Goal: Task Accomplishment & Management: Manage account settings

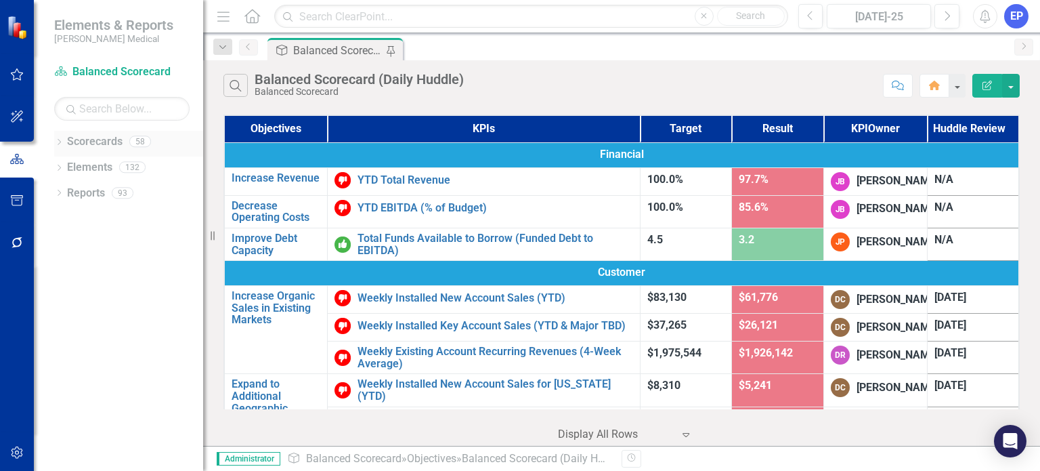
click at [59, 139] on icon "Dropdown" at bounding box center [58, 142] width 9 height 7
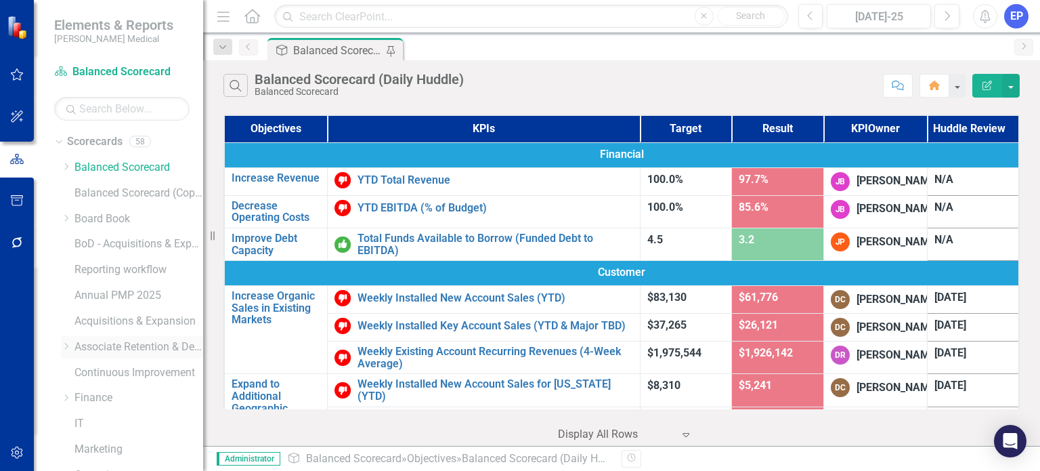
click at [63, 349] on icon "Dropdown" at bounding box center [66, 346] width 10 height 8
click at [79, 397] on icon "Dropdown" at bounding box center [79, 397] width 10 height 8
click at [122, 420] on link "[US_STATE] - HR" at bounding box center [153, 424] width 102 height 16
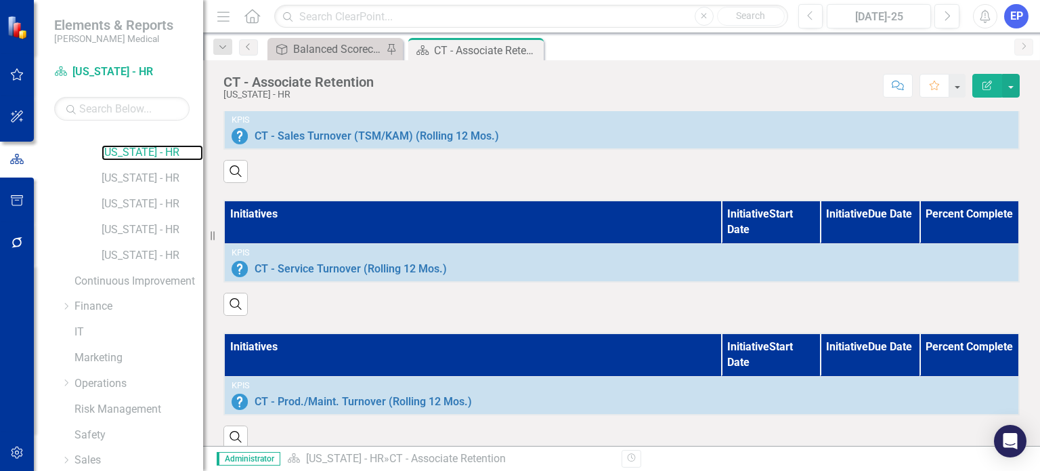
scroll to position [1043, 0]
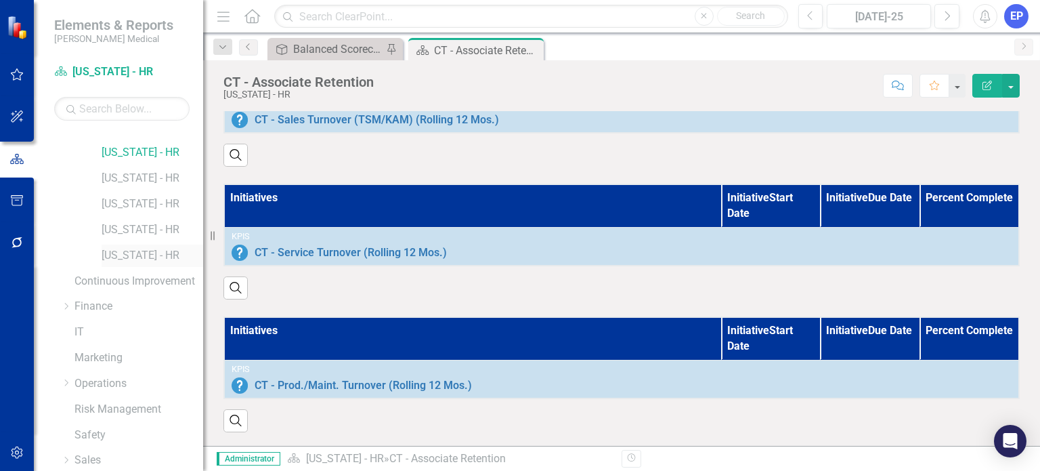
click at [150, 257] on link "[US_STATE] - HR" at bounding box center [153, 256] width 102 height 16
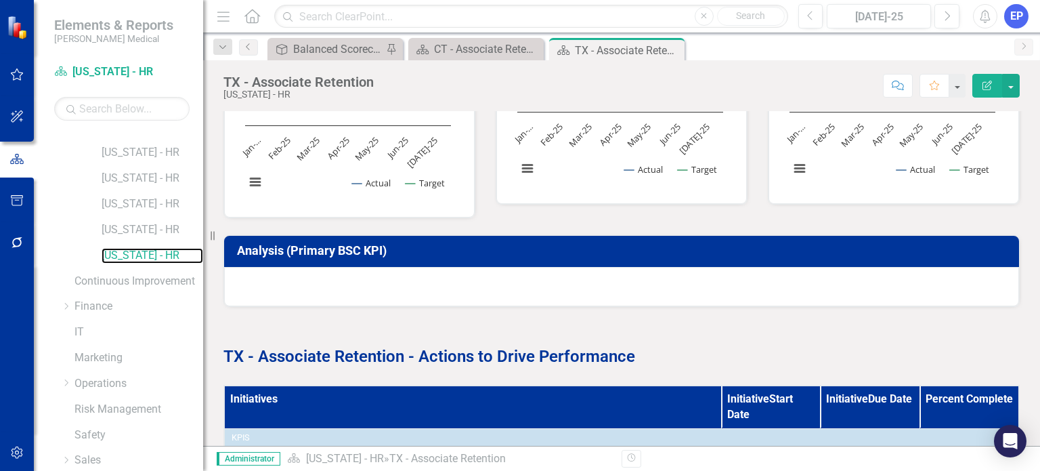
scroll to position [677, 0]
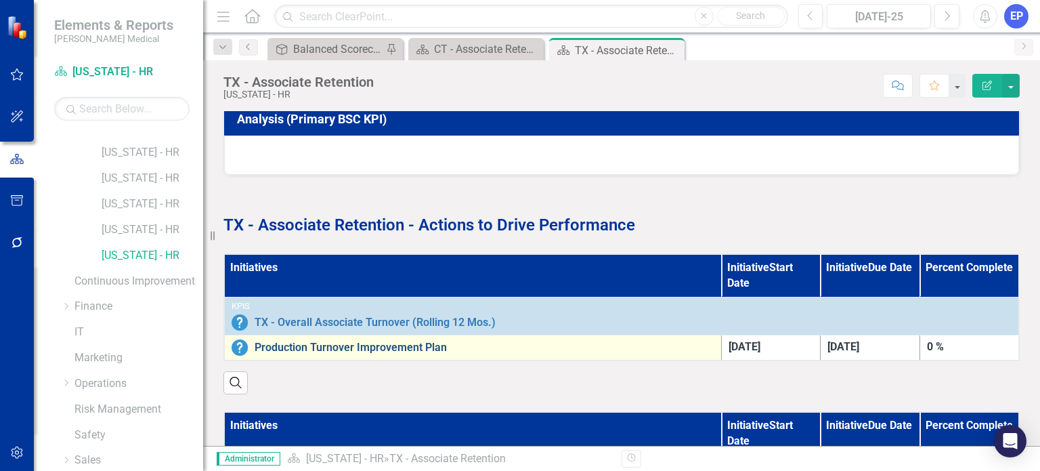
click at [387, 345] on link "Production Turnover Improvement Plan" at bounding box center [485, 347] width 460 height 12
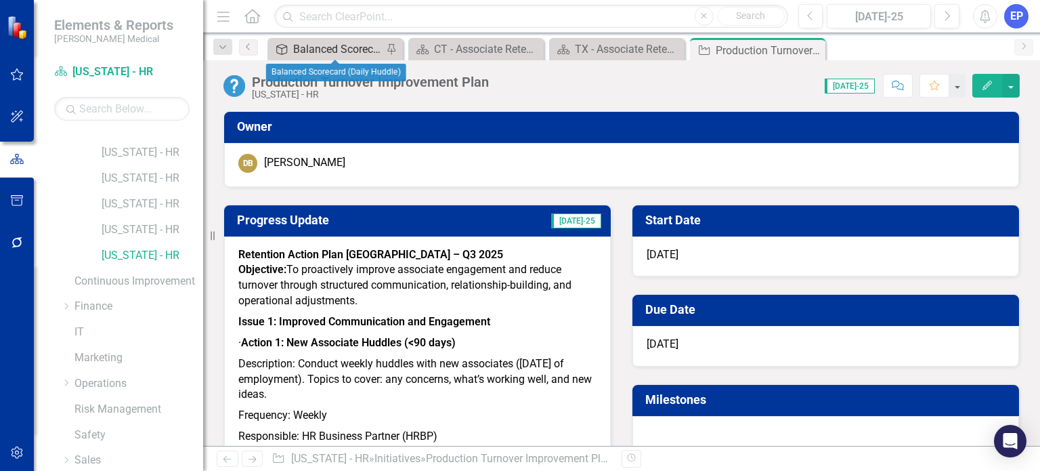
click at [321, 45] on div "Balanced Scorecard (Daily Huddle)" at bounding box center [337, 49] width 89 height 17
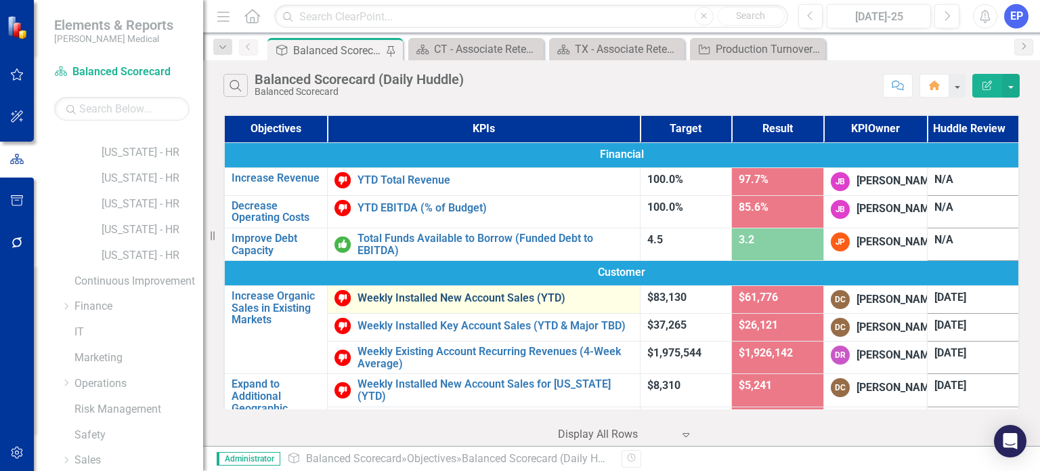
click at [428, 304] on link "Weekly Installed New Account Sales (YTD)" at bounding box center [495, 298] width 275 height 12
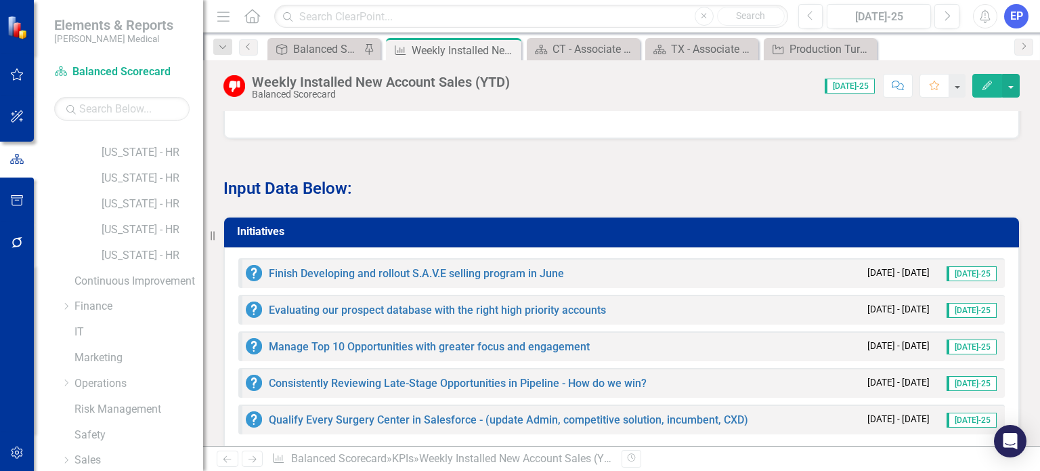
scroll to position [962, 0]
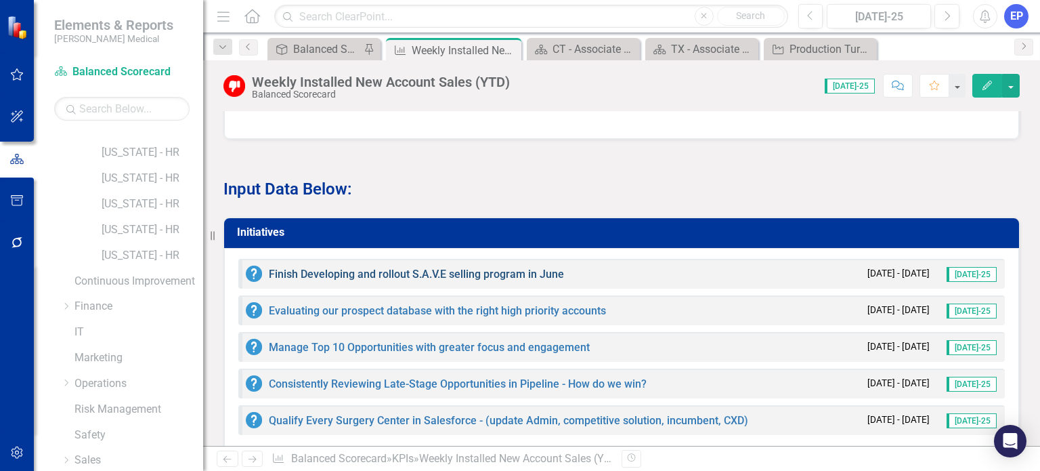
click at [385, 277] on link "Finish Developing and rollout S.A.V.E selling program in June" at bounding box center [416, 273] width 295 height 13
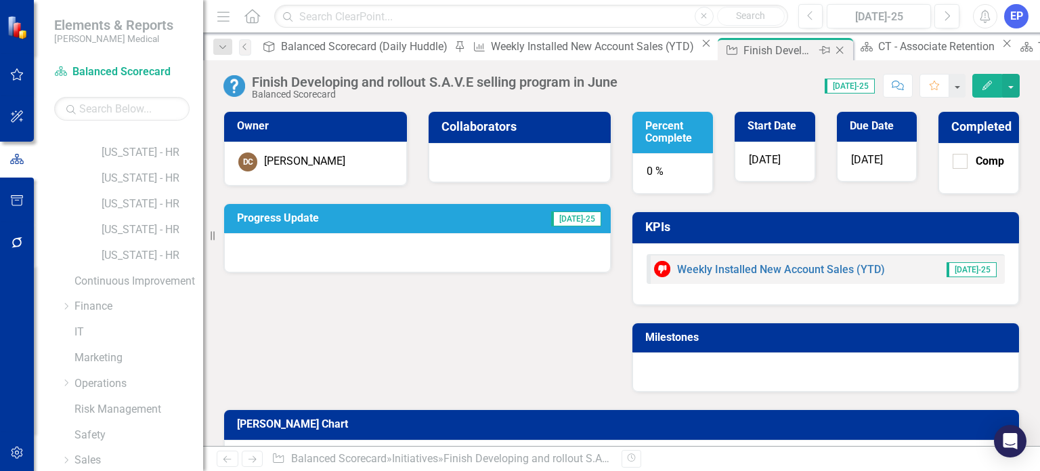
click at [833, 48] on icon "Close" at bounding box center [840, 50] width 14 height 11
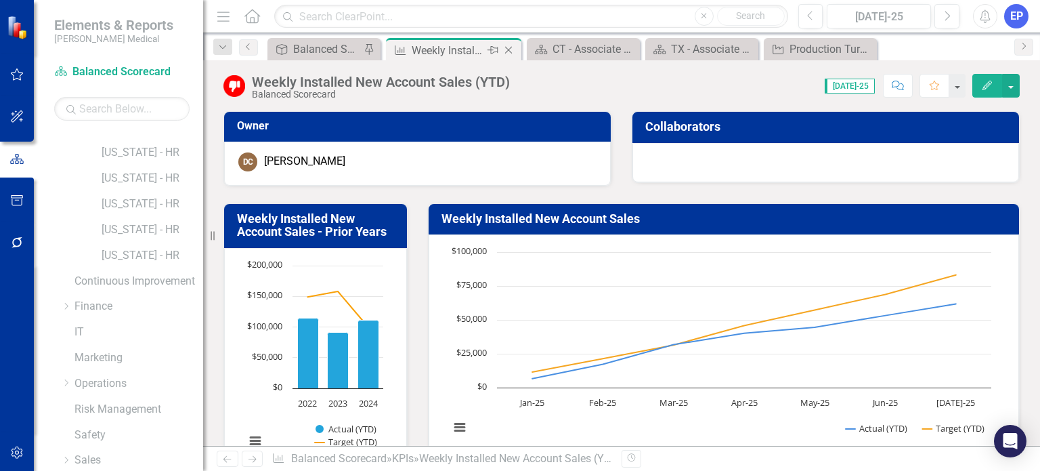
click at [510, 49] on icon "Close" at bounding box center [509, 50] width 14 height 11
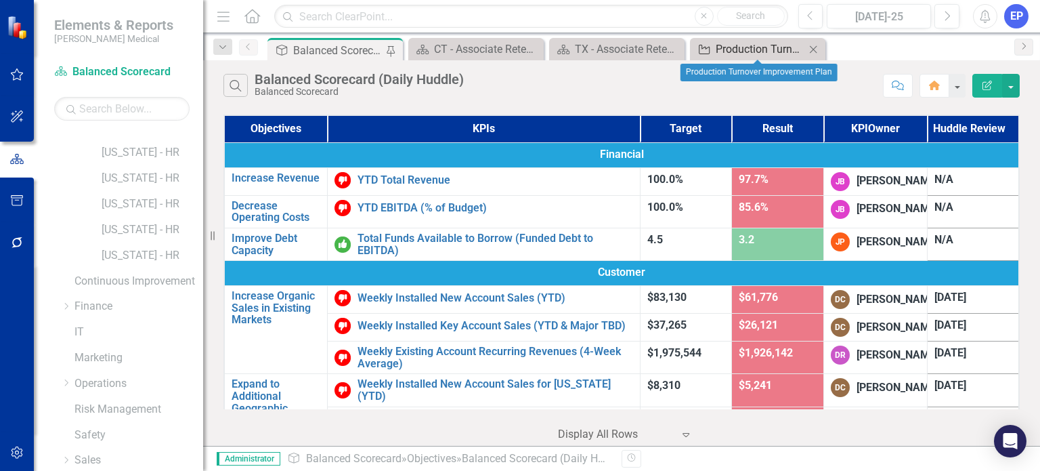
click at [743, 48] on div "Production Turnover Improvement Plan" at bounding box center [760, 49] width 89 height 17
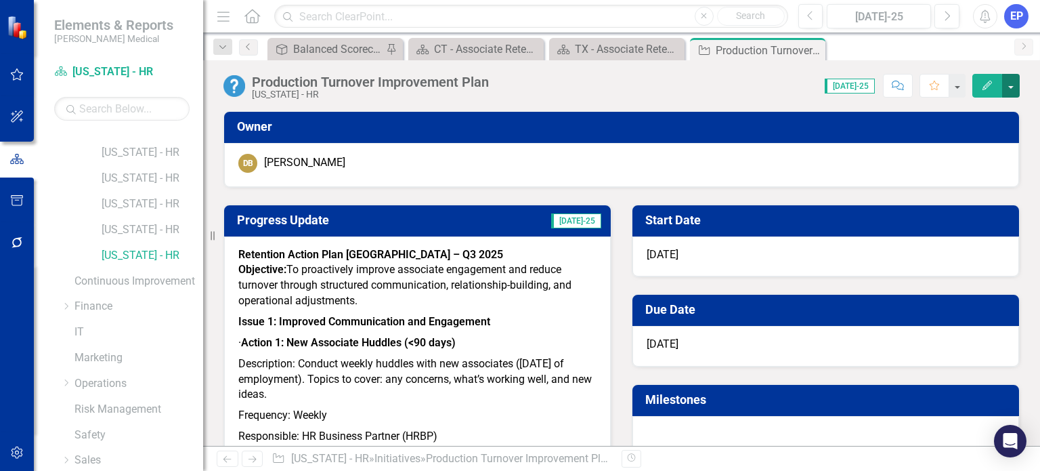
click at [1011, 91] on button "button" at bounding box center [1011, 86] width 18 height 24
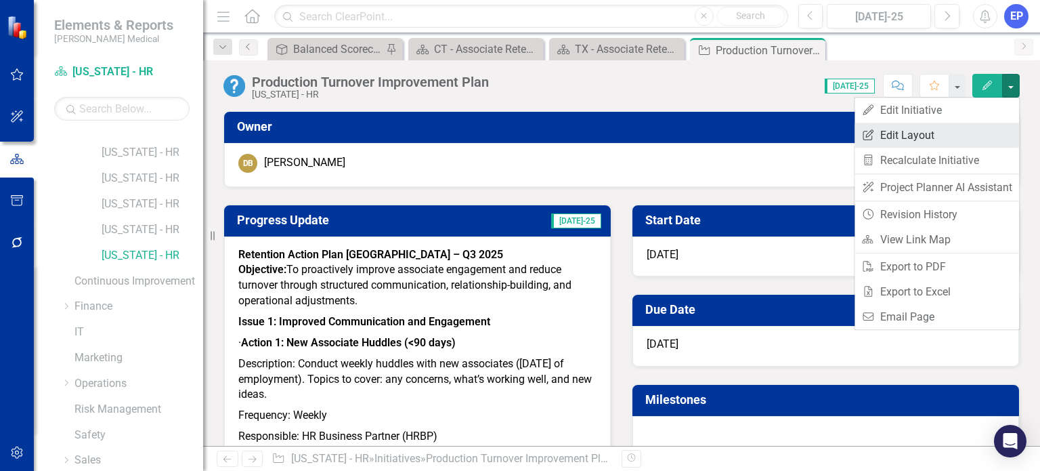
click at [980, 136] on link "Edit Report Edit Layout" at bounding box center [937, 135] width 165 height 25
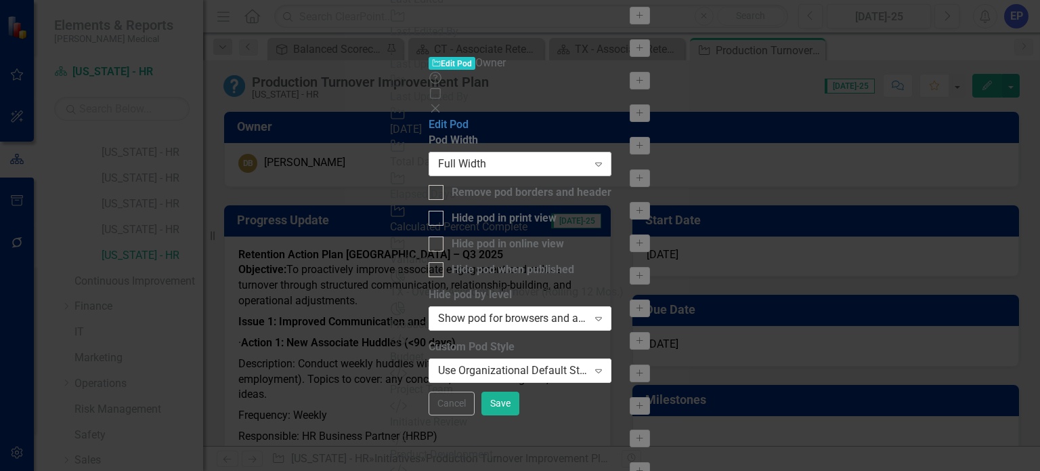
click at [588, 156] on div "Full Width" at bounding box center [513, 164] width 150 height 16
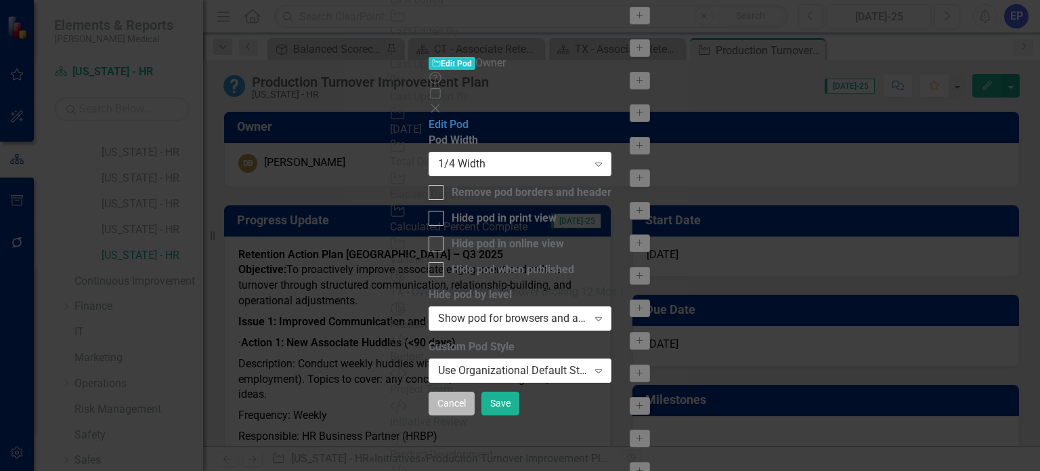
click at [475, 415] on button "Cancel" at bounding box center [452, 403] width 46 height 24
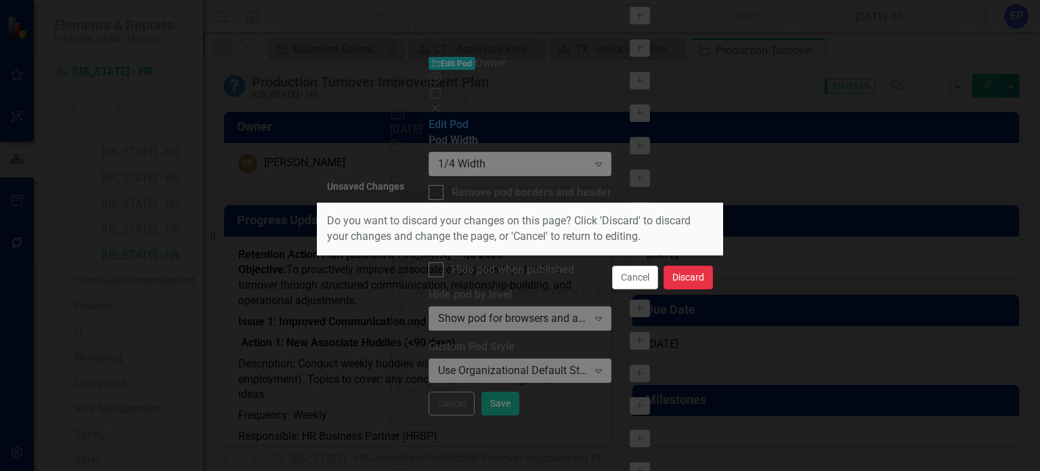
click at [673, 283] on button "Discard" at bounding box center [688, 277] width 49 height 24
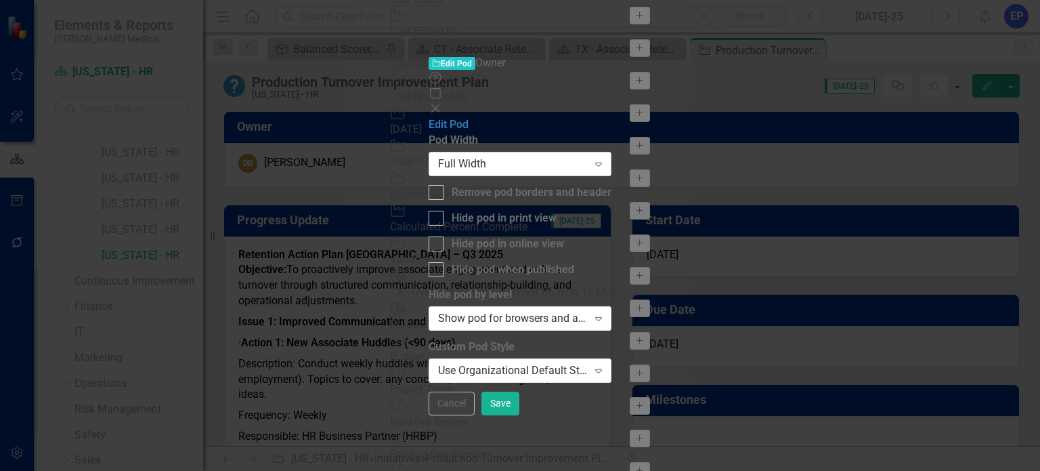
click at [519, 156] on div "Full Width" at bounding box center [513, 164] width 150 height 16
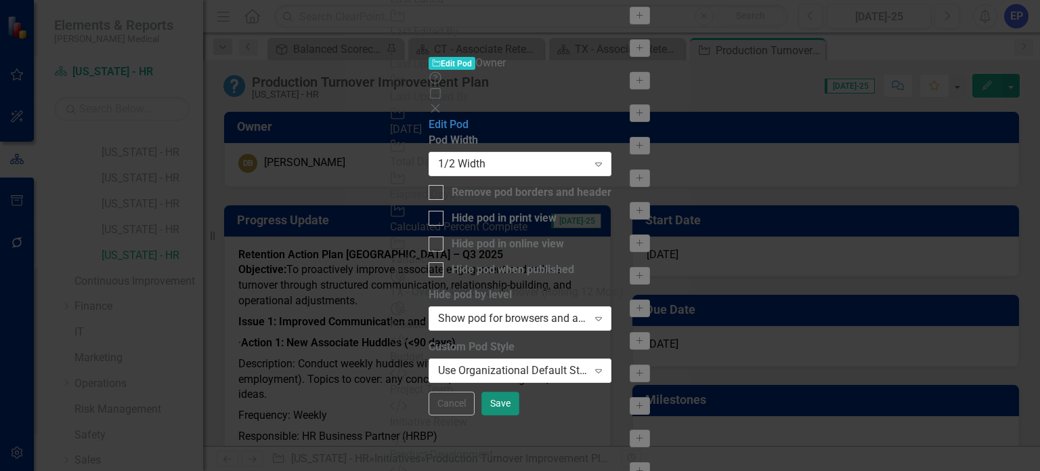
click at [519, 415] on button "Save" at bounding box center [500, 403] width 38 height 24
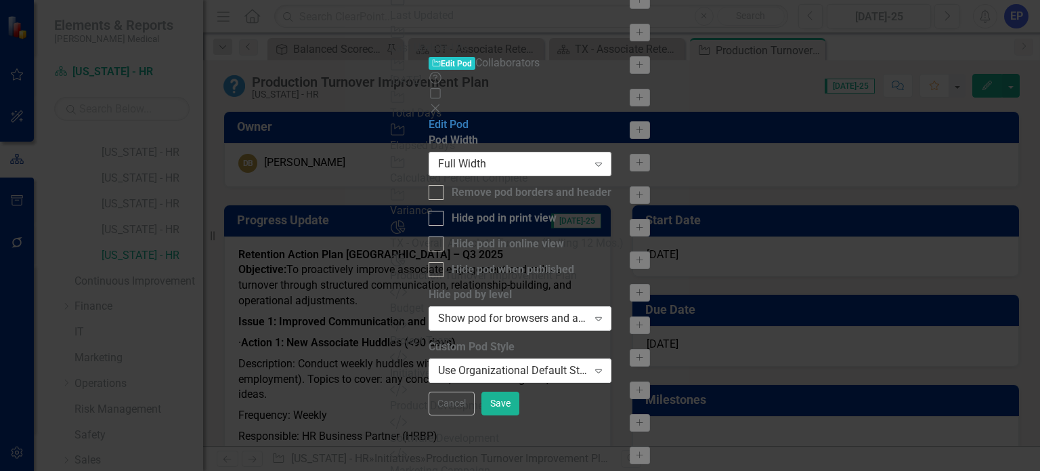
click at [543, 156] on div "Full Width" at bounding box center [513, 164] width 150 height 16
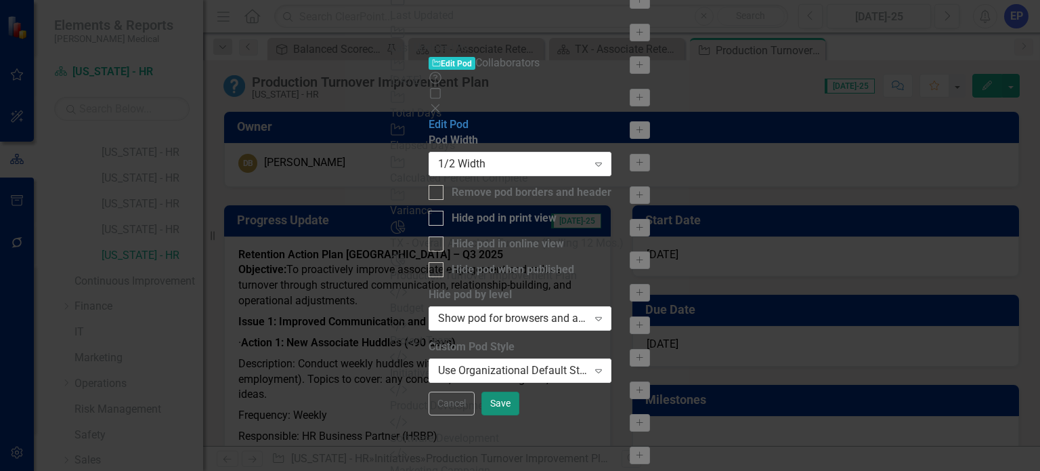
click at [519, 415] on button "Save" at bounding box center [500, 403] width 38 height 24
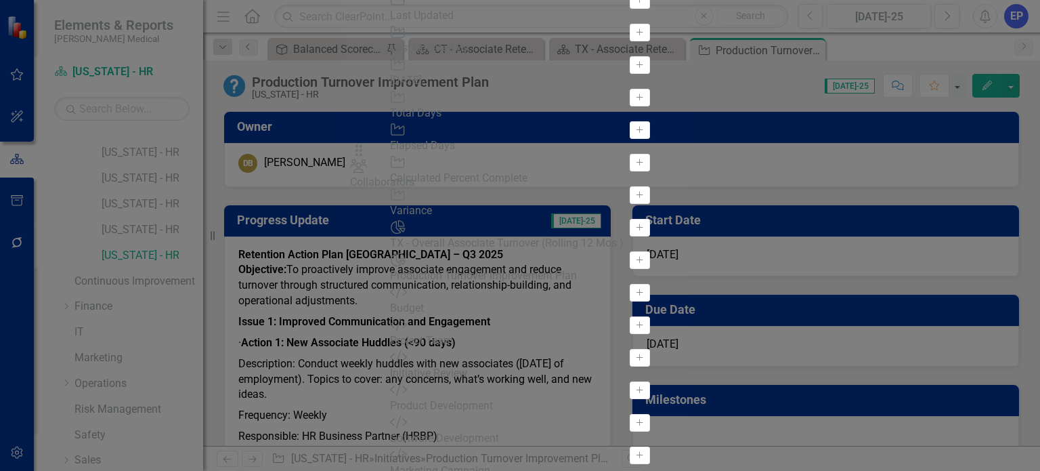
drag, startPoint x: 387, startPoint y: 89, endPoint x: 383, endPoint y: 137, distance: 48.9
drag, startPoint x: 381, startPoint y: 89, endPoint x: 375, endPoint y: 162, distance: 73.3
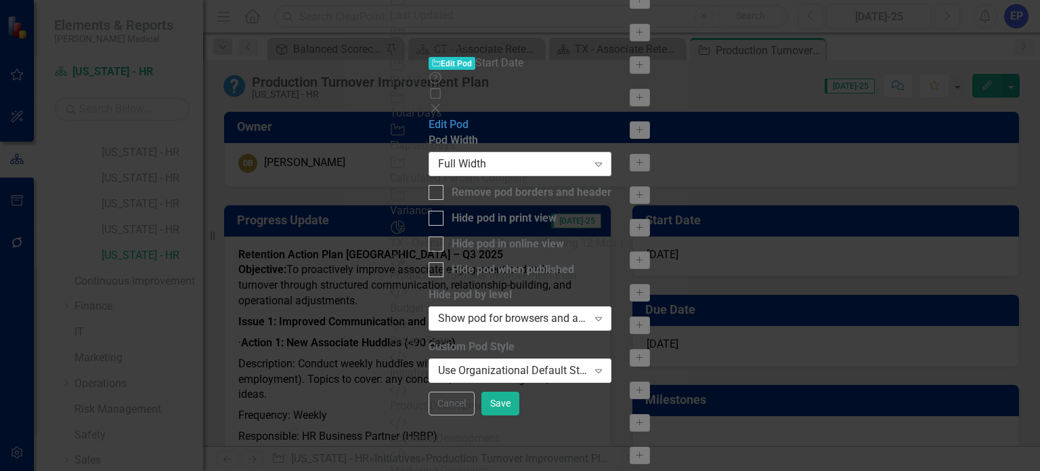
click at [561, 156] on div "Full Width" at bounding box center [513, 164] width 150 height 16
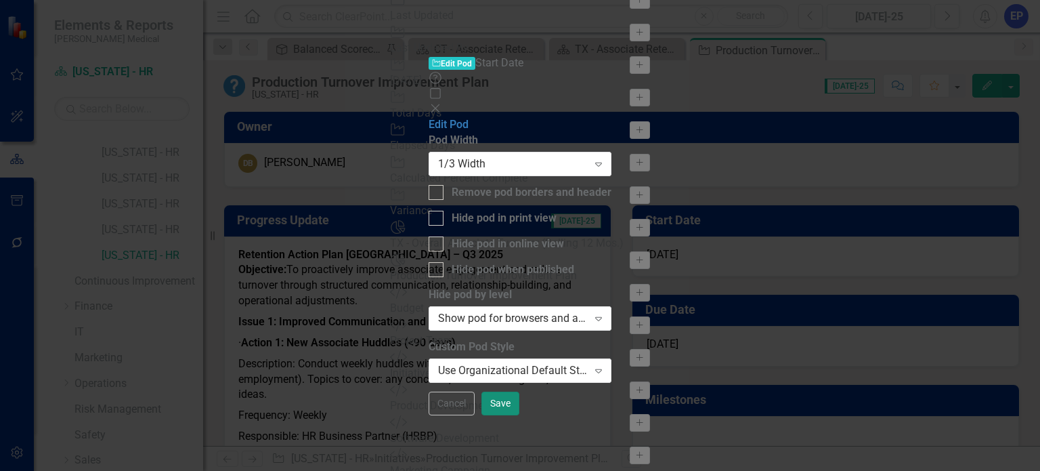
click at [519, 415] on button "Save" at bounding box center [500, 403] width 38 height 24
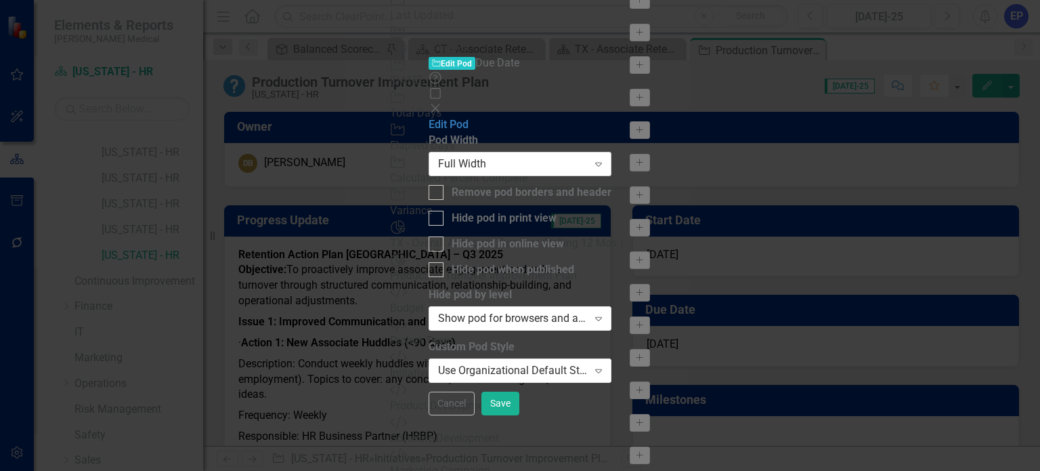
click at [568, 156] on div "Full Width" at bounding box center [513, 164] width 150 height 16
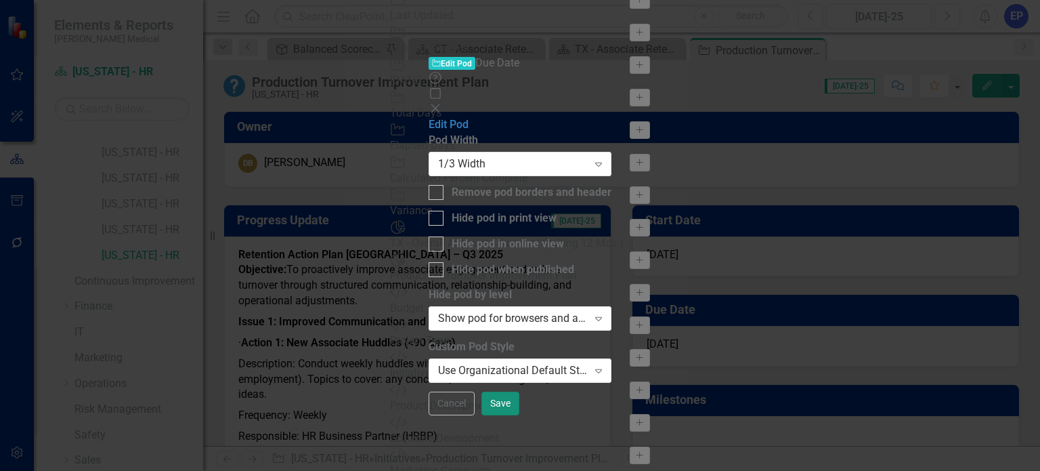
click at [519, 415] on button "Save" at bounding box center [500, 403] width 38 height 24
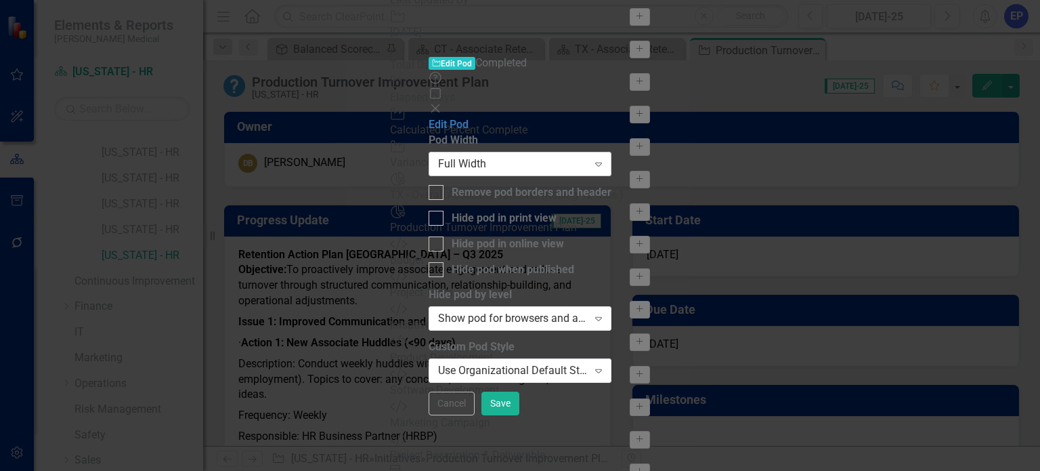
click at [611, 152] on div "Full Width Expand" at bounding box center [520, 164] width 183 height 24
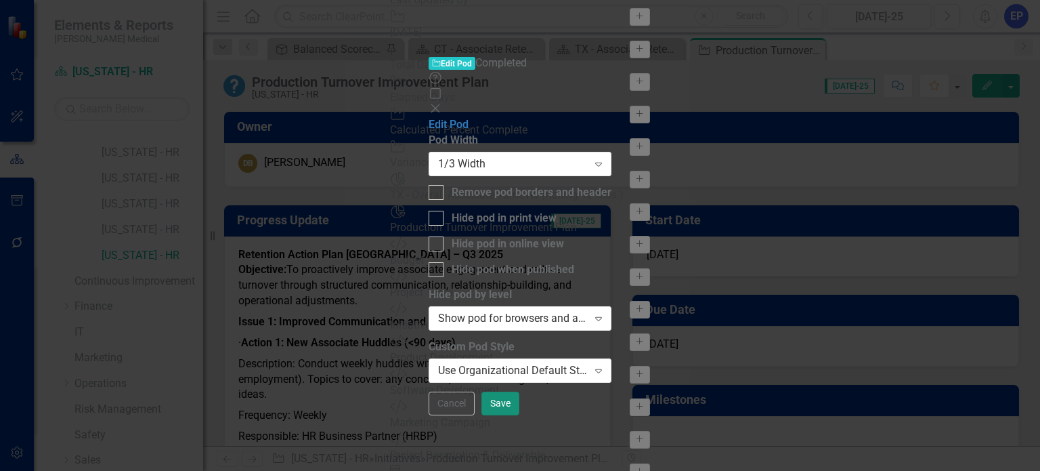
click at [519, 415] on button "Save" at bounding box center [500, 403] width 38 height 24
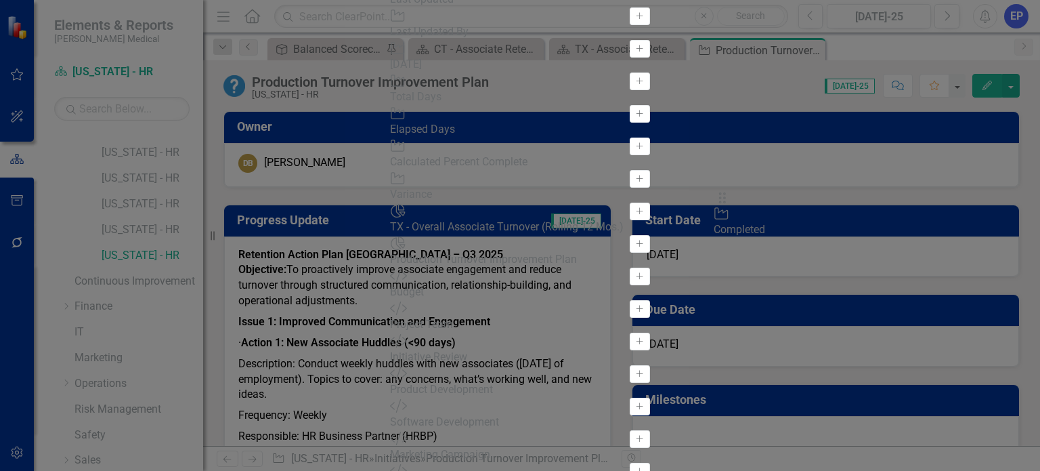
drag, startPoint x: 379, startPoint y: 89, endPoint x: 738, endPoint y: 207, distance: 377.7
drag, startPoint x: 726, startPoint y: 252, endPoint x: 732, endPoint y: 214, distance: 38.4
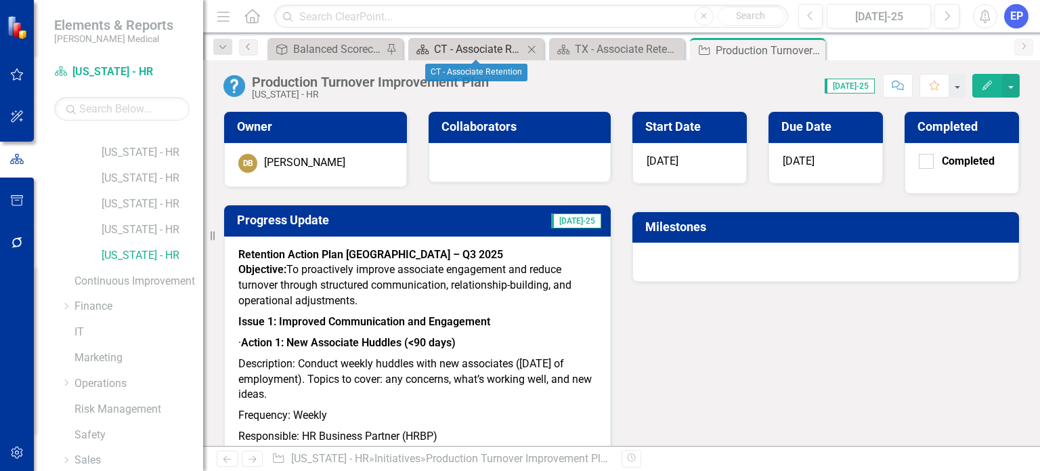
click at [475, 45] on div "CT - Associate Retention" at bounding box center [478, 49] width 89 height 17
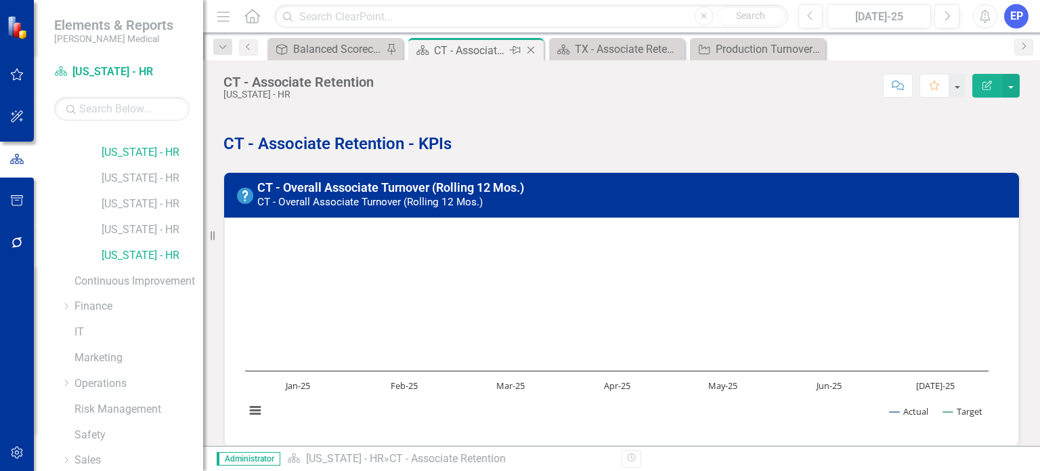
click at [530, 50] on icon at bounding box center [530, 50] width 7 height 7
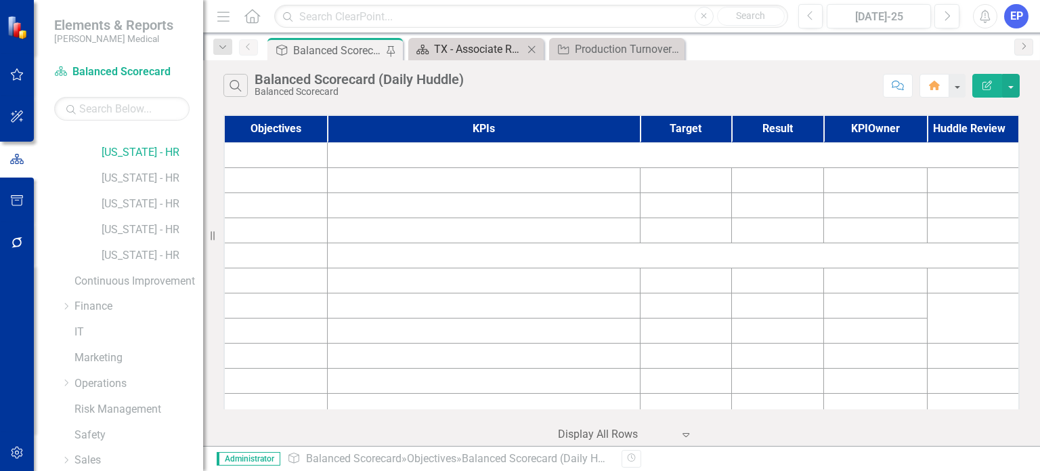
click at [479, 45] on div "TX - Associate Retention" at bounding box center [478, 49] width 89 height 17
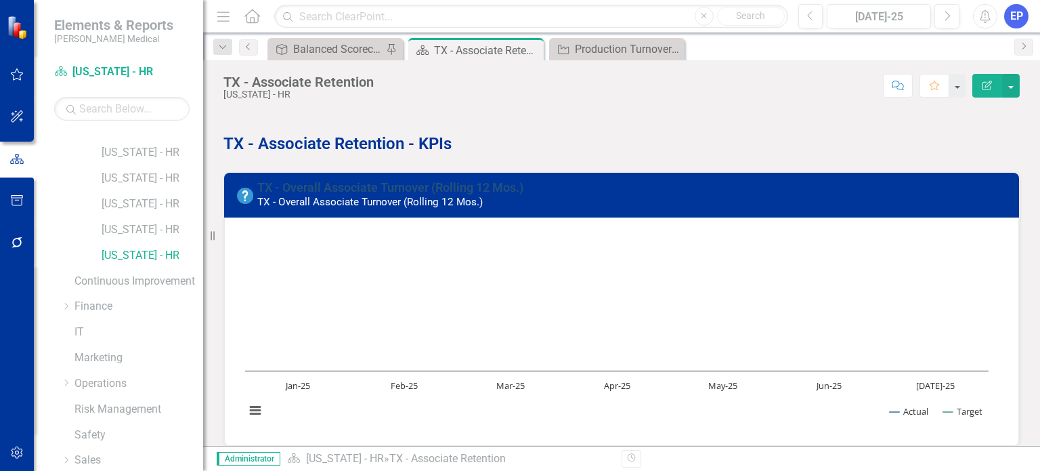
click at [381, 186] on link "TX - Overall Associate Turnover (Rolling 12 Mos.)" at bounding box center [390, 187] width 266 height 14
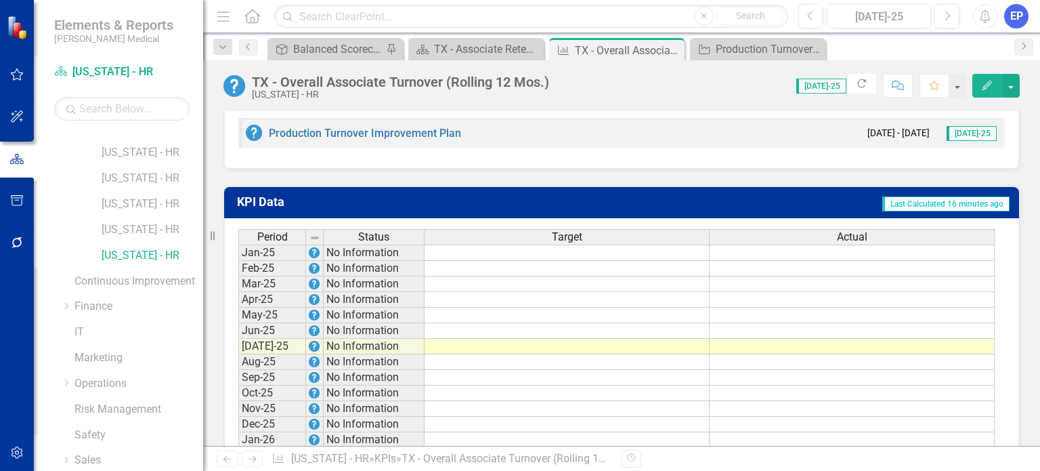
scroll to position [948, 0]
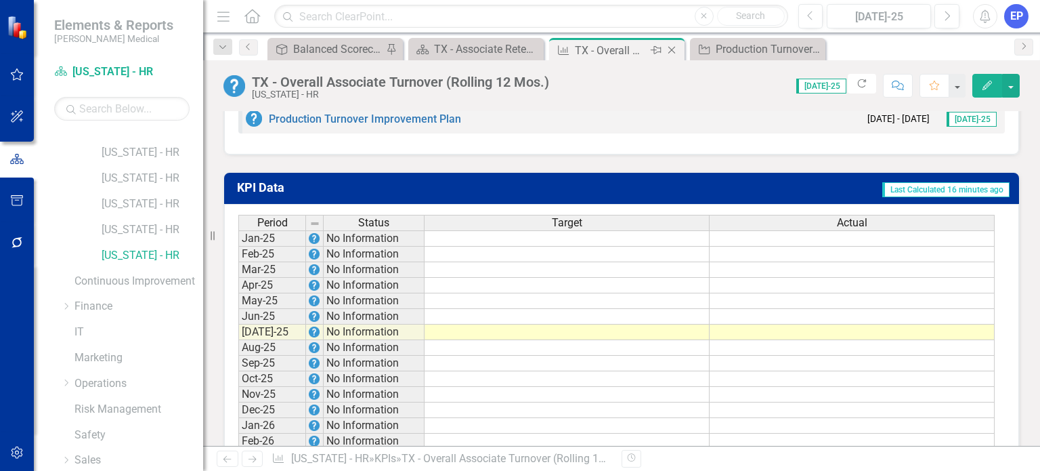
click at [670, 49] on icon at bounding box center [671, 50] width 7 height 7
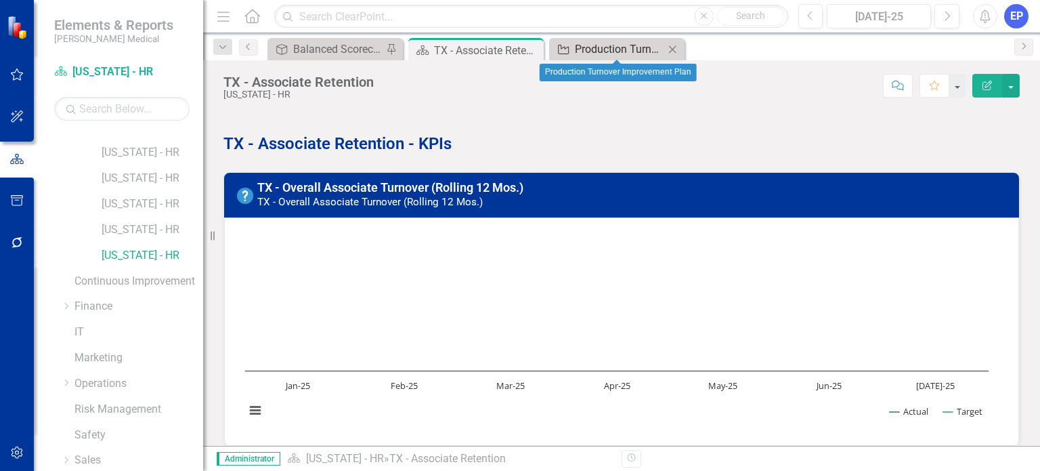
click at [635, 53] on div "Production Turnover Improvement Plan" at bounding box center [619, 49] width 89 height 17
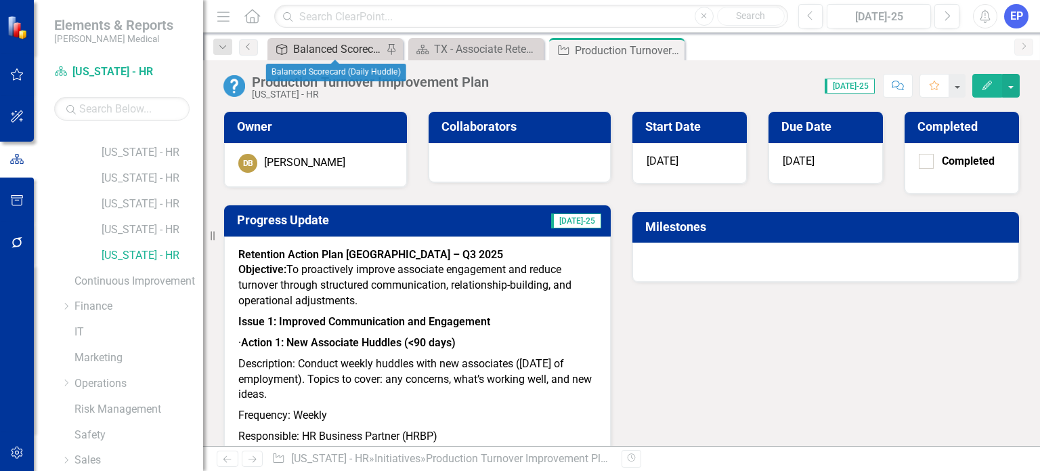
click at [332, 49] on div "Balanced Scorecard (Daily Huddle)" at bounding box center [337, 49] width 89 height 17
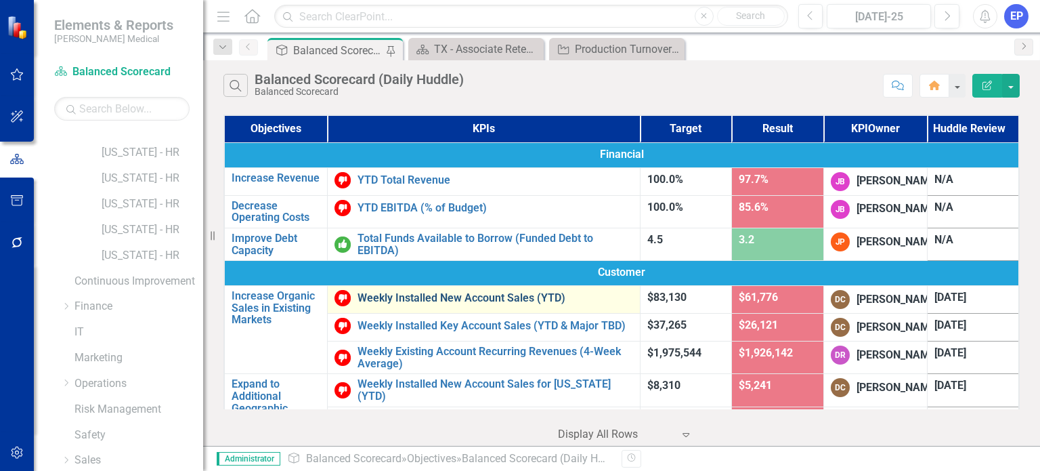
click at [431, 304] on link "Weekly Installed New Account Sales (YTD)" at bounding box center [495, 298] width 275 height 12
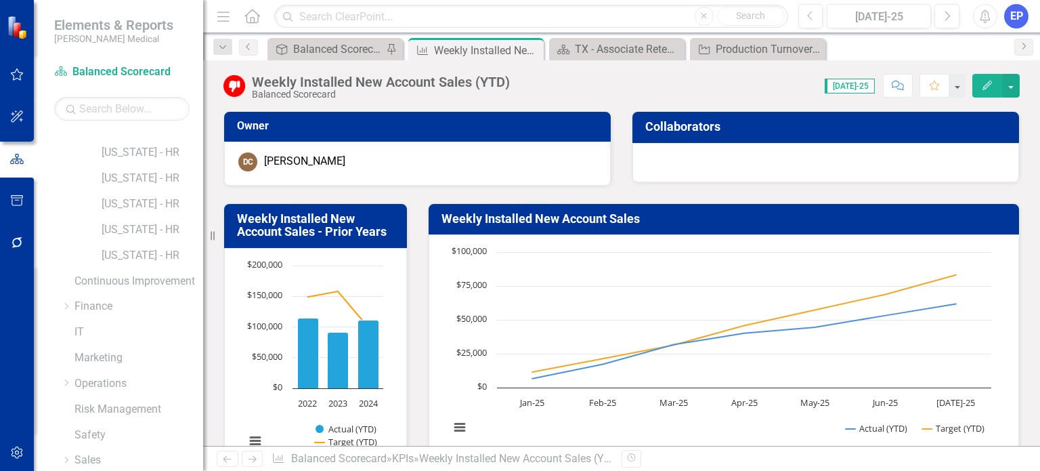
scroll to position [339, 0]
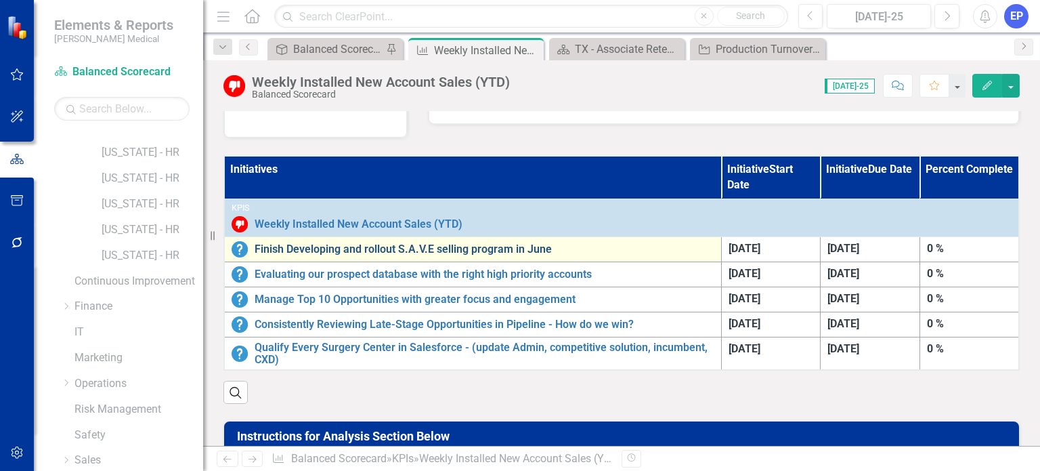
click at [433, 251] on link "Finish Developing and rollout S.A.V.E selling program in June" at bounding box center [485, 249] width 460 height 12
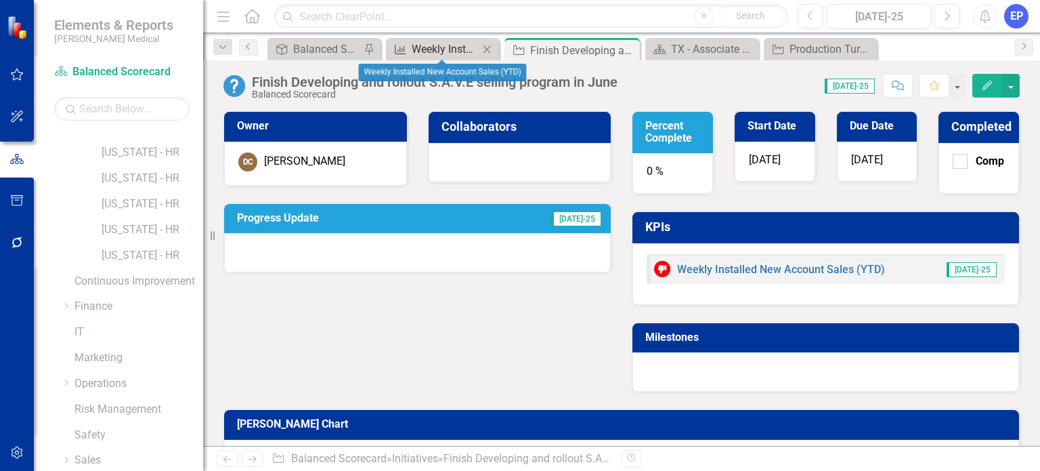
click at [431, 50] on div "Weekly Installed New Account Sales (YTD)" at bounding box center [445, 49] width 67 height 17
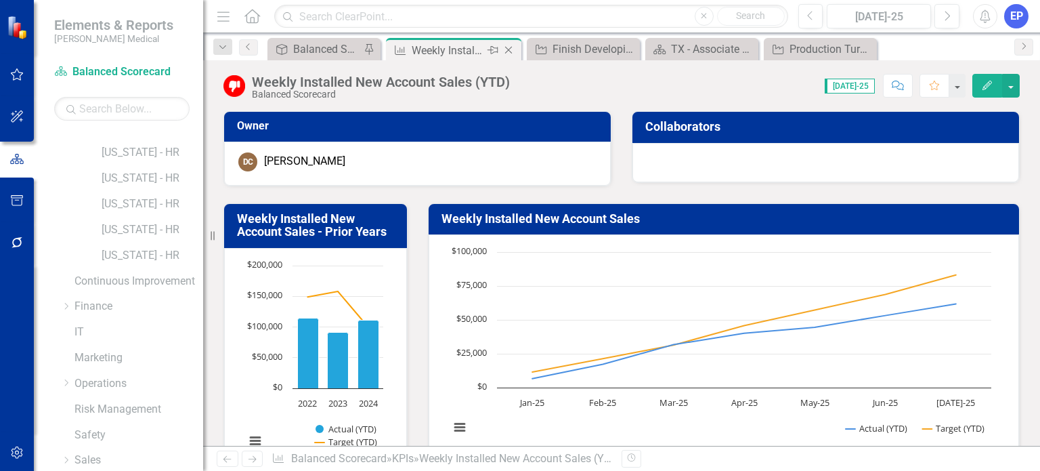
click at [509, 51] on icon at bounding box center [508, 50] width 7 height 7
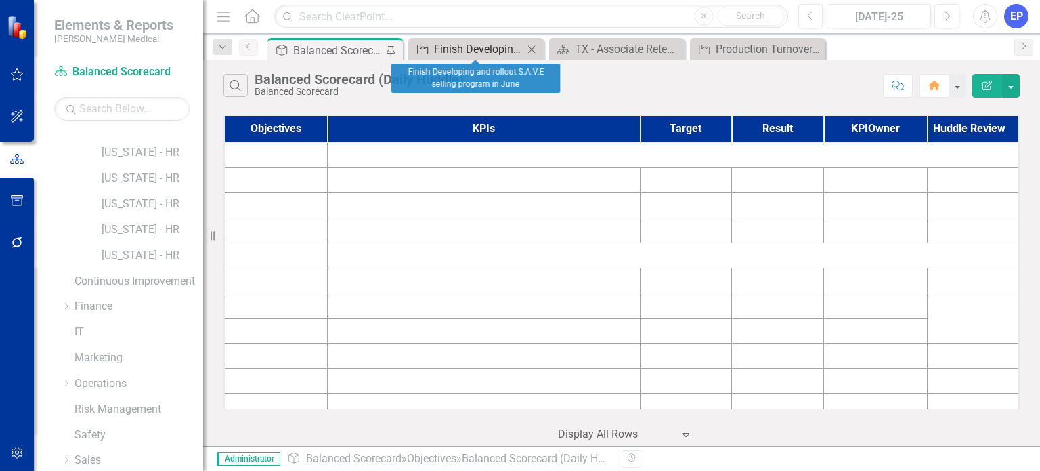
click at [491, 46] on div "Finish Developing and rollout S.A.V.E selling program in June" at bounding box center [478, 49] width 89 height 17
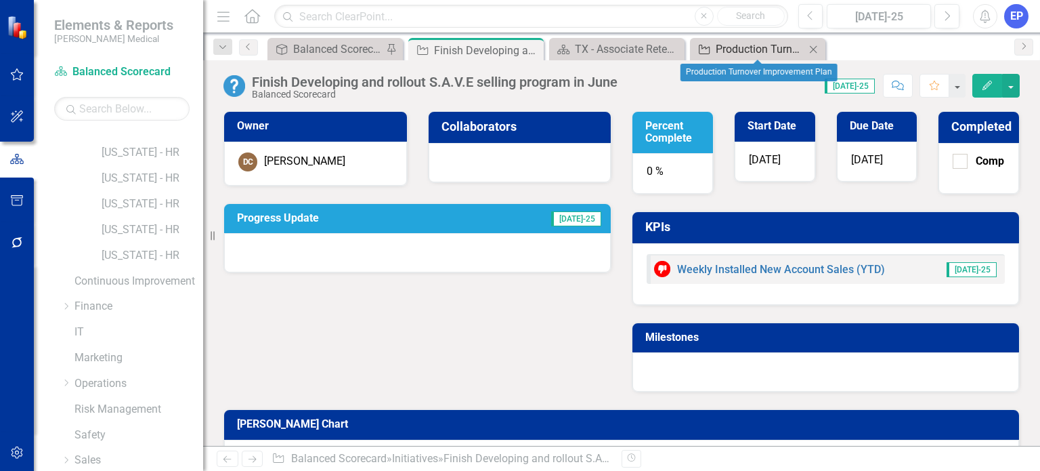
click at [766, 49] on div "Production Turnover Improvement Plan" at bounding box center [760, 49] width 89 height 17
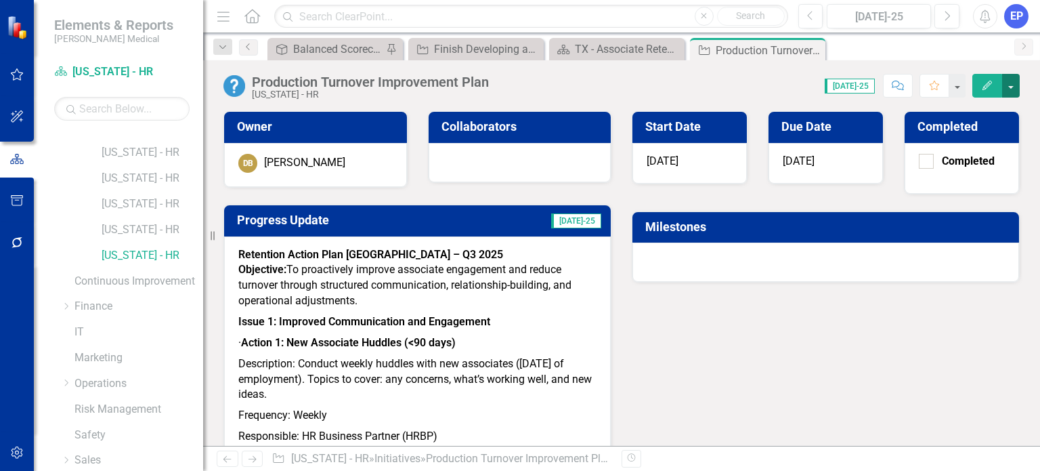
click at [1008, 89] on button "button" at bounding box center [1011, 86] width 18 height 24
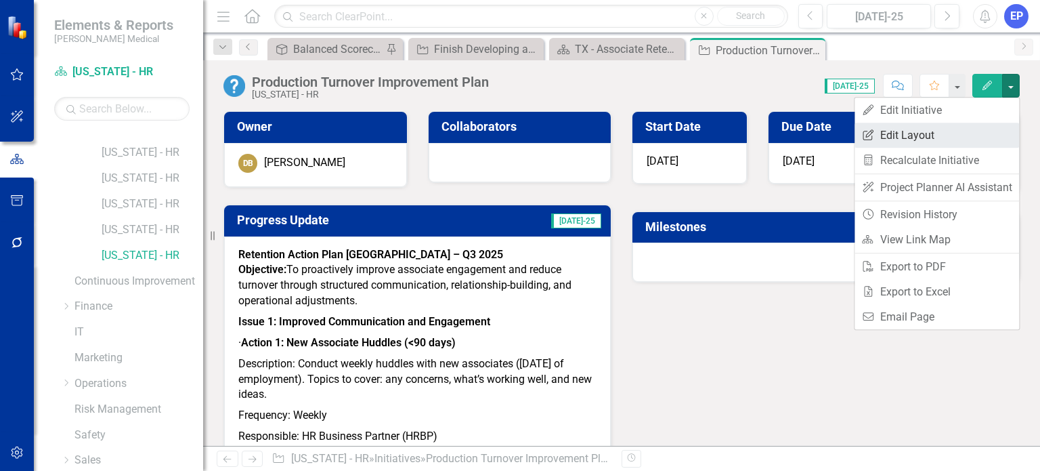
click at [972, 137] on link "Edit Report Edit Layout" at bounding box center [937, 135] width 165 height 25
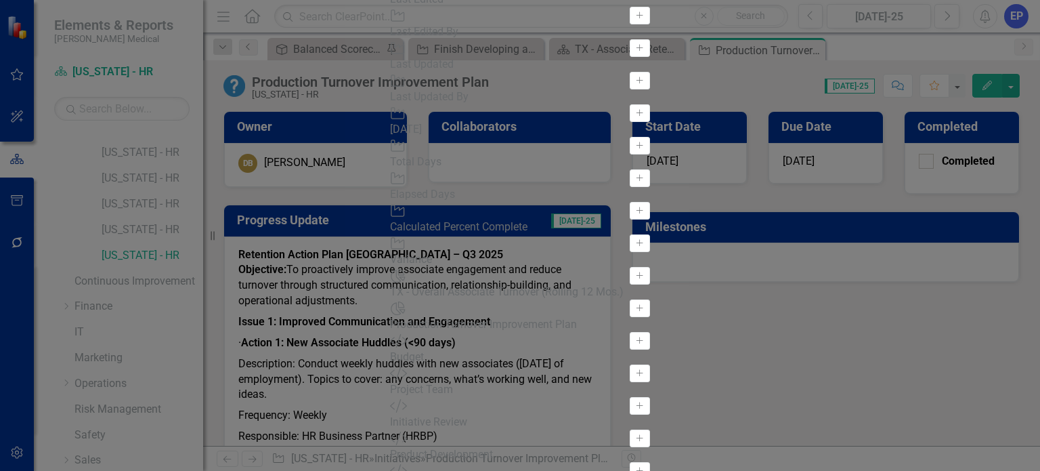
scroll to position [203, 0]
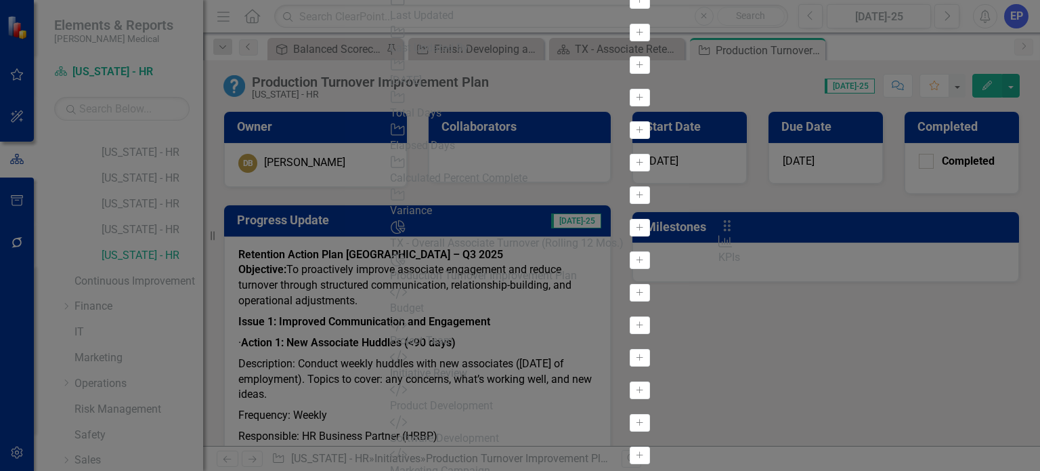
drag, startPoint x: 381, startPoint y: 87, endPoint x: 744, endPoint y: 233, distance: 391.7
drag, startPoint x: 718, startPoint y: 216, endPoint x: 720, endPoint y: 261, distance: 45.4
drag, startPoint x: 715, startPoint y: 256, endPoint x: 911, endPoint y: 170, distance: 214.4
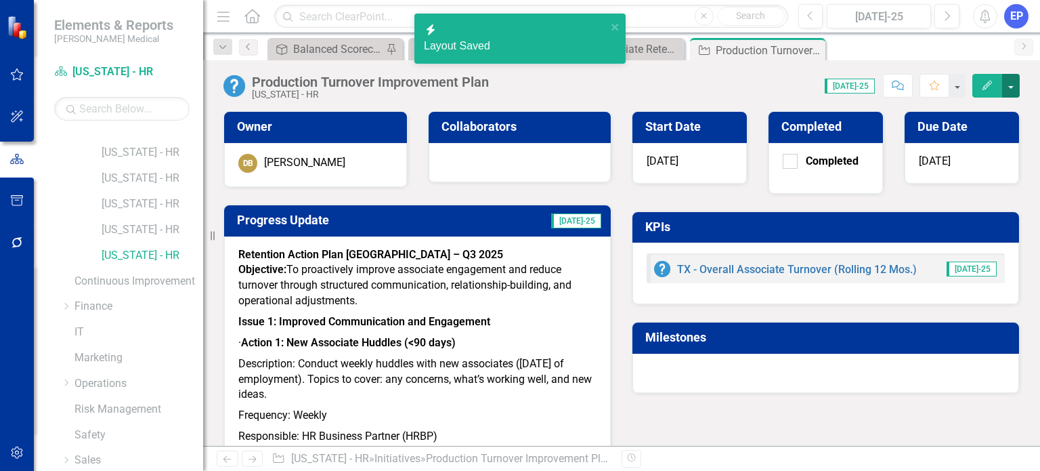
click at [1016, 79] on button "button" at bounding box center [1011, 86] width 18 height 24
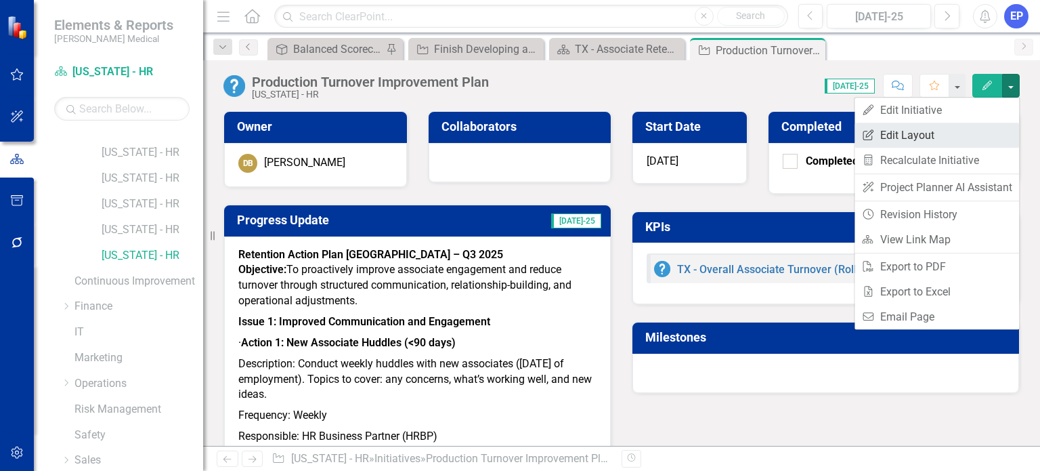
click at [980, 141] on link "Edit Report Edit Layout" at bounding box center [937, 135] width 165 height 25
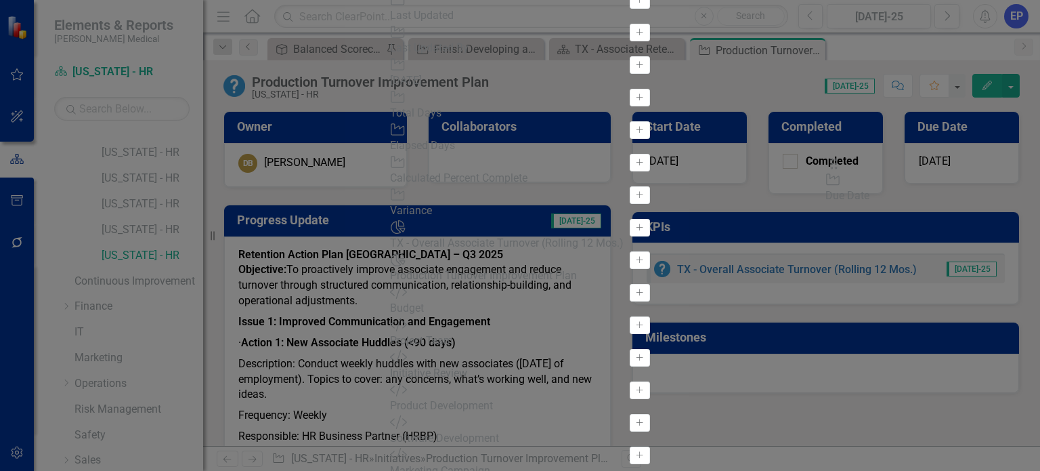
drag, startPoint x: 943, startPoint y: 171, endPoint x: 850, endPoint y: 174, distance: 92.1
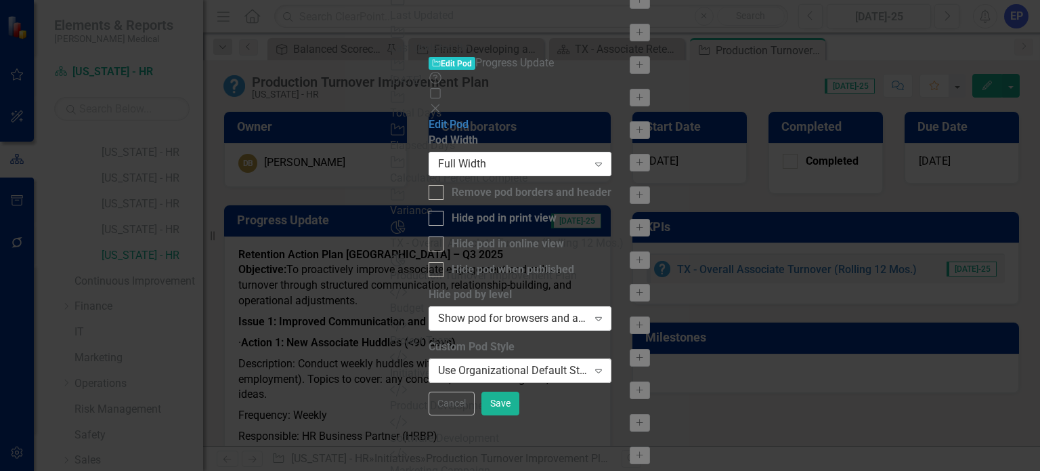
click at [588, 363] on div "Use Organizational Default Style (Nixon Medical - 286C (Medium Blue) (Font Size…" at bounding box center [513, 371] width 150 height 16
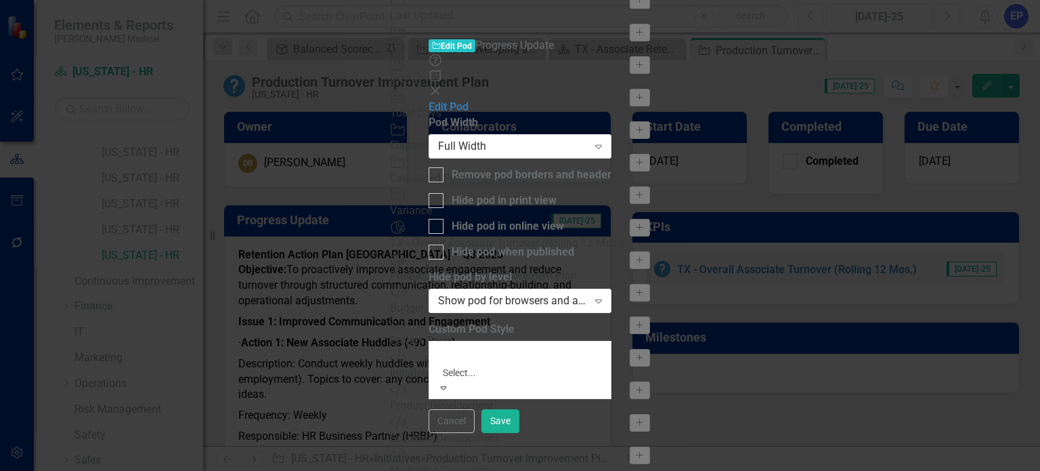
scroll to position [68, 0]
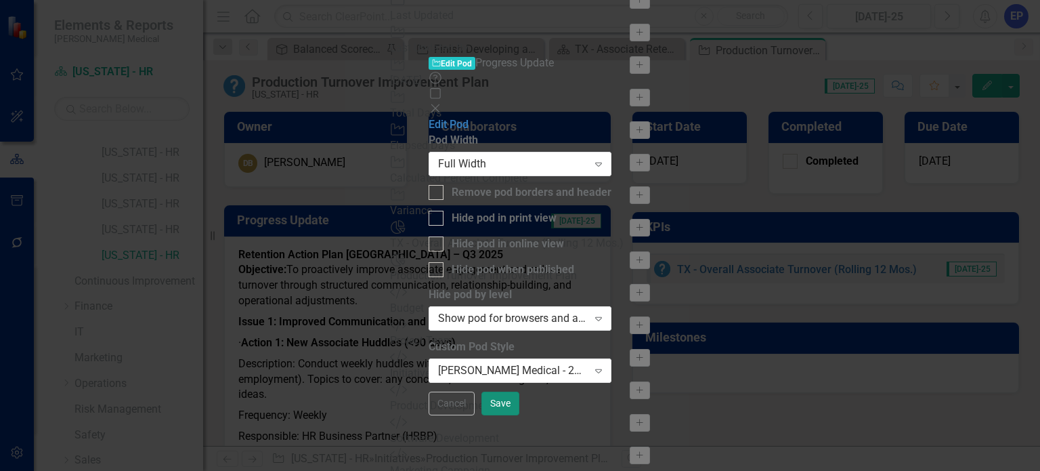
click at [519, 415] on button "Save" at bounding box center [500, 403] width 38 height 24
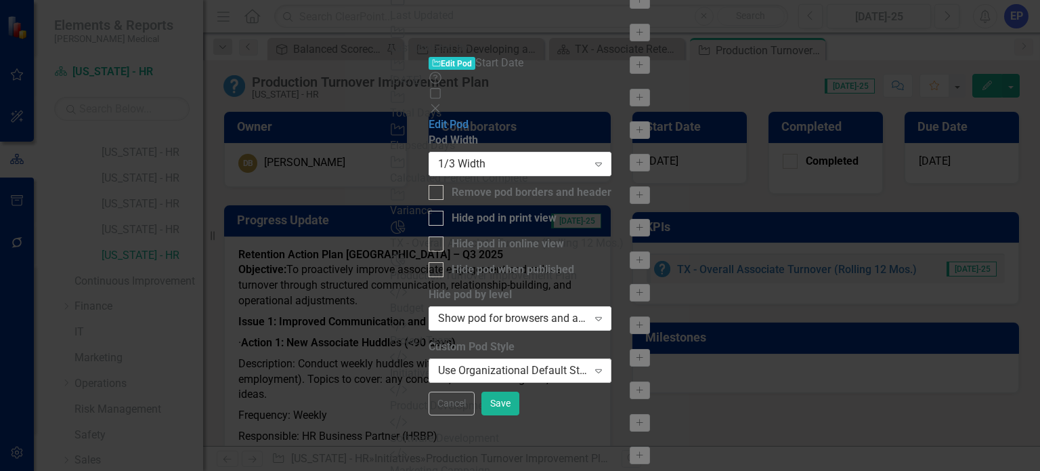
click at [588, 363] on div "Use Organizational Default Style (Nixon Medical - 286C (Medium Blue) (Font Size…" at bounding box center [513, 371] width 150 height 16
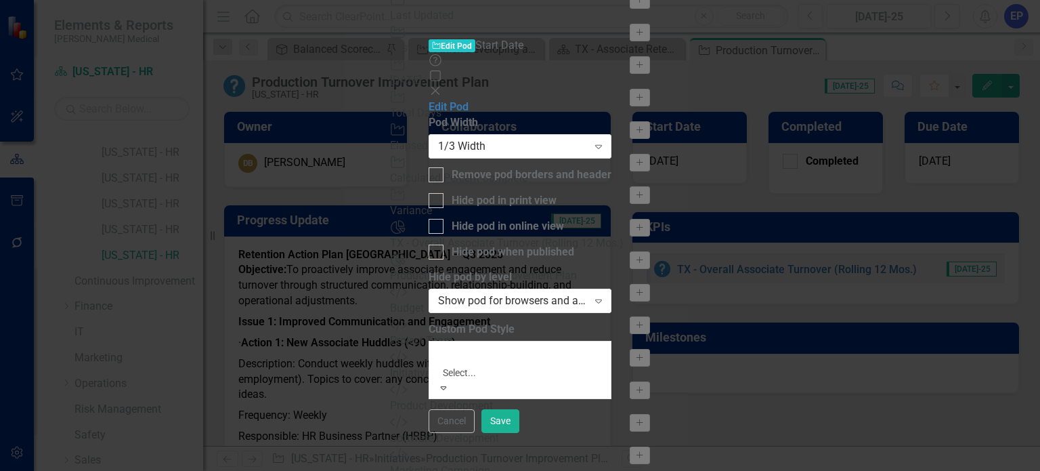
scroll to position [135, 0]
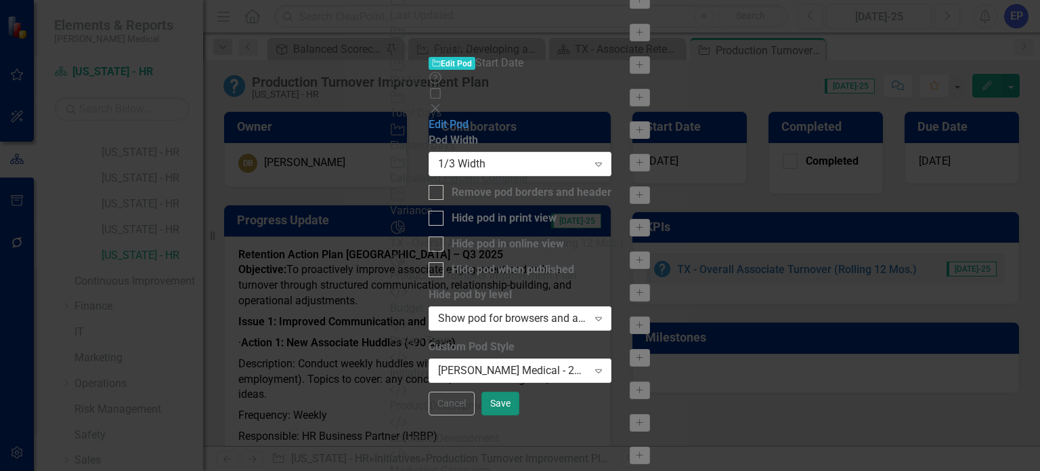
click at [519, 415] on button "Save" at bounding box center [500, 403] width 38 height 24
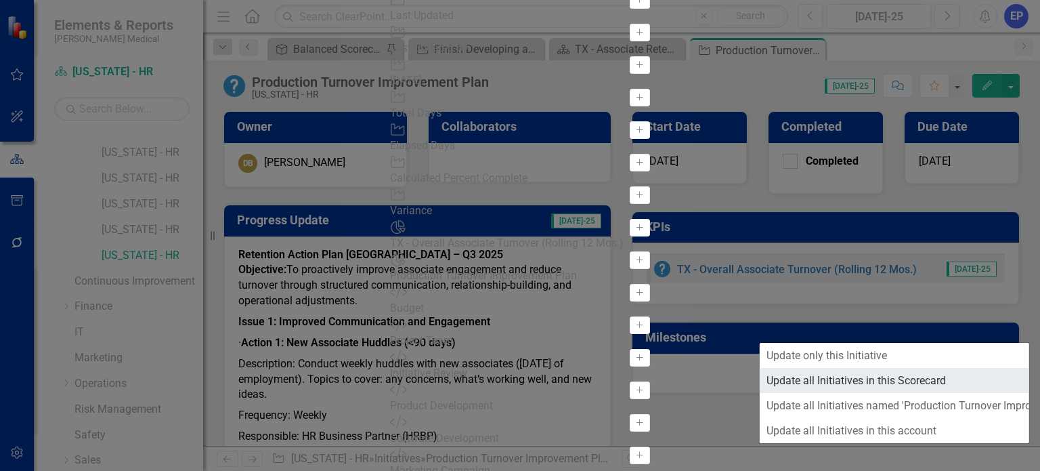
click at [924, 376] on link "Update all Initiatives in this Scorecard" at bounding box center [894, 380] width 269 height 25
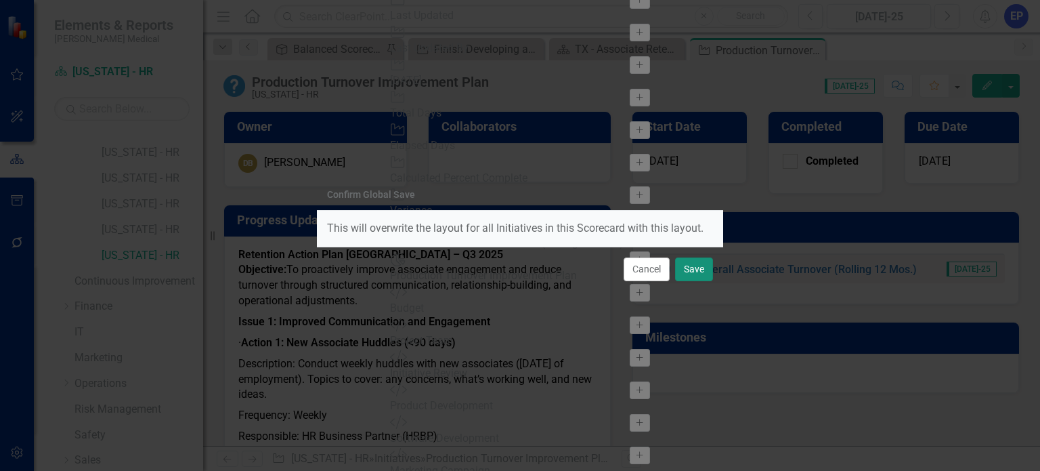
click at [699, 275] on button "Save" at bounding box center [694, 269] width 38 height 24
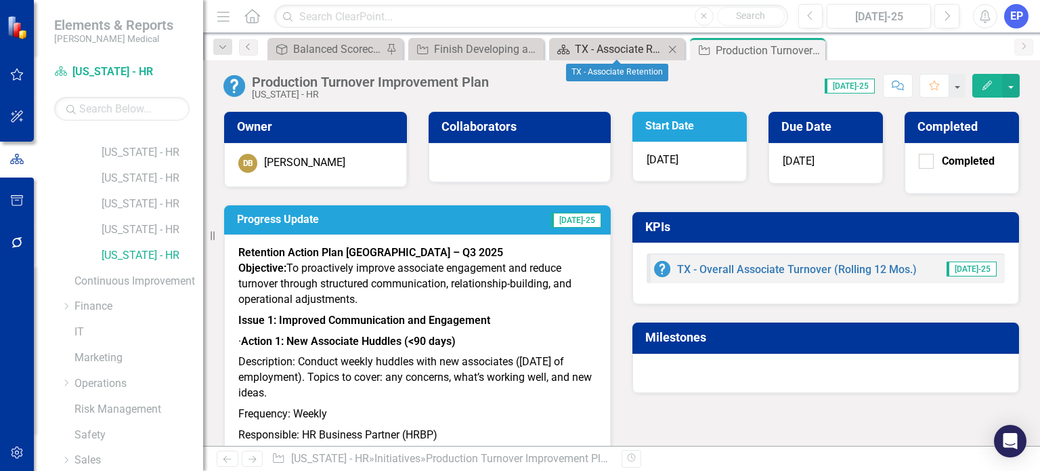
click at [607, 42] on div "TX - Associate Retention" at bounding box center [619, 49] width 89 height 17
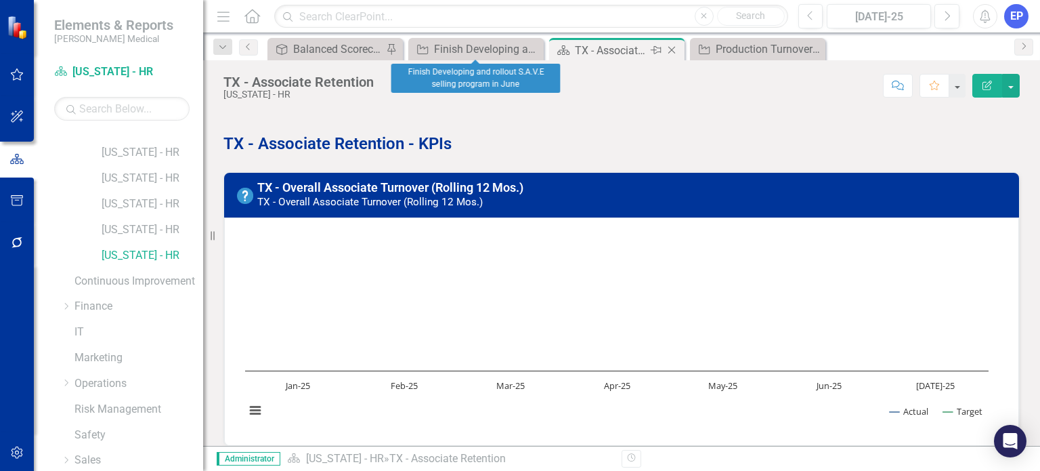
click at [674, 51] on icon "Close" at bounding box center [672, 50] width 14 height 11
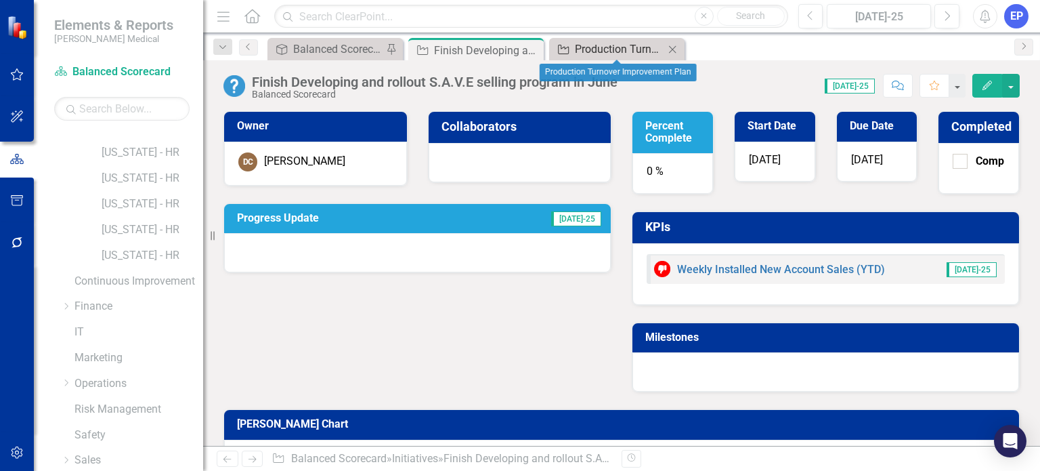
click at [632, 50] on div "Production Turnover Improvement Plan" at bounding box center [619, 49] width 89 height 17
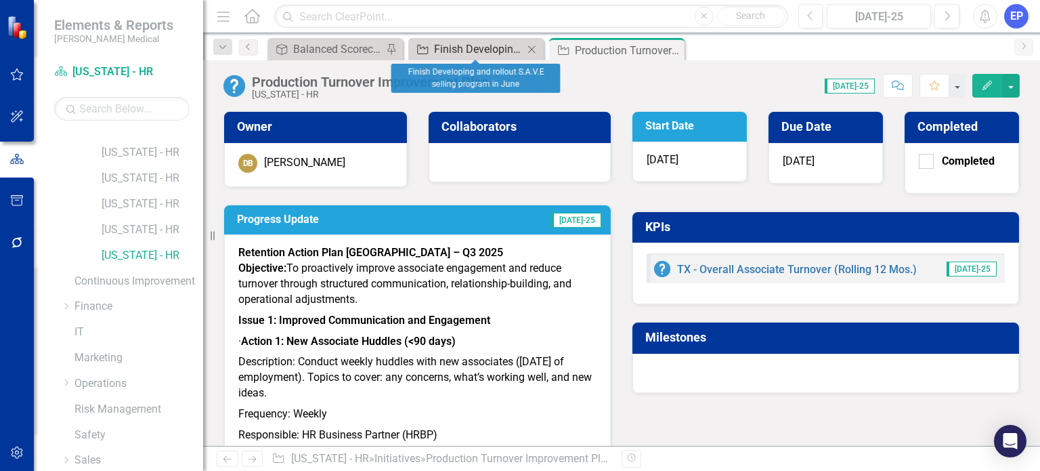
click at [444, 46] on div "Finish Developing and rollout S.A.V.E selling program in June" at bounding box center [478, 49] width 89 height 17
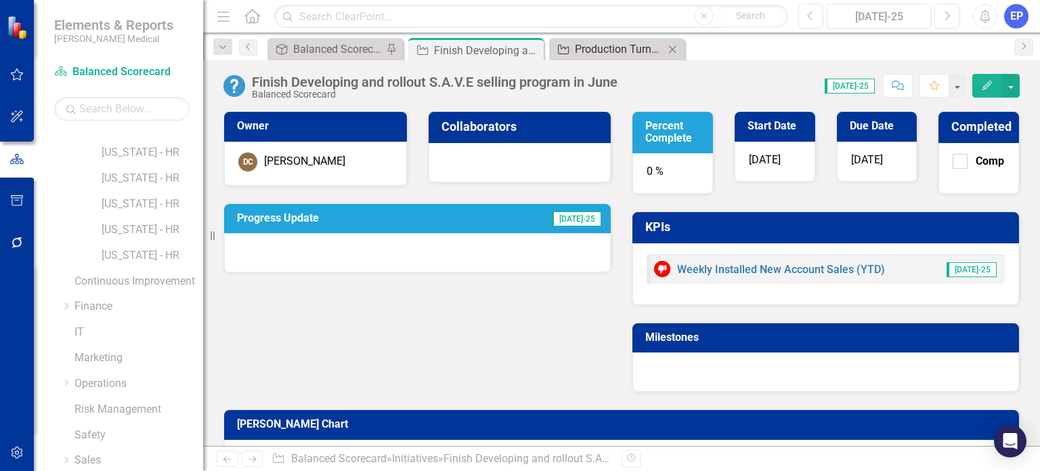
click at [597, 49] on div "Production Turnover Improvement Plan" at bounding box center [619, 49] width 89 height 17
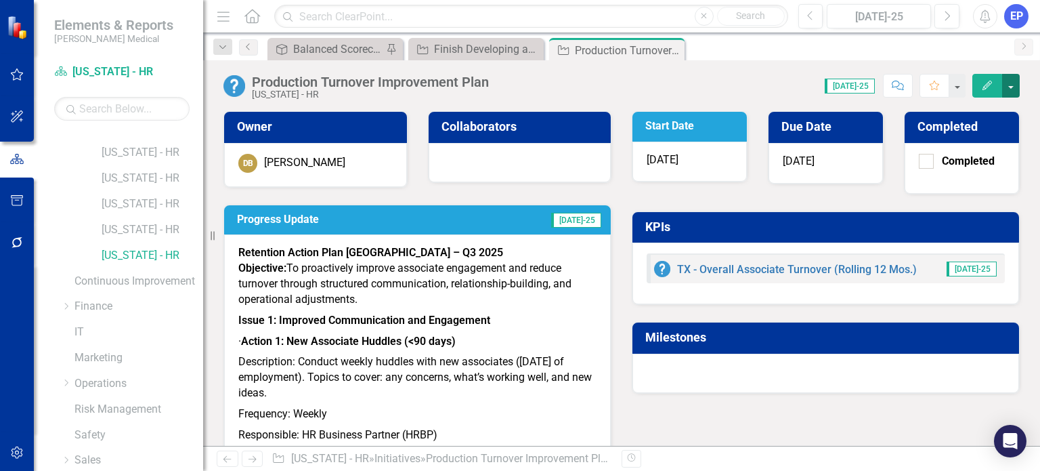
click at [1010, 91] on button "button" at bounding box center [1011, 86] width 18 height 24
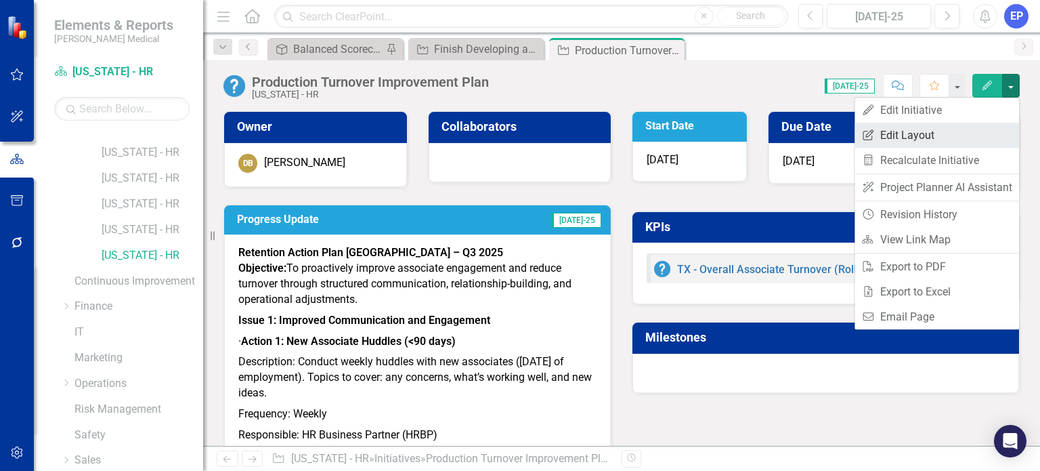
click at [990, 132] on link "Edit Report Edit Layout" at bounding box center [937, 135] width 165 height 25
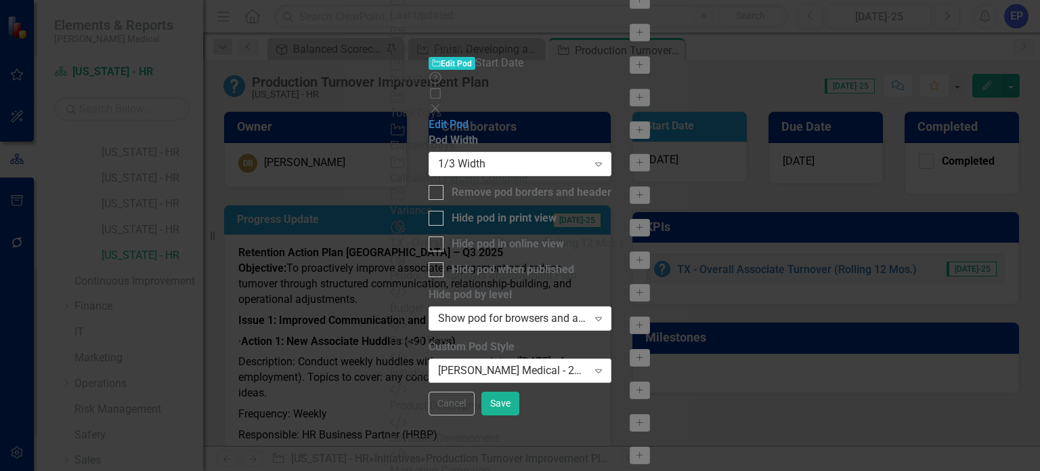
click at [588, 363] on div "Nixon Medical - 2995C (Bright Blue)" at bounding box center [513, 371] width 150 height 16
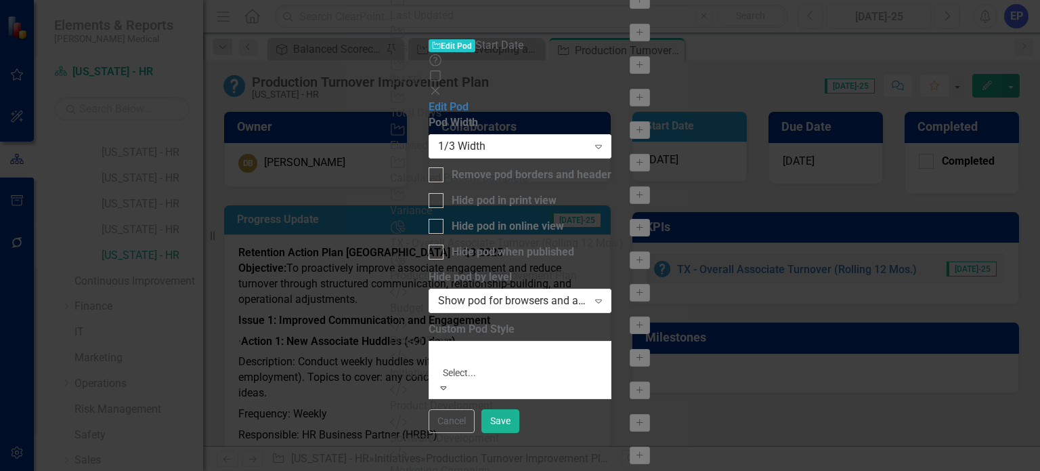
scroll to position [68, 0]
click at [475, 433] on button "Cancel" at bounding box center [452, 421] width 46 height 24
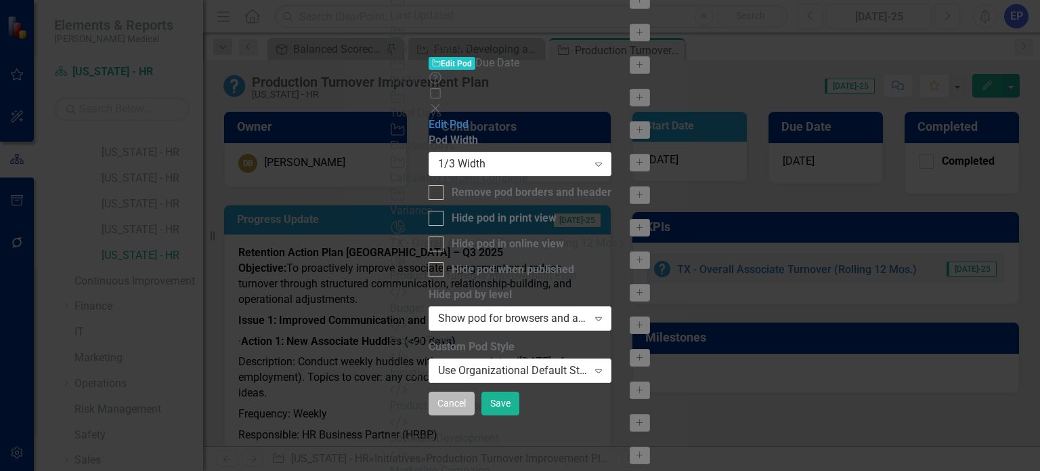
click at [475, 415] on button "Cancel" at bounding box center [452, 403] width 46 height 24
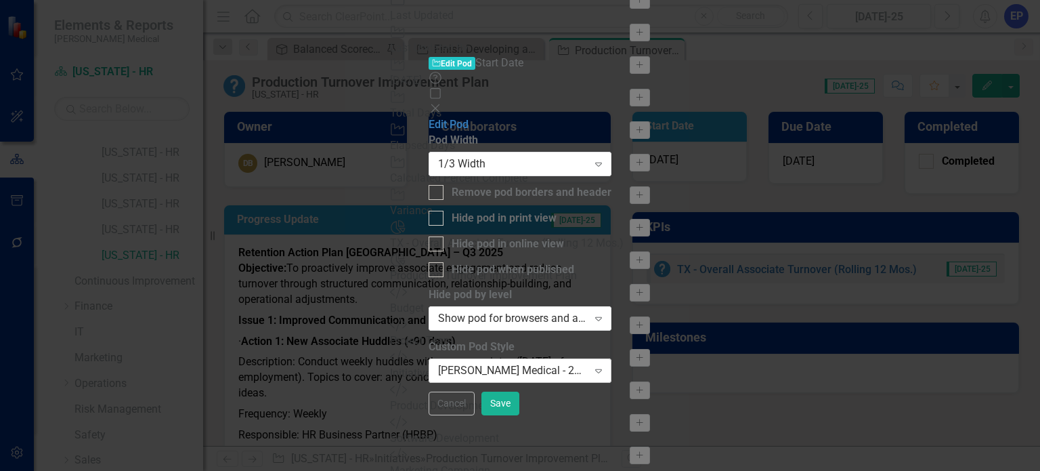
click at [544, 358] on div "Nixon Medical - 2995C (Bright Blue) Expand" at bounding box center [520, 370] width 183 height 24
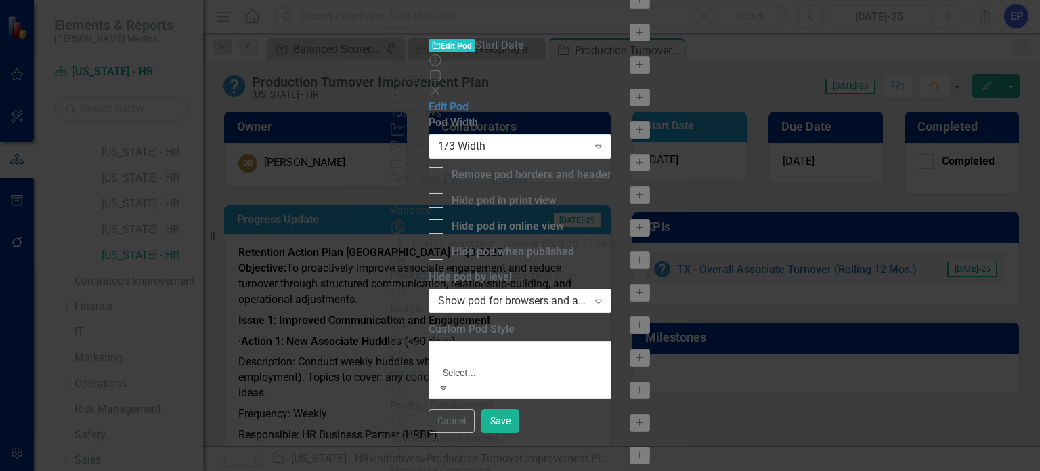
scroll to position [0, 0]
click at [599, 470] on div "Use Organizational Default Style (Nixon Medical - 286C (Medium Blue) (Font Size…" at bounding box center [520, 479] width 1040 height 16
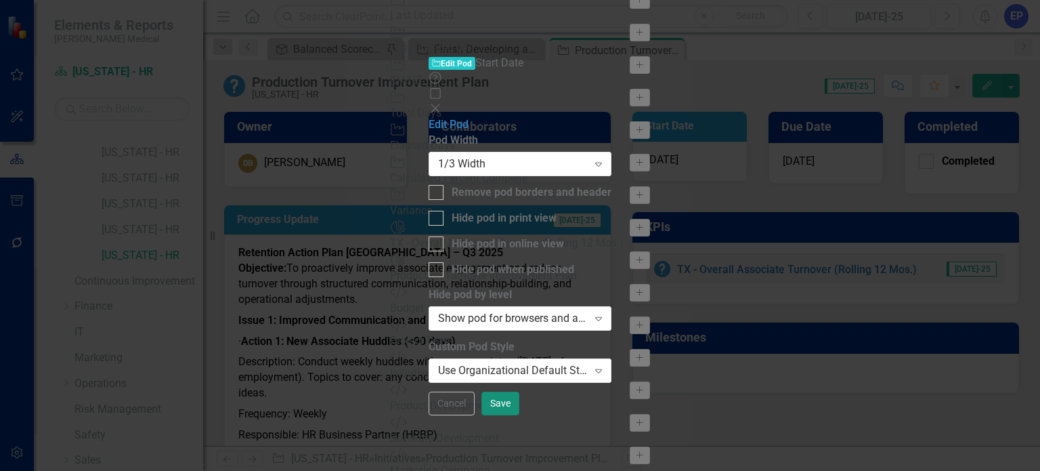
click at [519, 415] on button "Save" at bounding box center [500, 403] width 38 height 24
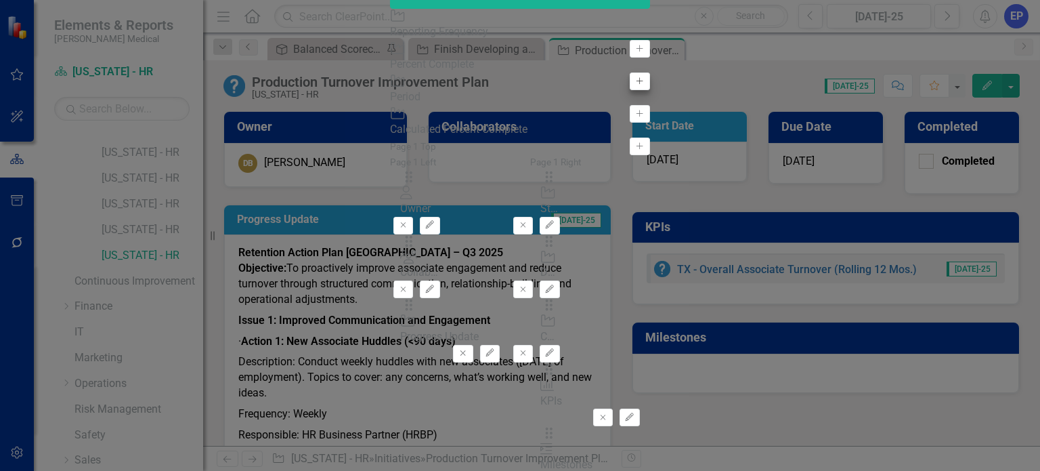
type input "per"
click at [634, 85] on icon "Add" at bounding box center [639, 81] width 10 height 8
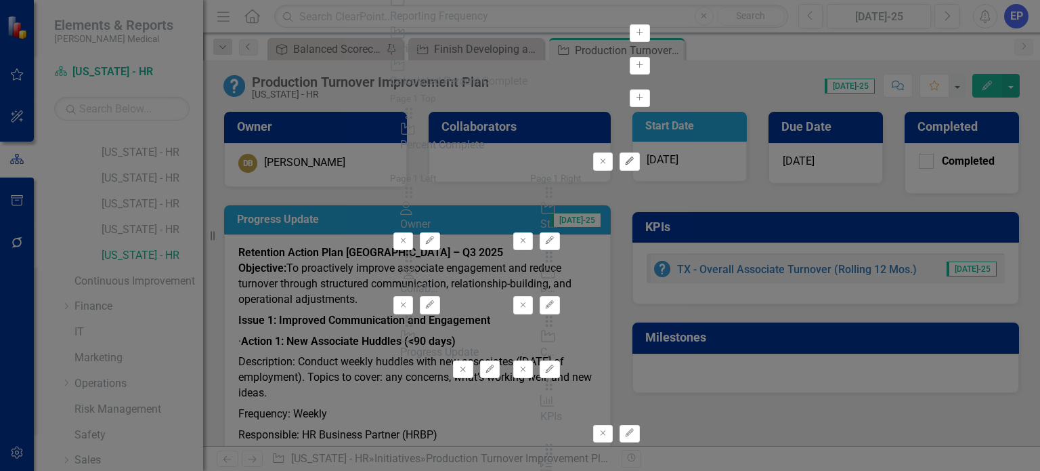
click at [634, 157] on icon "Edit" at bounding box center [629, 161] width 10 height 8
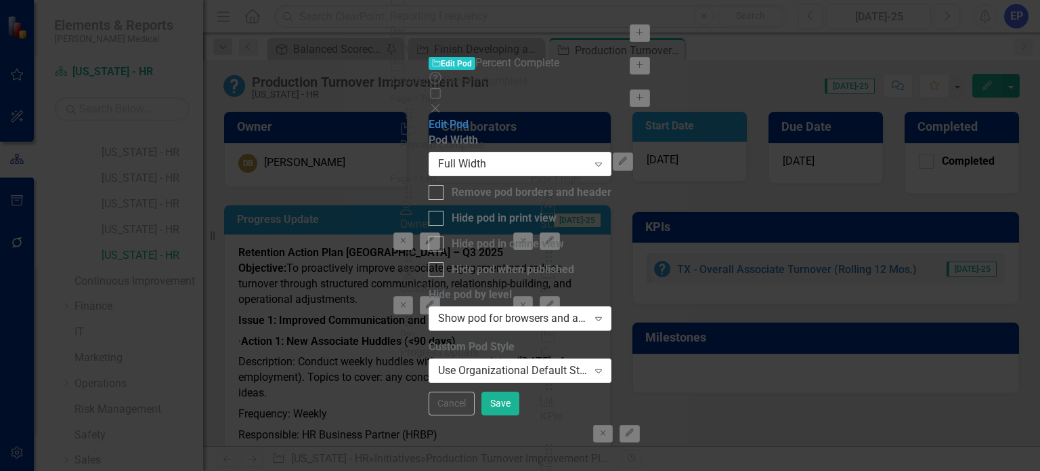
click at [533, 133] on div "Pod Width Full Width Expand" at bounding box center [520, 154] width 183 height 42
click at [534, 156] on div "Full Width" at bounding box center [513, 164] width 150 height 16
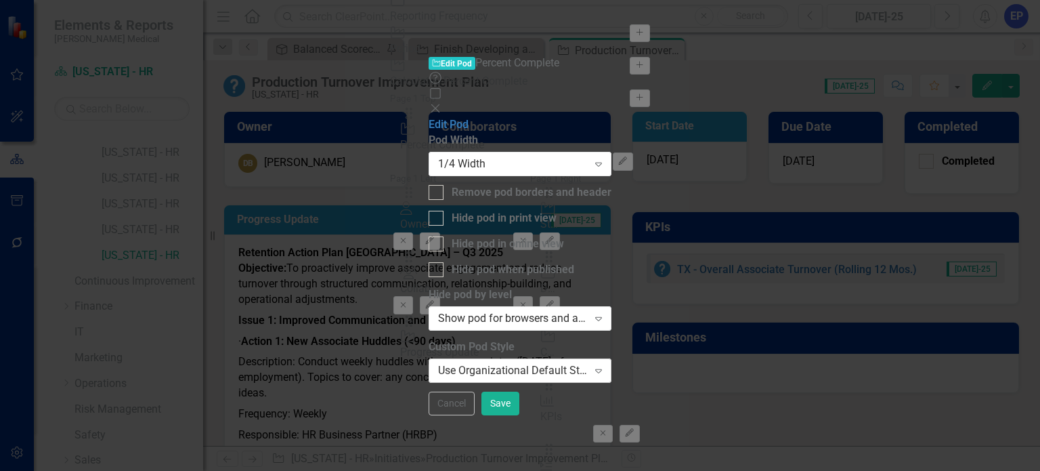
click at [588, 363] on div "Use Organizational Default Style (Nixon Medical - 286C (Medium Blue) (Font Size…" at bounding box center [513, 371] width 150 height 16
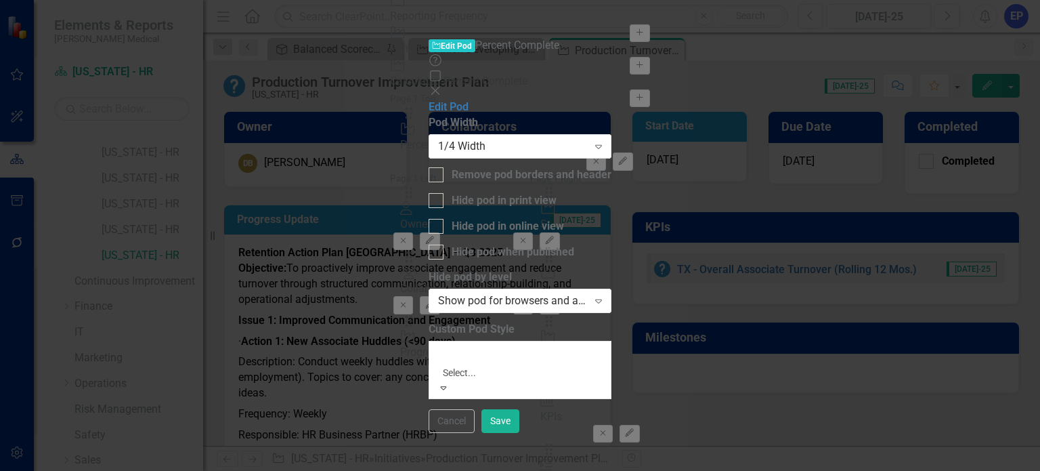
scroll to position [68, 0]
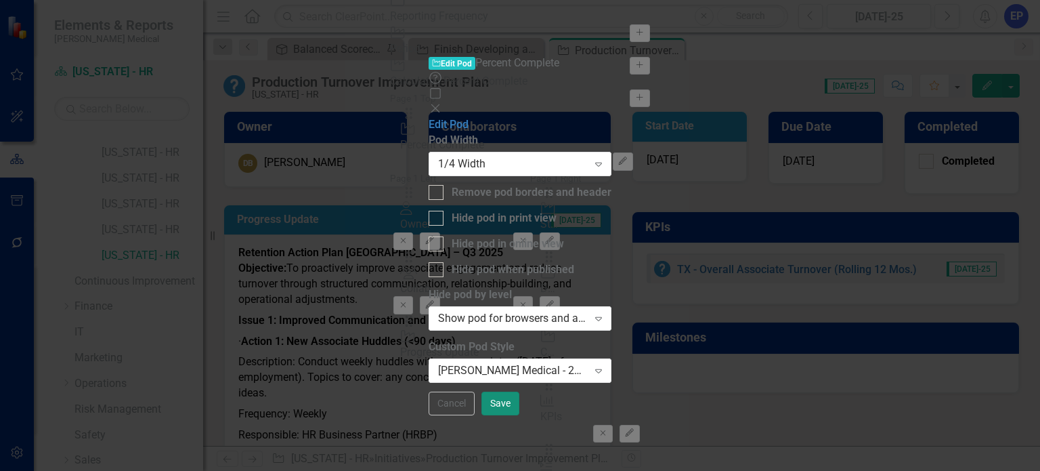
click at [519, 415] on button "Save" at bounding box center [500, 403] width 38 height 24
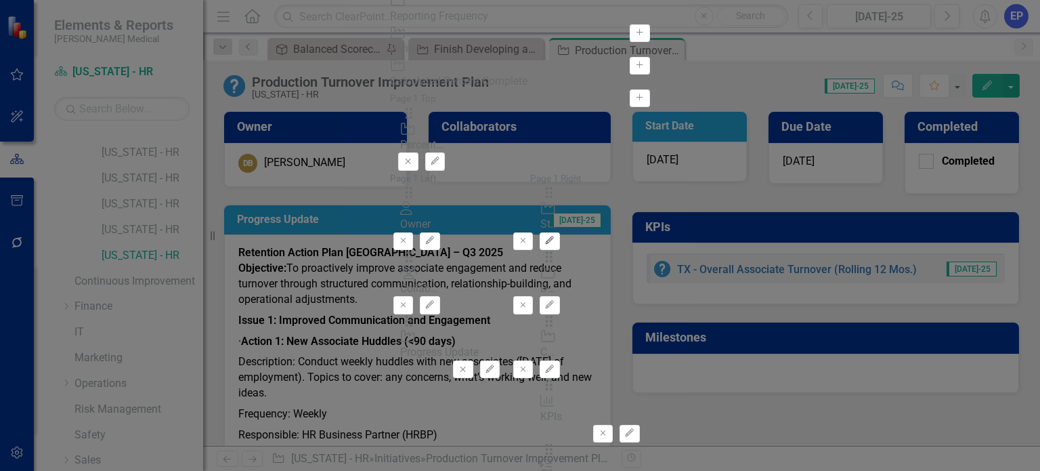
click at [559, 232] on button "Edit" at bounding box center [550, 241] width 20 height 18
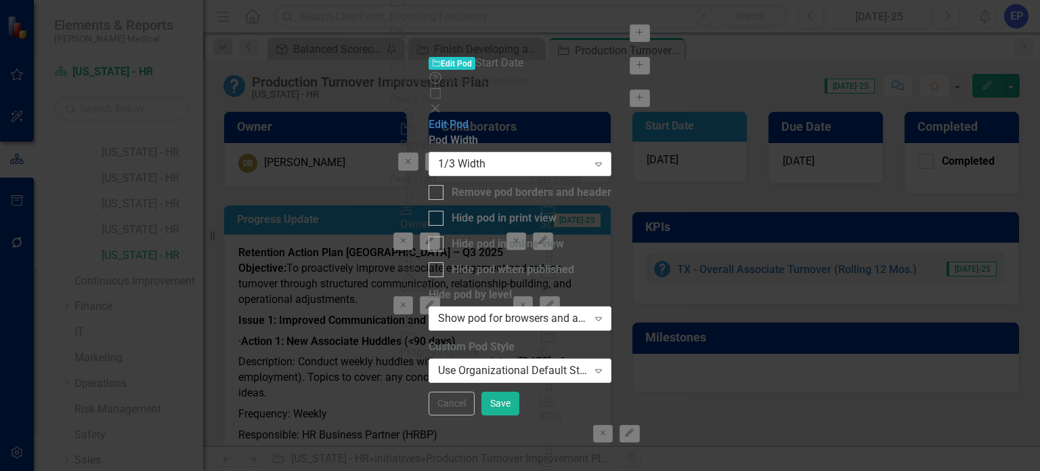
click at [506, 156] on div "1/3 Width" at bounding box center [513, 164] width 150 height 16
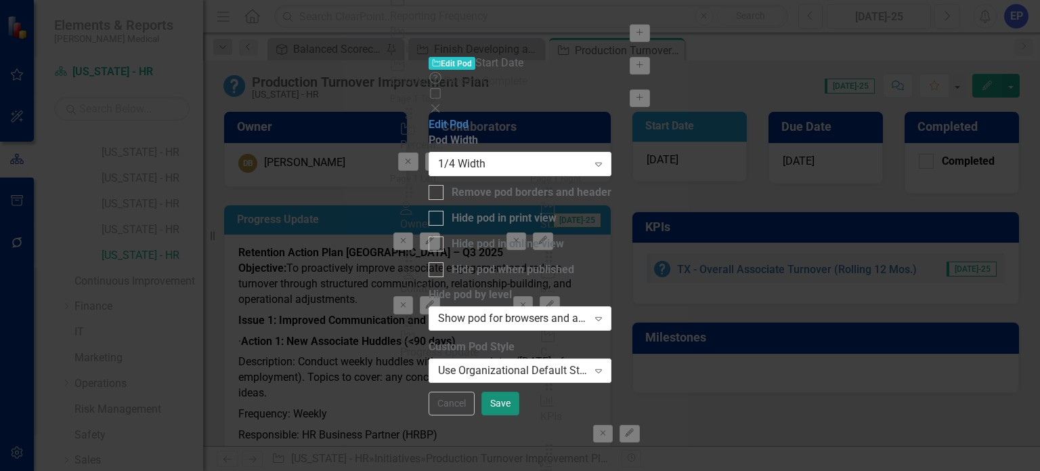
click at [519, 415] on button "Save" at bounding box center [500, 403] width 38 height 24
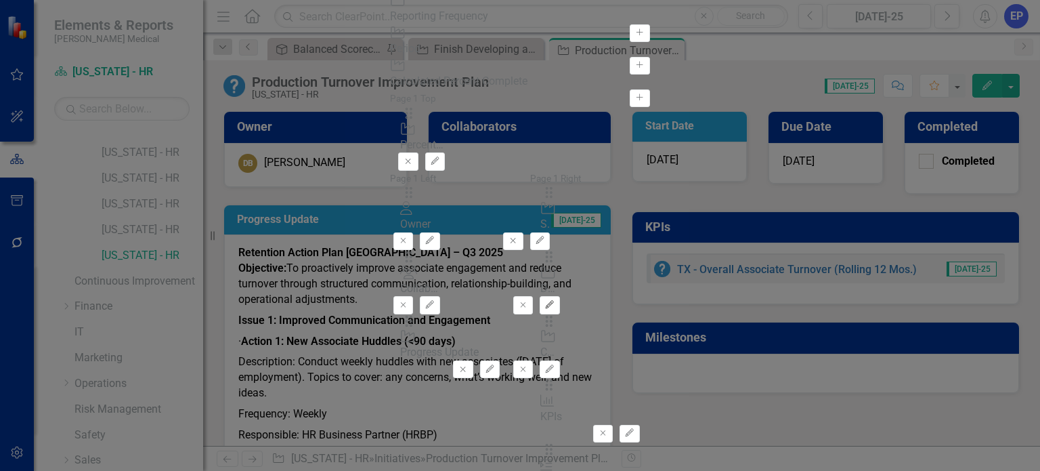
click at [555, 301] on icon "Edit" at bounding box center [549, 305] width 10 height 8
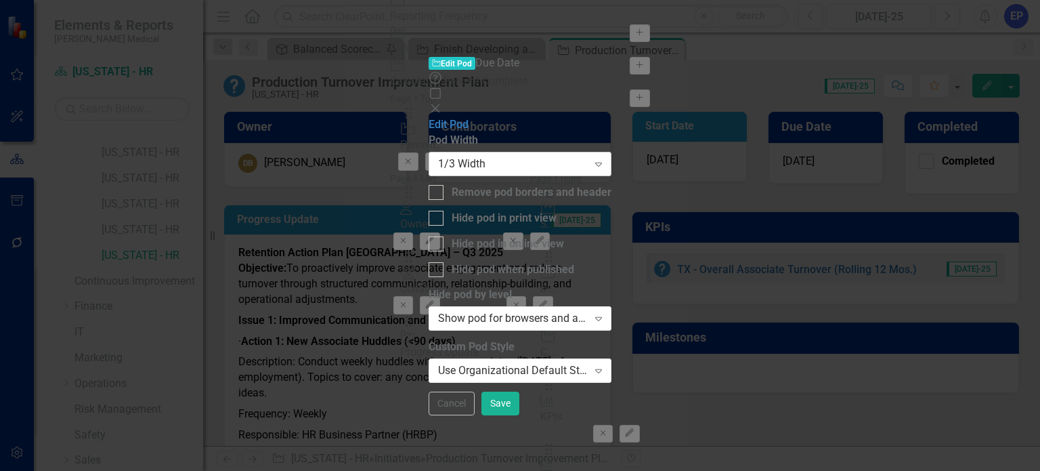
click at [588, 156] on div "1/3 Width" at bounding box center [513, 164] width 150 height 16
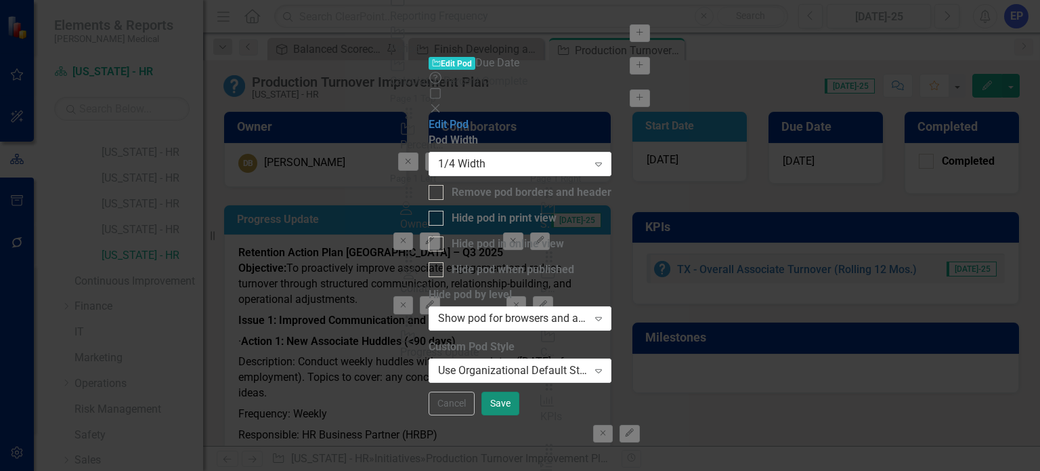
click at [519, 415] on button "Save" at bounding box center [500, 403] width 38 height 24
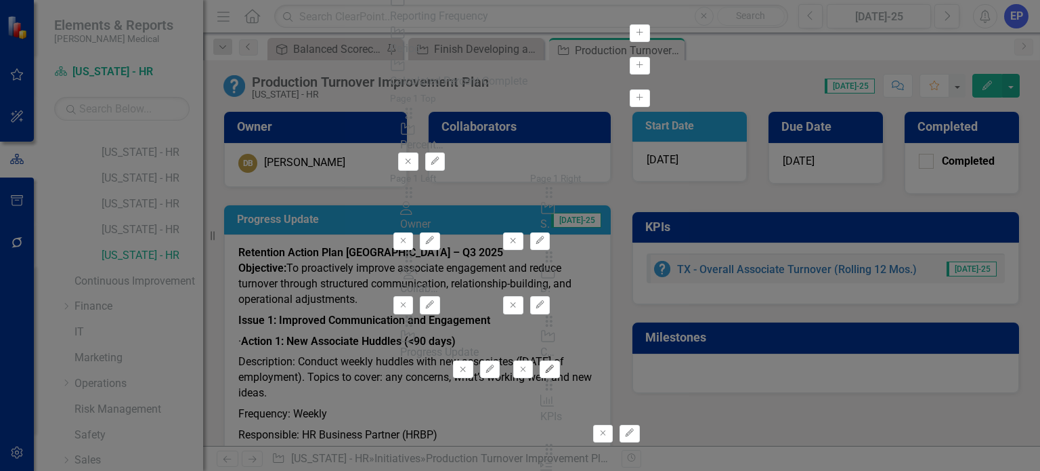
click at [555, 365] on icon "Edit" at bounding box center [549, 369] width 10 height 8
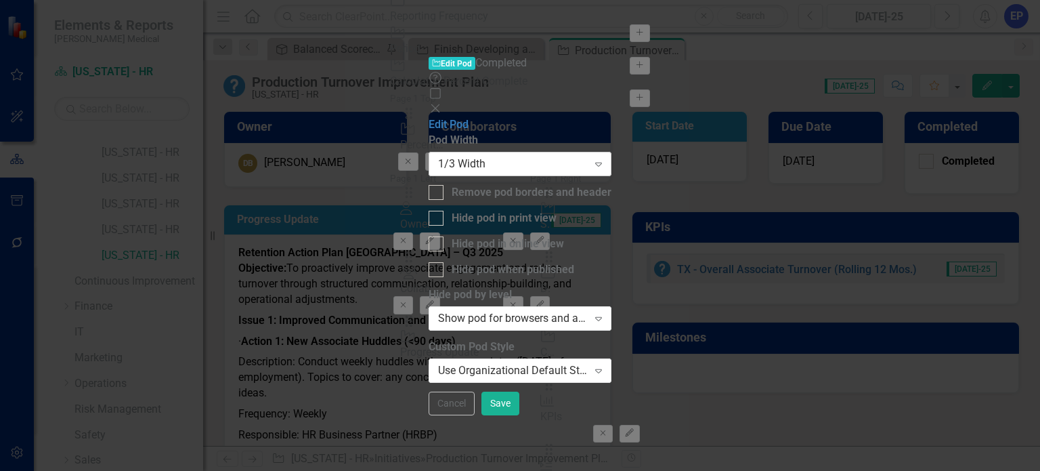
click at [588, 156] on div "1/3 Width" at bounding box center [513, 164] width 150 height 16
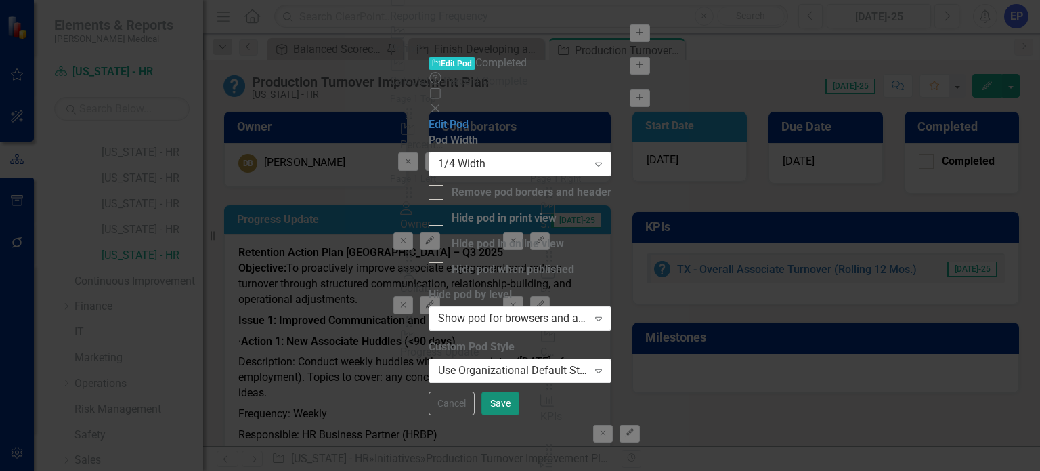
click at [519, 415] on button "Save" at bounding box center [500, 403] width 38 height 24
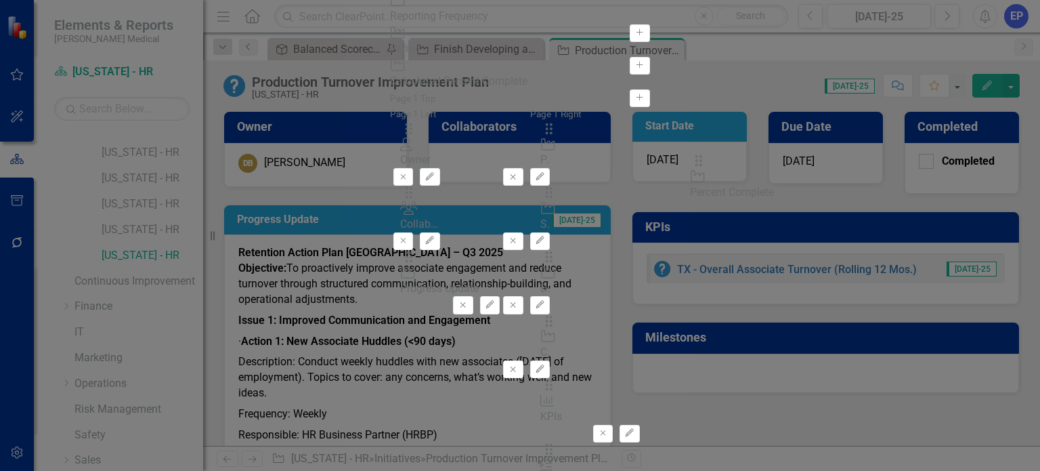
drag, startPoint x: 384, startPoint y: 87, endPoint x: 719, endPoint y: 167, distance: 344.7
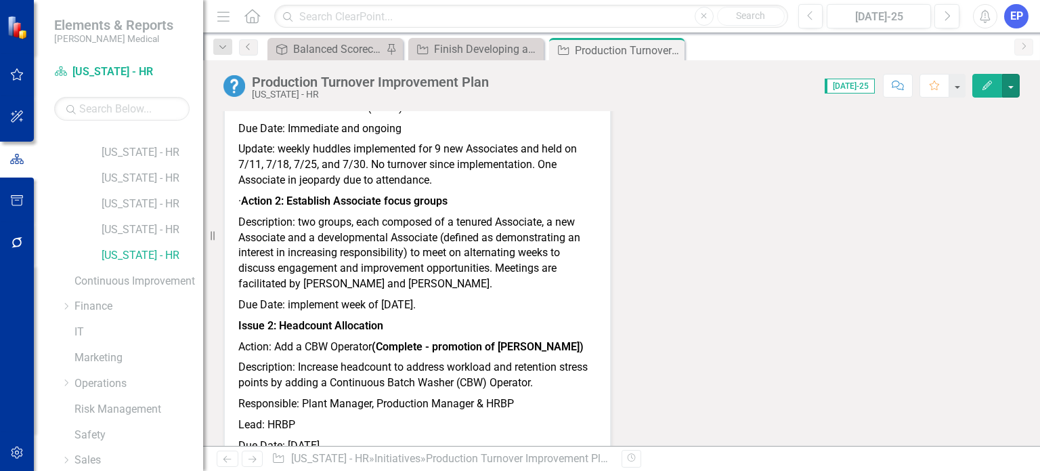
scroll to position [0, 0]
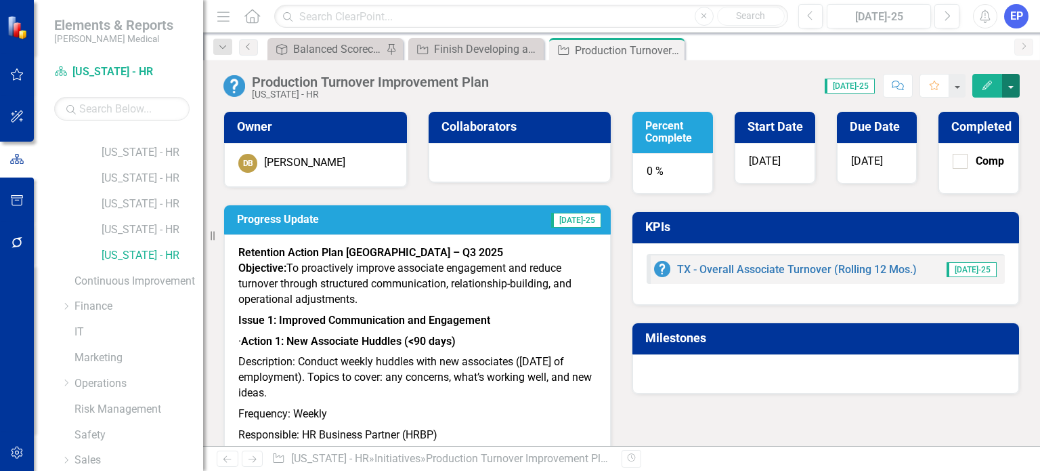
click at [1013, 82] on button "button" at bounding box center [1011, 86] width 18 height 24
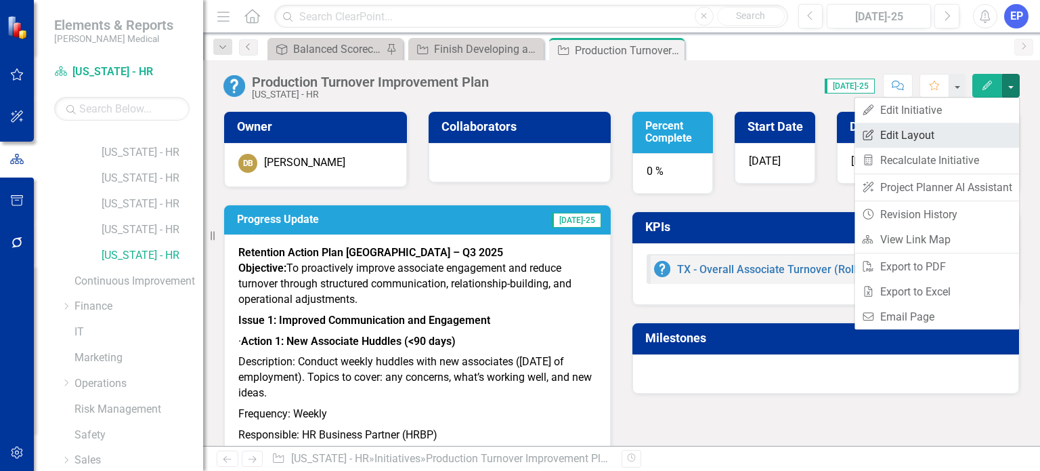
click at [980, 137] on link "Edit Report Edit Layout" at bounding box center [937, 135] width 165 height 25
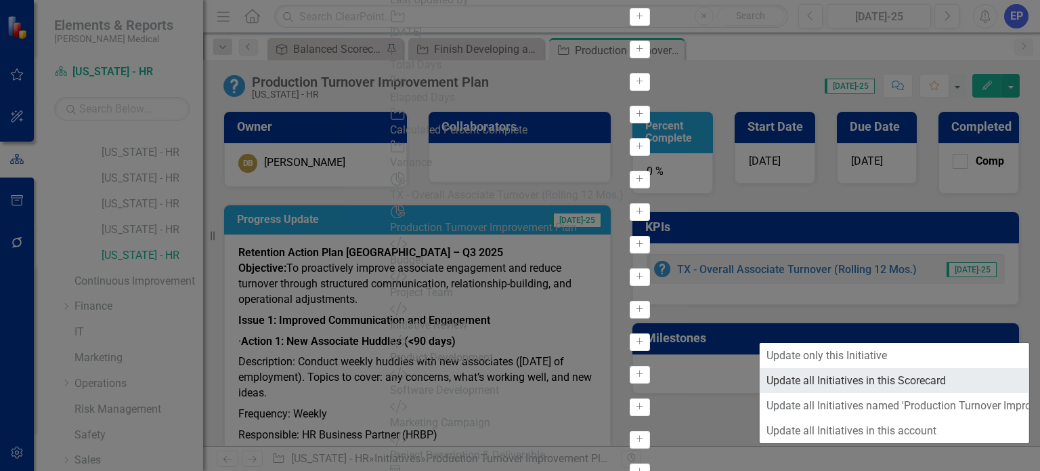
click at [901, 383] on link "Update all Initiatives in this Scorecard" at bounding box center [894, 380] width 269 height 25
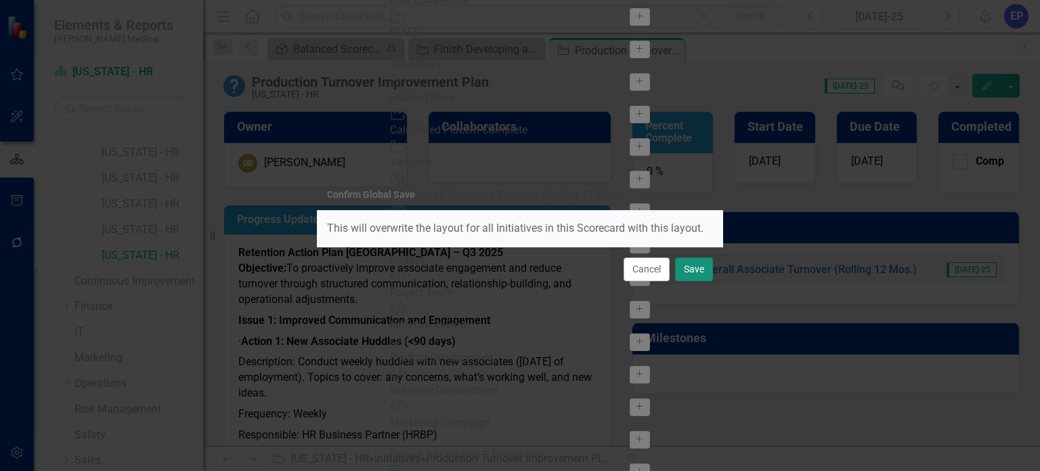
click at [702, 267] on button "Save" at bounding box center [694, 269] width 38 height 24
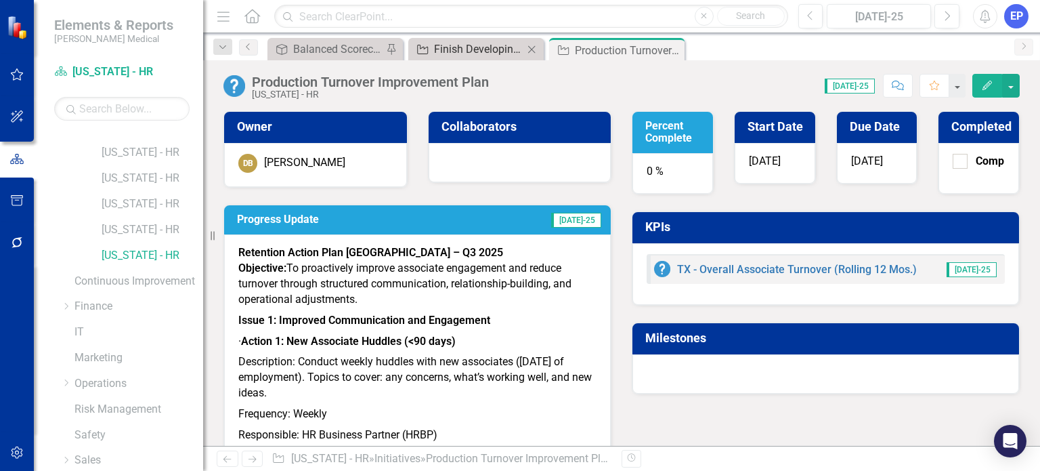
click at [465, 52] on div "Finish Developing and rollout S.A.V.E selling program in June" at bounding box center [478, 49] width 89 height 17
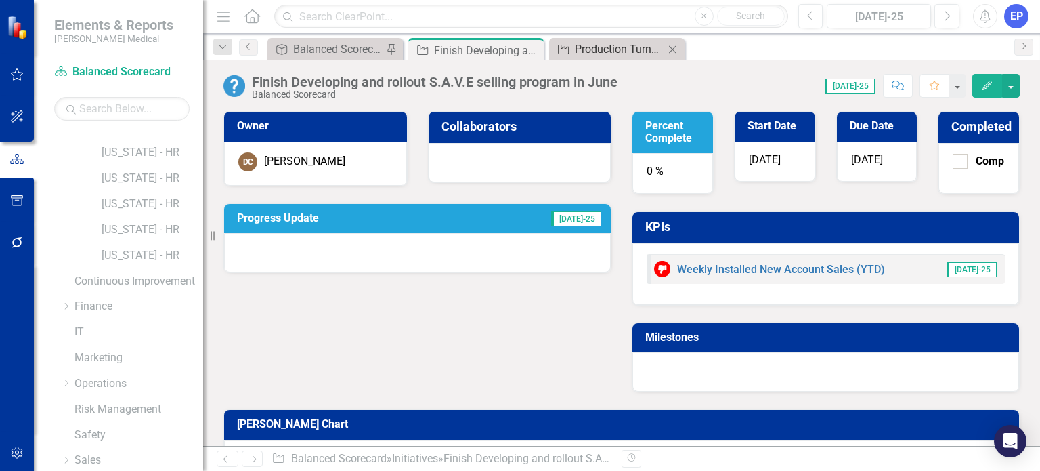
click at [615, 47] on div "Production Turnover Improvement Plan" at bounding box center [619, 49] width 89 height 17
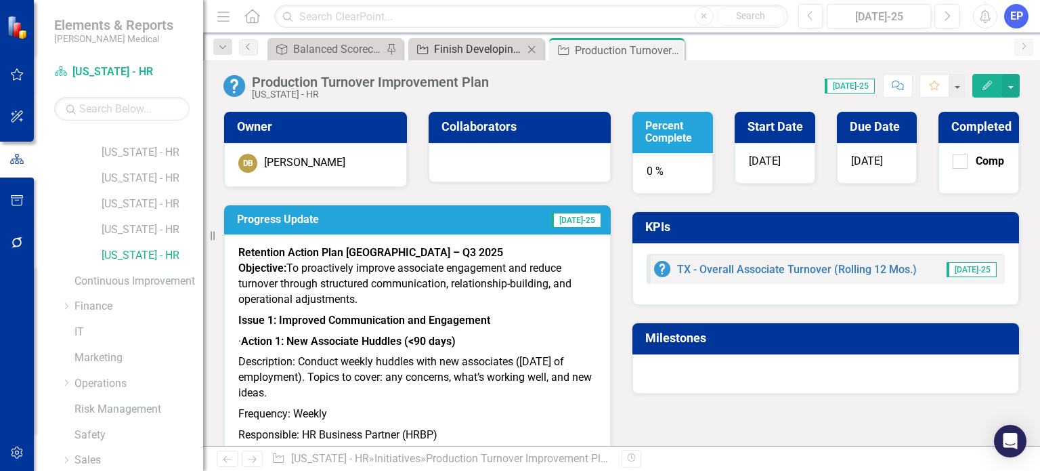
click at [488, 51] on div "Finish Developing and rollout S.A.V.E selling program in June" at bounding box center [478, 49] width 89 height 17
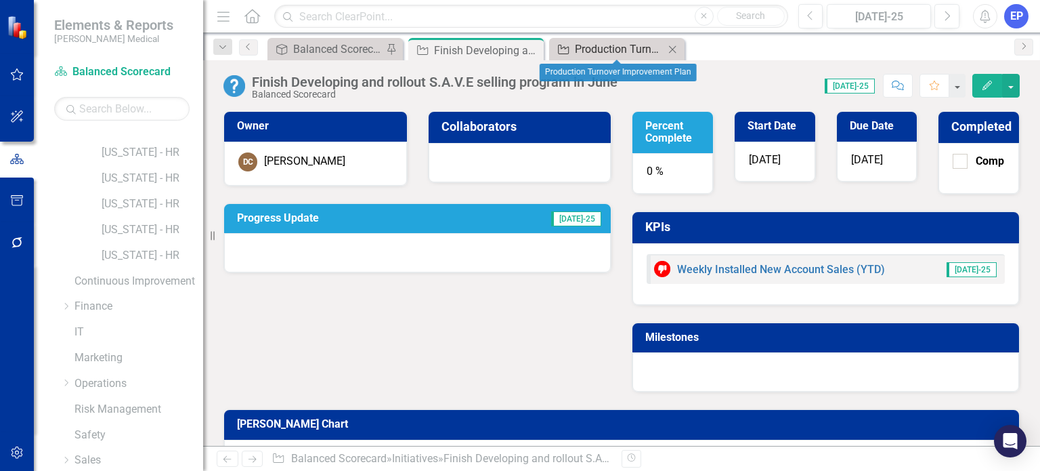
click at [590, 45] on div "Production Turnover Improvement Plan" at bounding box center [619, 49] width 89 height 17
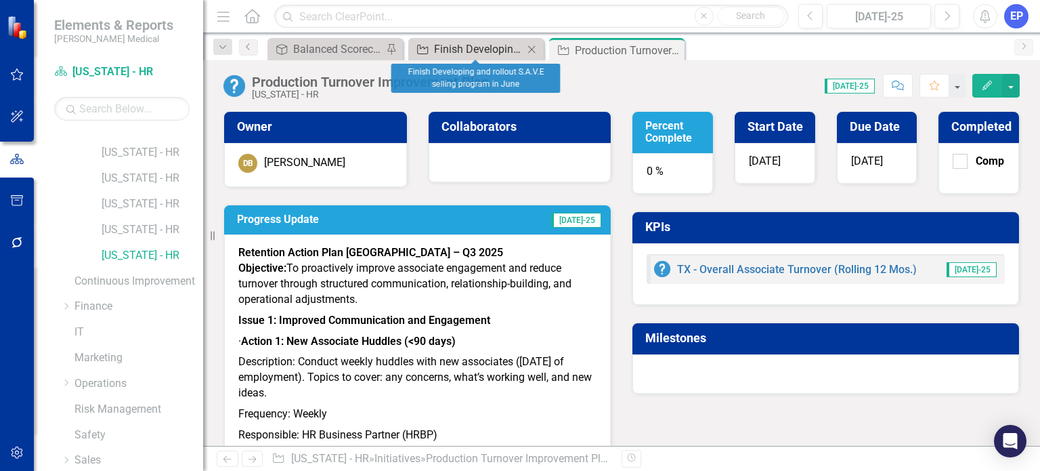
click at [468, 45] on div "Finish Developing and rollout S.A.V.E selling program in June" at bounding box center [478, 49] width 89 height 17
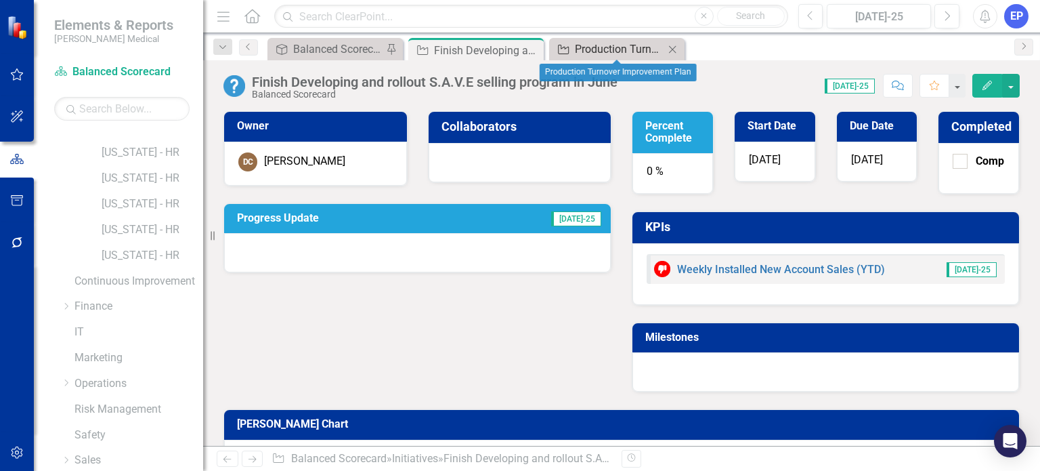
click at [615, 47] on div "Production Turnover Improvement Plan" at bounding box center [619, 49] width 89 height 17
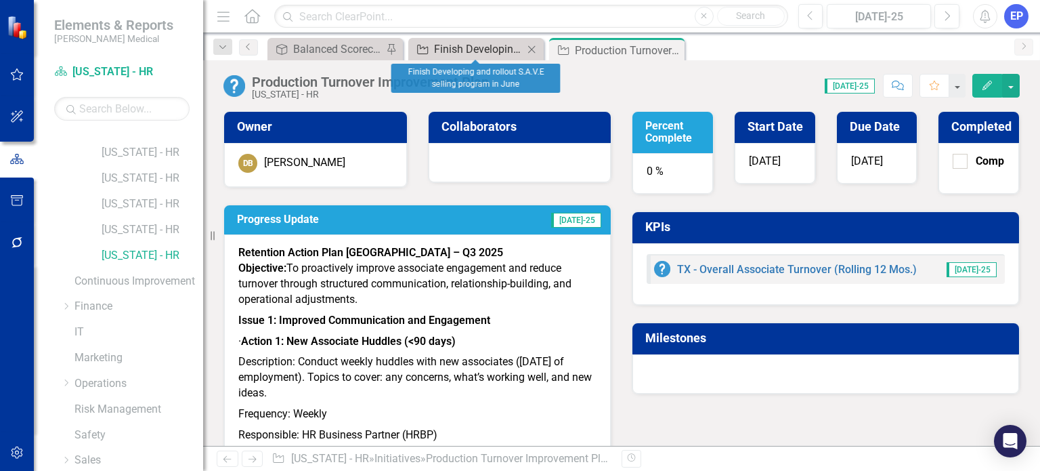
click at [469, 51] on div "Finish Developing and rollout S.A.V.E selling program in June" at bounding box center [478, 49] width 89 height 17
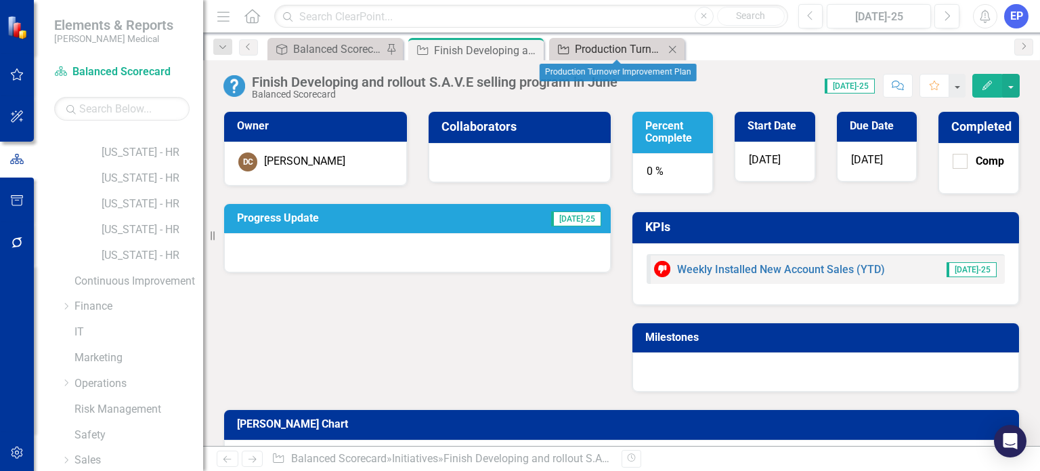
click at [631, 47] on div "Production Turnover Improvement Plan" at bounding box center [619, 49] width 89 height 17
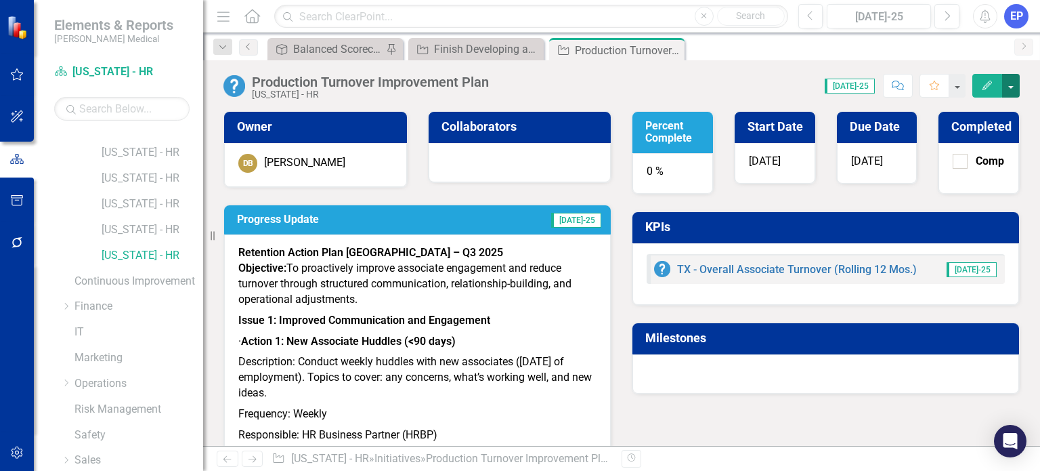
click at [1010, 86] on button "button" at bounding box center [1011, 86] width 18 height 24
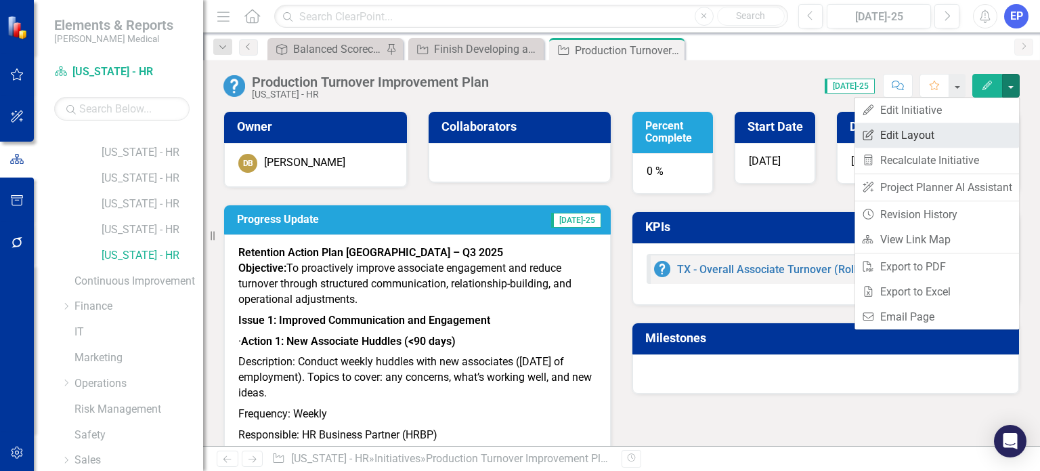
click at [978, 135] on link "Edit Report Edit Layout" at bounding box center [937, 135] width 165 height 25
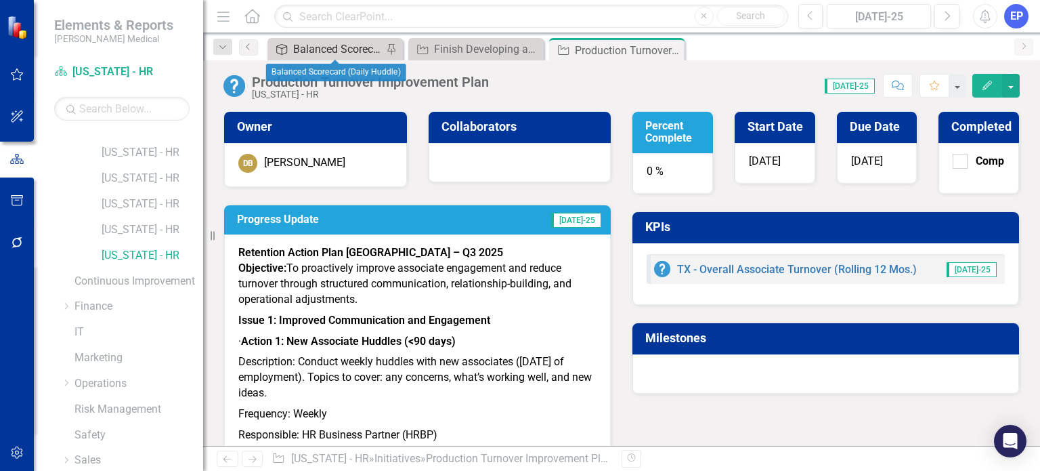
click at [352, 43] on div "Balanced Scorecard (Daily Huddle)" at bounding box center [337, 49] width 89 height 17
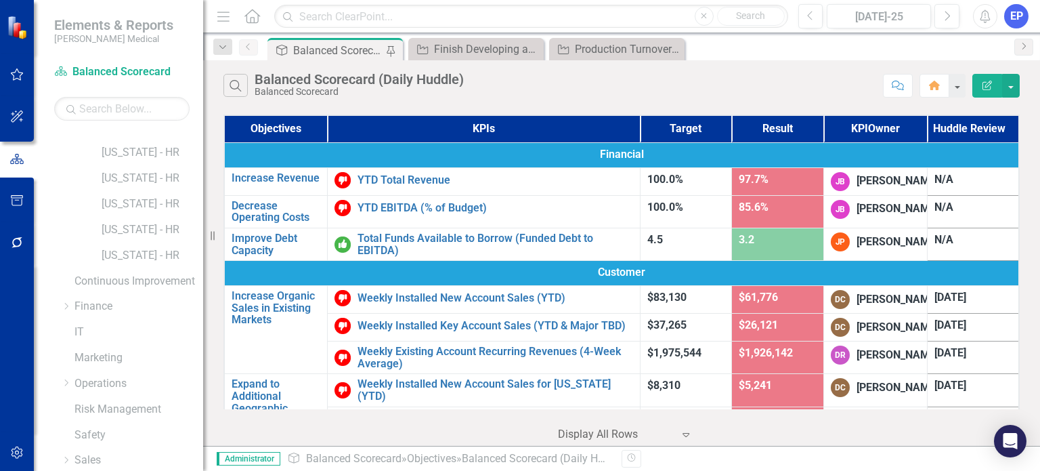
scroll to position [474, 0]
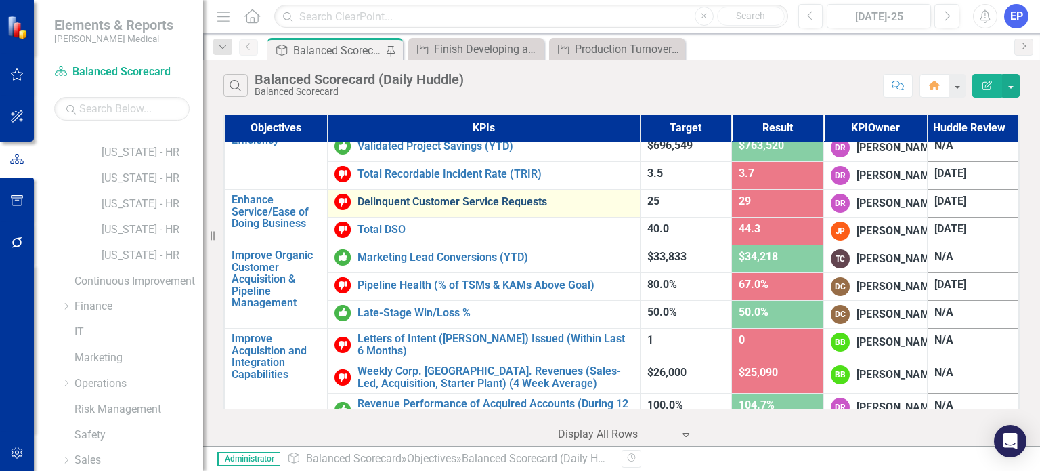
click at [491, 208] on link "Delinquent Customer Service Requests" at bounding box center [495, 202] width 275 height 12
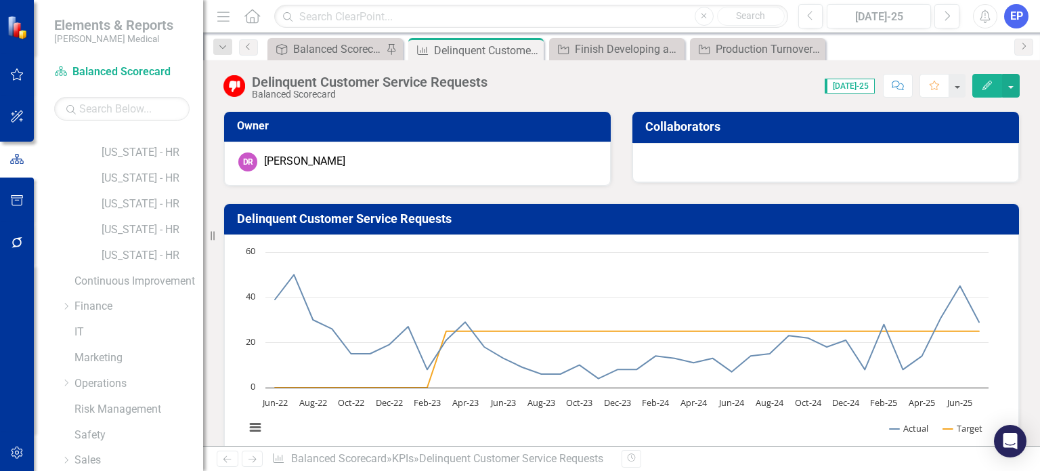
scroll to position [511, 0]
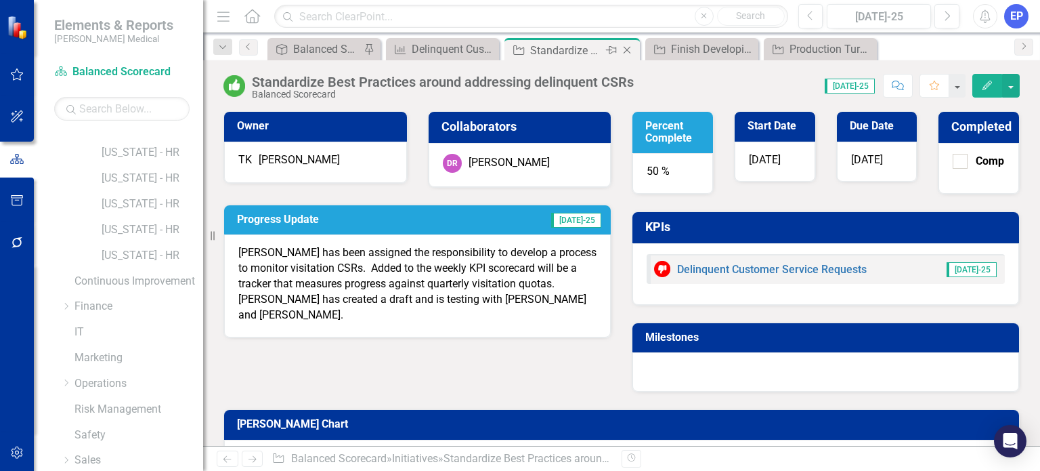
click at [627, 46] on icon "Close" at bounding box center [627, 50] width 14 height 11
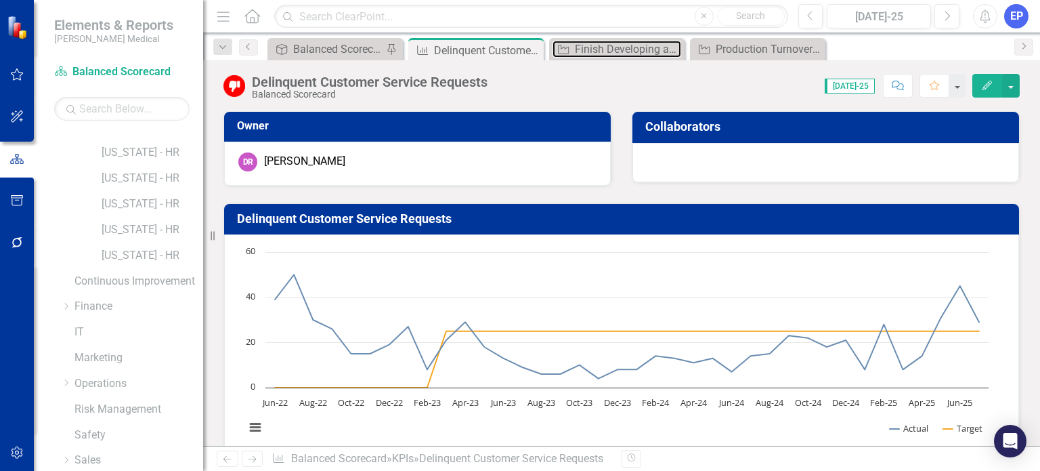
click at [627, 46] on div "Finish Developing and rollout S.A.V.E selling program in June" at bounding box center [628, 49] width 106 height 17
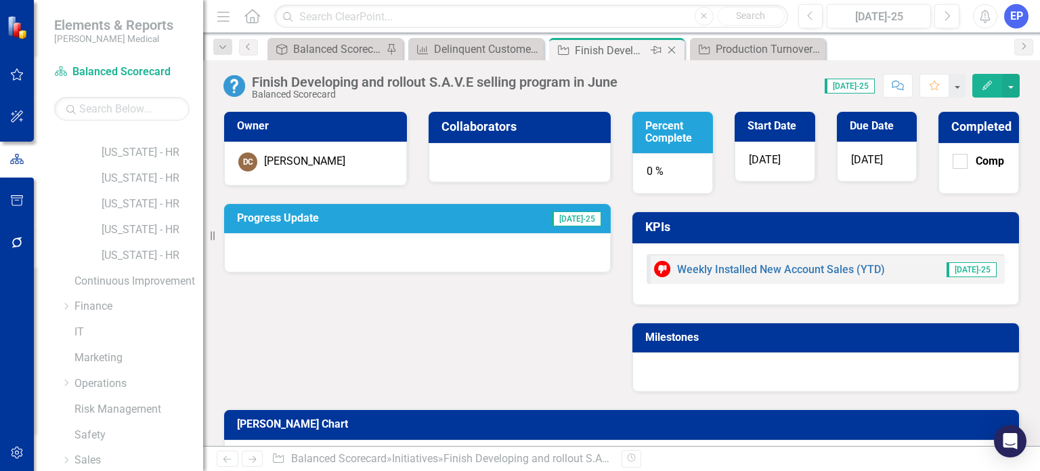
click at [668, 51] on icon "Close" at bounding box center [672, 50] width 14 height 11
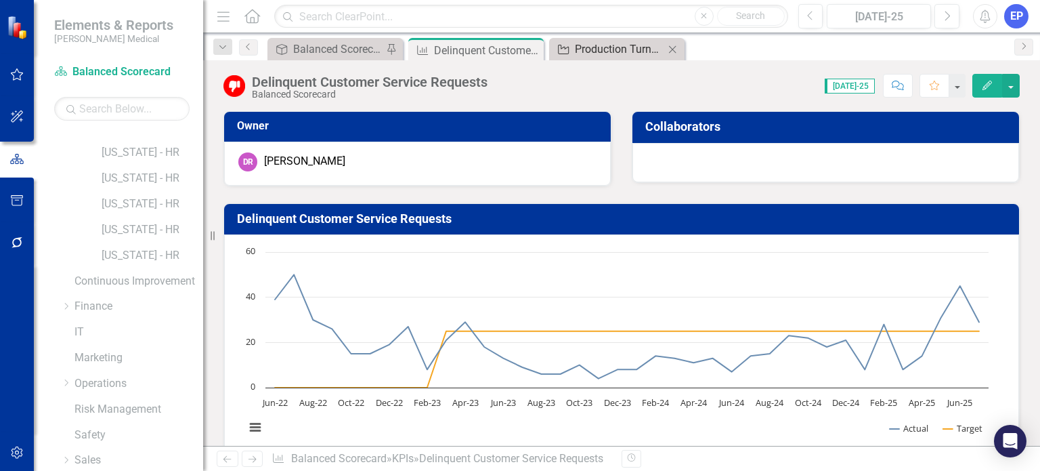
click at [630, 45] on div "Production Turnover Improvement Plan" at bounding box center [619, 49] width 89 height 17
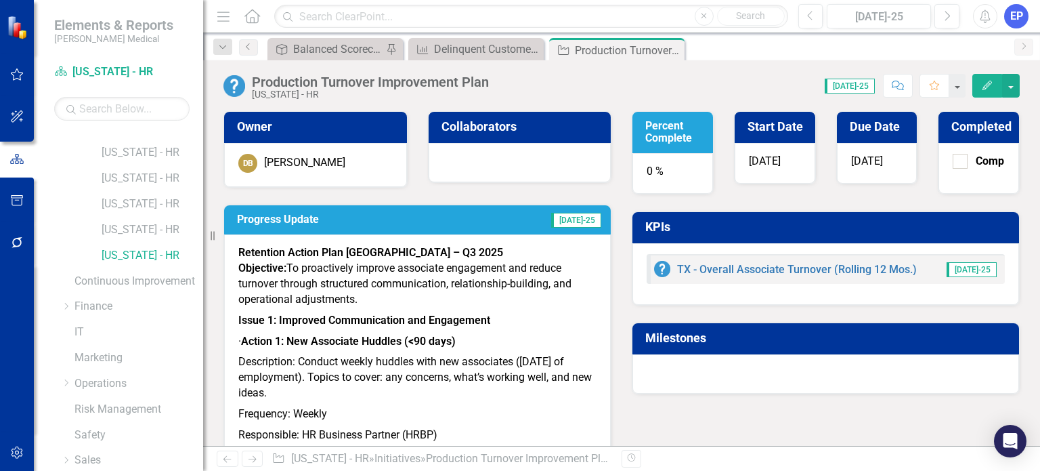
click at [21, 450] on icon "button" at bounding box center [17, 452] width 14 height 11
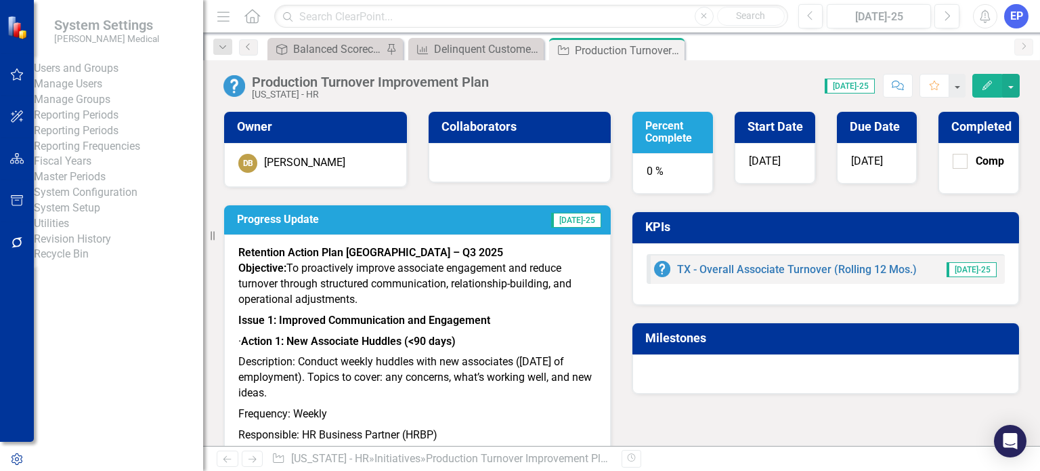
click at [89, 216] on link "System Setup" at bounding box center [118, 208] width 169 height 16
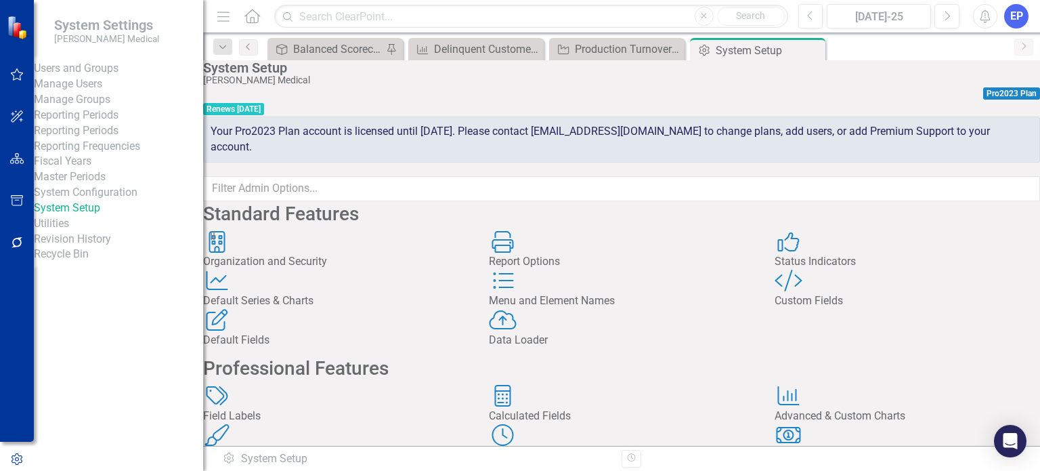
click at [331, 348] on div "Default Fields" at bounding box center [335, 340] width 265 height 16
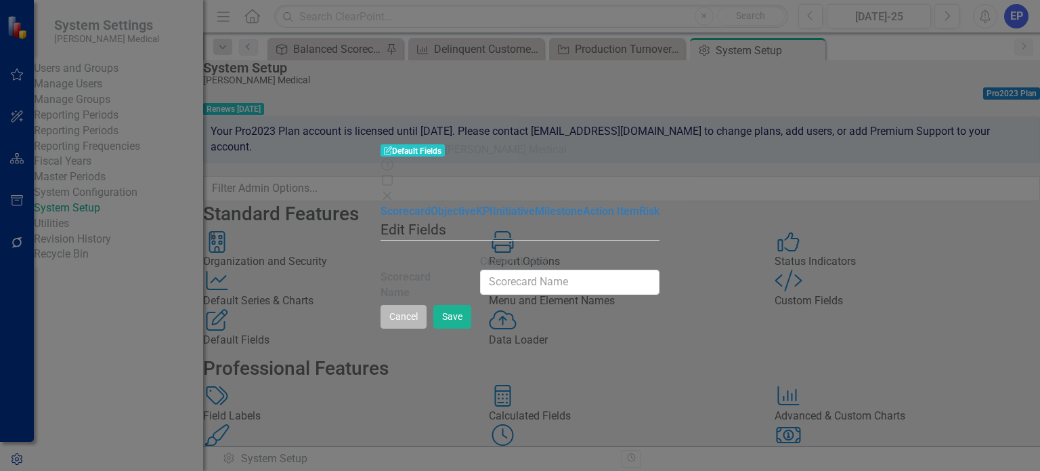
click at [427, 328] on button "Cancel" at bounding box center [404, 317] width 46 height 24
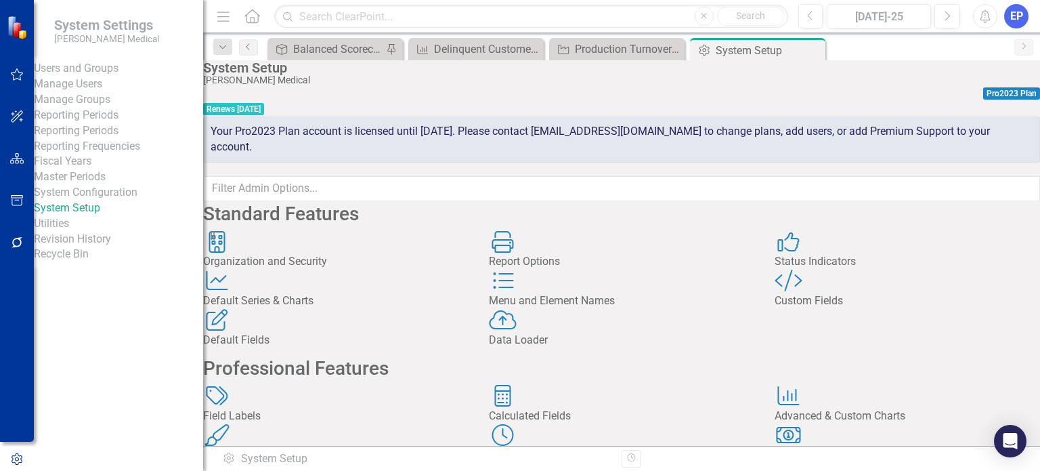
scroll to position [203, 0]
click at [320, 448] on div "Custom Styles" at bounding box center [335, 456] width 265 height 16
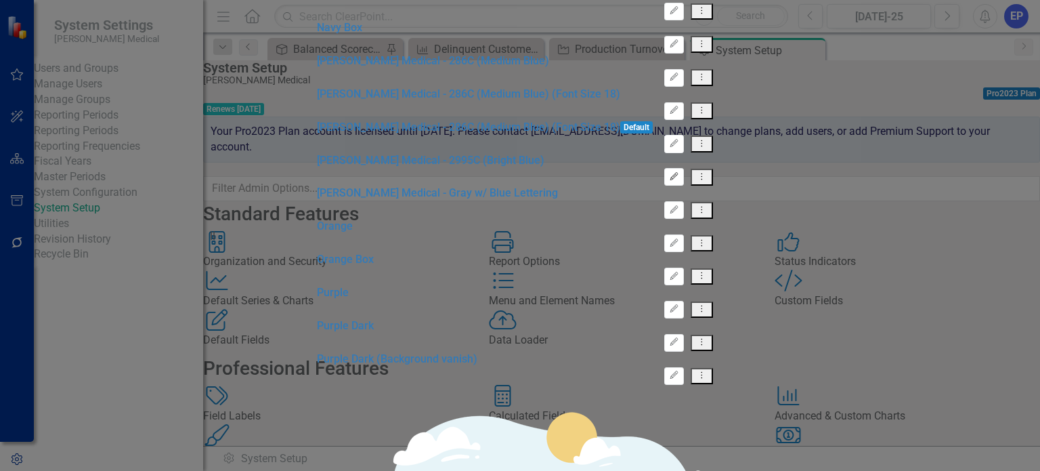
click at [679, 181] on icon "Edit" at bounding box center [674, 177] width 10 height 8
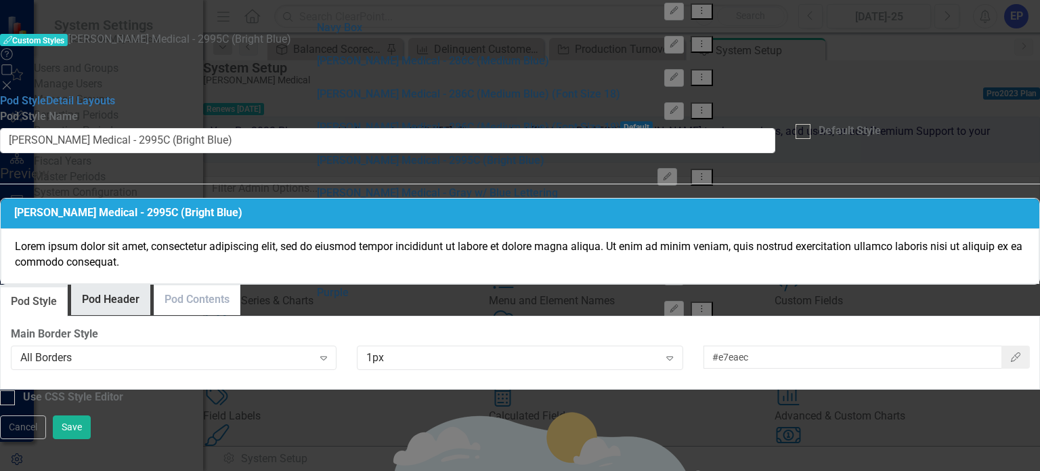
click at [150, 285] on link "Pod Header" at bounding box center [111, 299] width 78 height 29
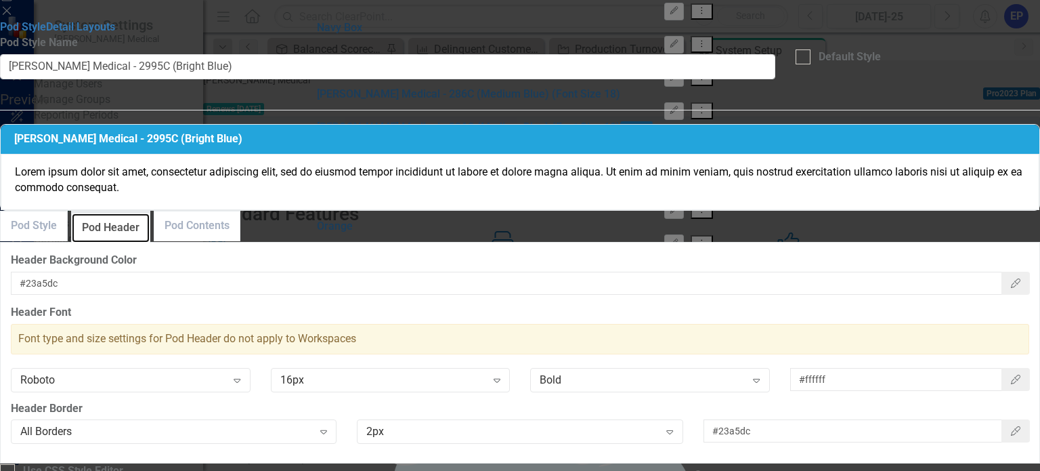
scroll to position [102, 0]
click at [123, 463] on div "Use CSS Style Editor" at bounding box center [73, 471] width 100 height 16
click at [9, 464] on input "Use CSS Style Editor" at bounding box center [4, 468] width 9 height 9
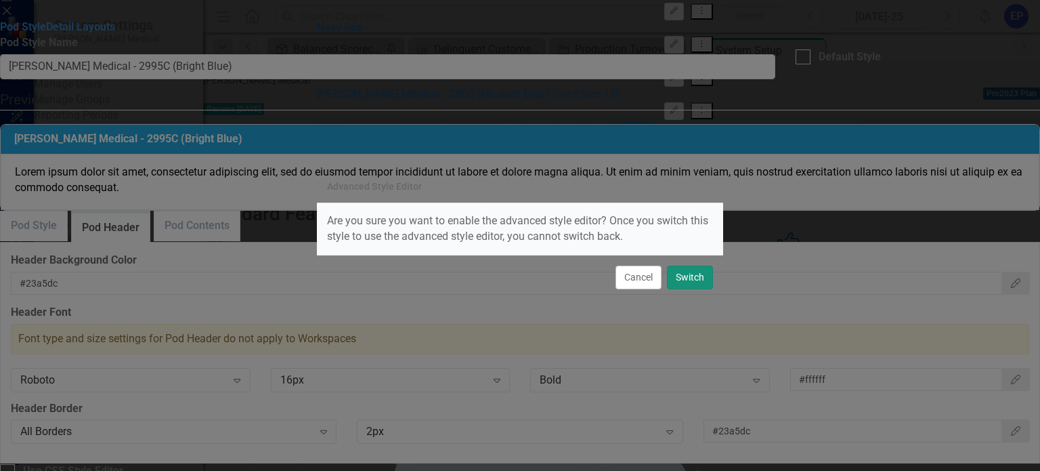
click at [701, 280] on button "Switch" at bounding box center [690, 277] width 46 height 24
checkbox input "true"
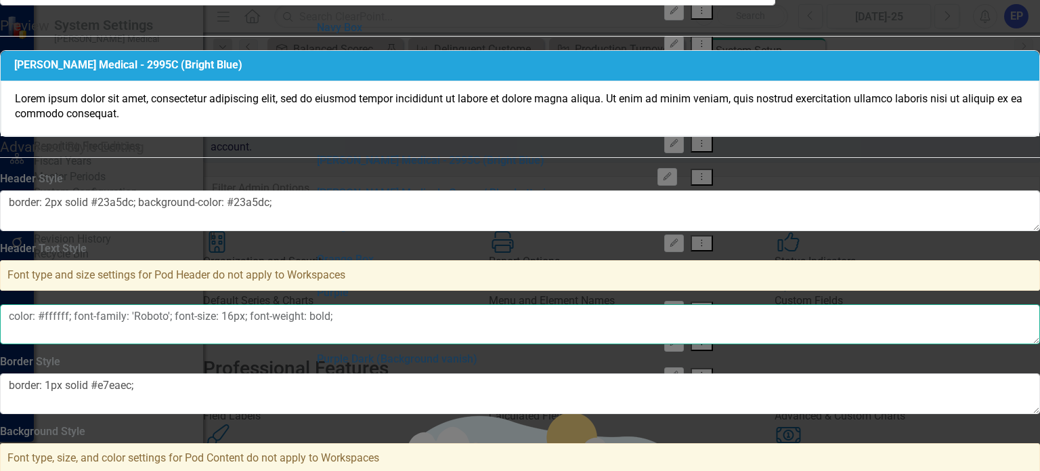
click at [629, 310] on textarea "color: #ffffff; font-family: 'Roboto'; font-size: 16px; font-weight: bold;" at bounding box center [520, 324] width 1040 height 41
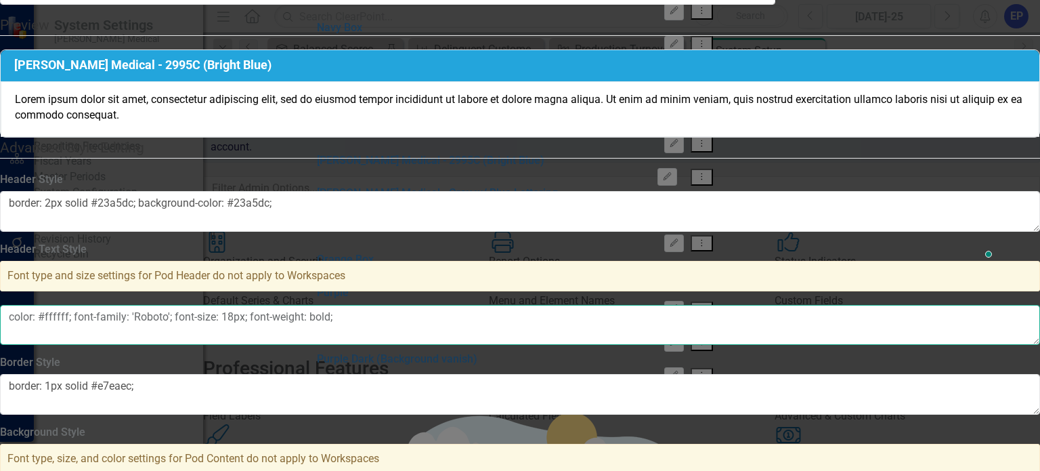
scroll to position [0, 0]
type textarea "color: #ffffff; font-family: 'Roboto'; font-size: 18px; font-weight: bold;"
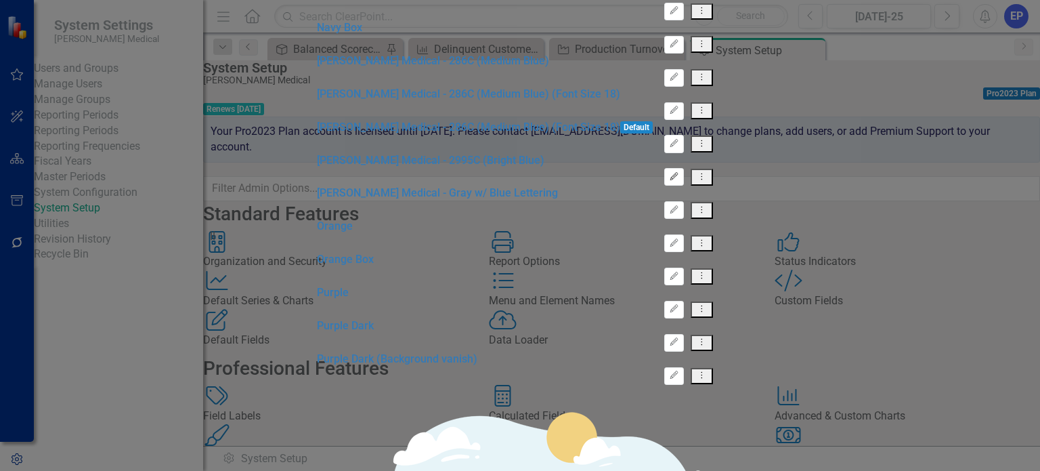
click at [679, 181] on icon "Edit" at bounding box center [674, 177] width 10 height 8
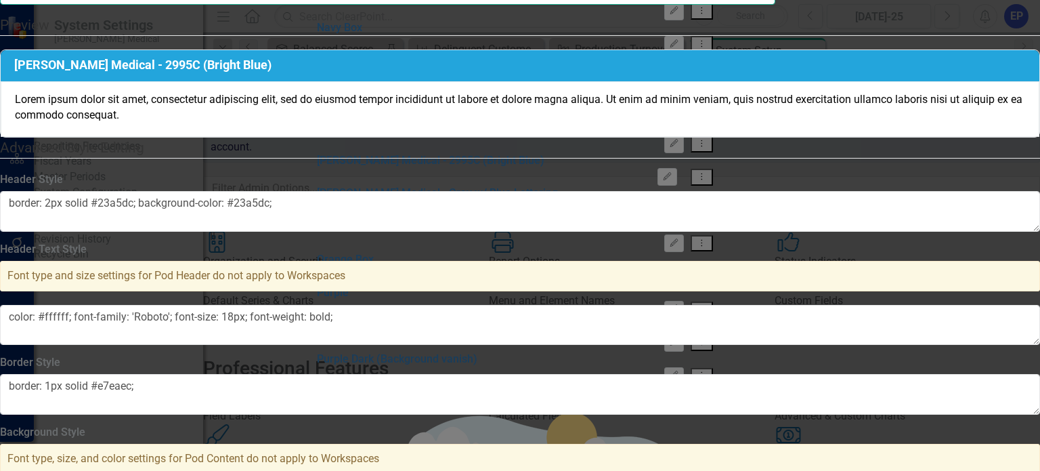
type input "Nixon Medical - 2995C (Bright Blue) (Font Size 18)"
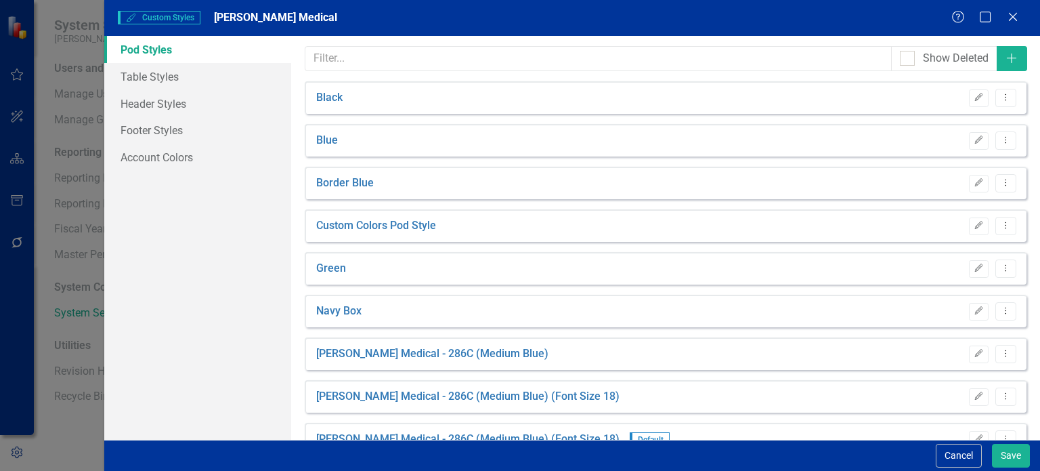
scroll to position [203, 0]
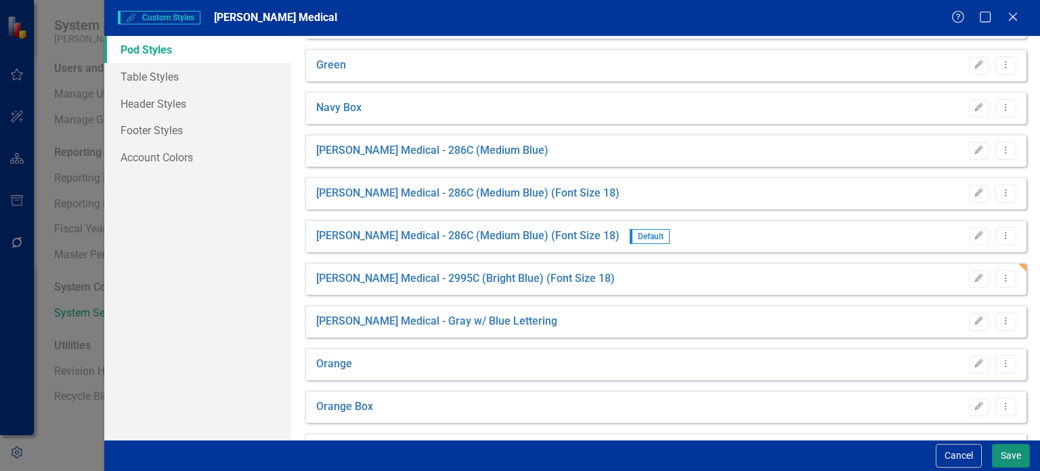
click at [1002, 456] on button "Save" at bounding box center [1011, 456] width 38 height 24
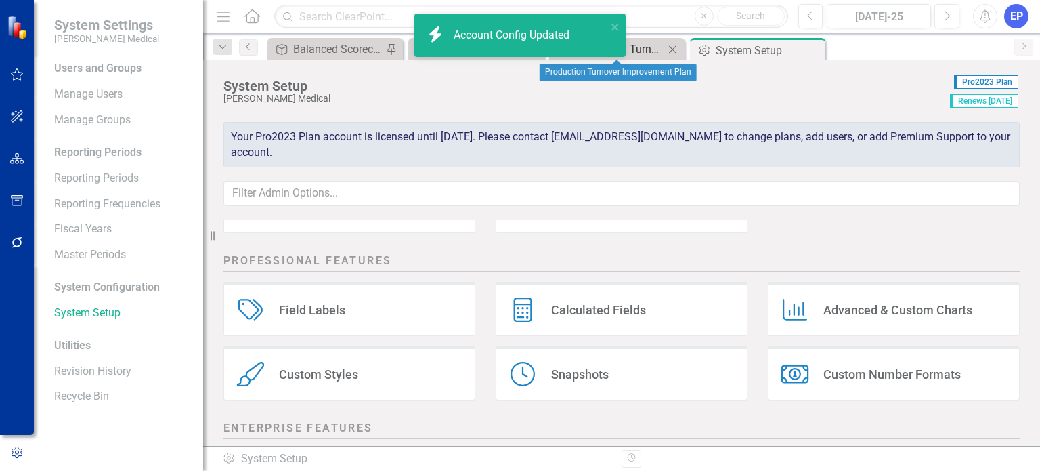
click at [652, 49] on div "Production Turnover Improvement Plan" at bounding box center [619, 49] width 89 height 17
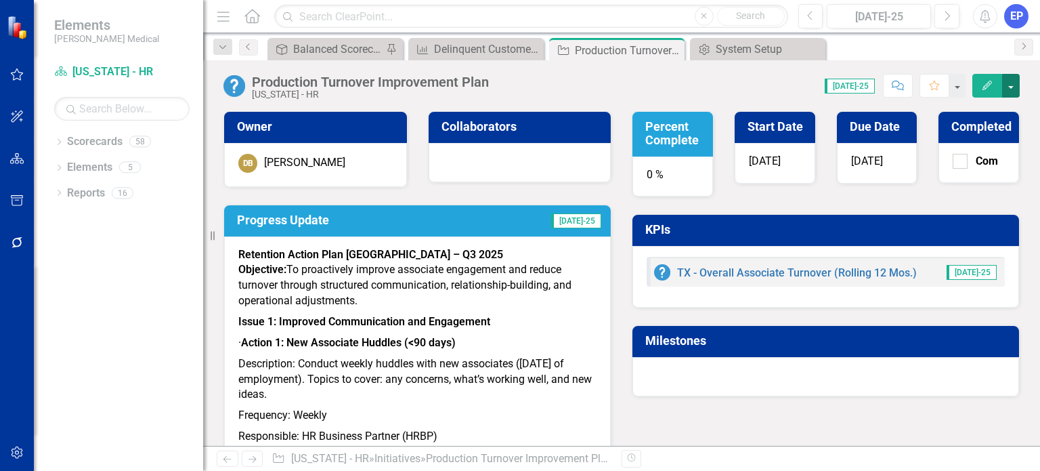
click at [1013, 83] on button "button" at bounding box center [1011, 86] width 18 height 24
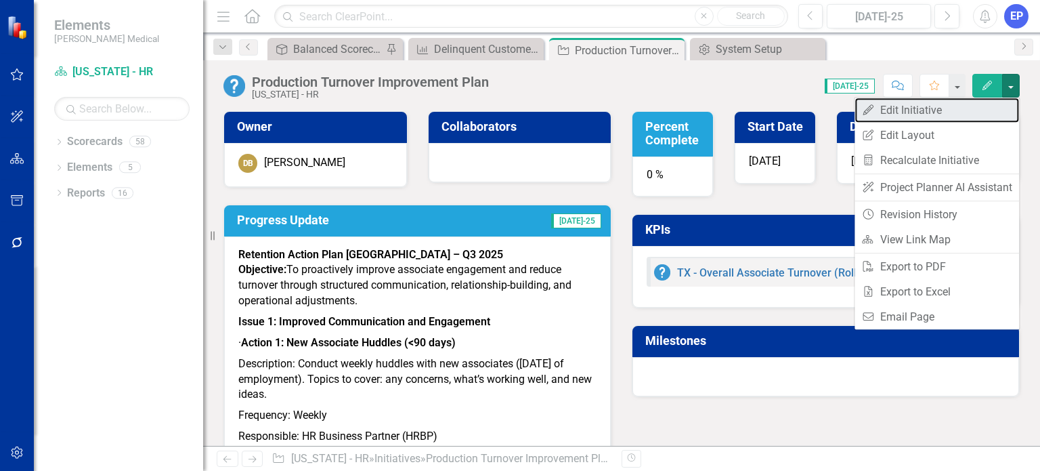
click at [997, 106] on link "Edit Edit Initiative" at bounding box center [937, 110] width 165 height 25
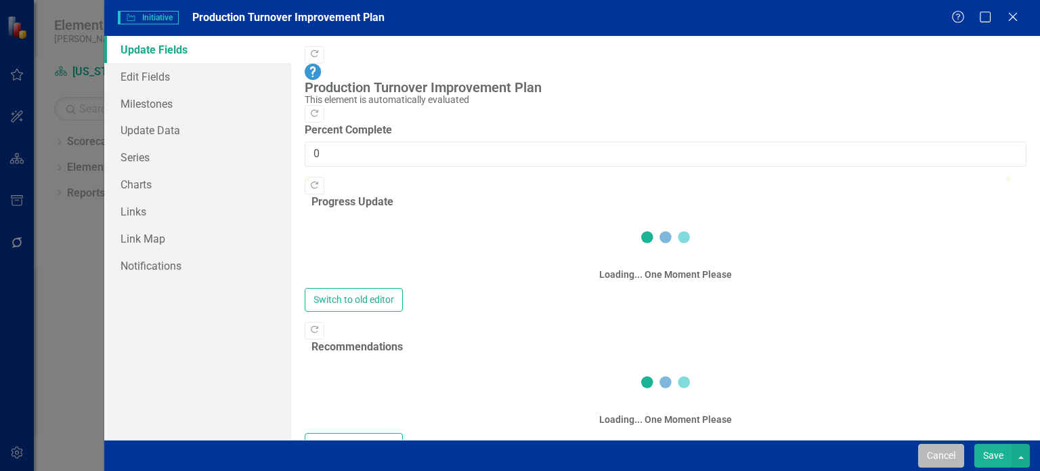
click at [933, 452] on button "Cancel" at bounding box center [941, 456] width 46 height 24
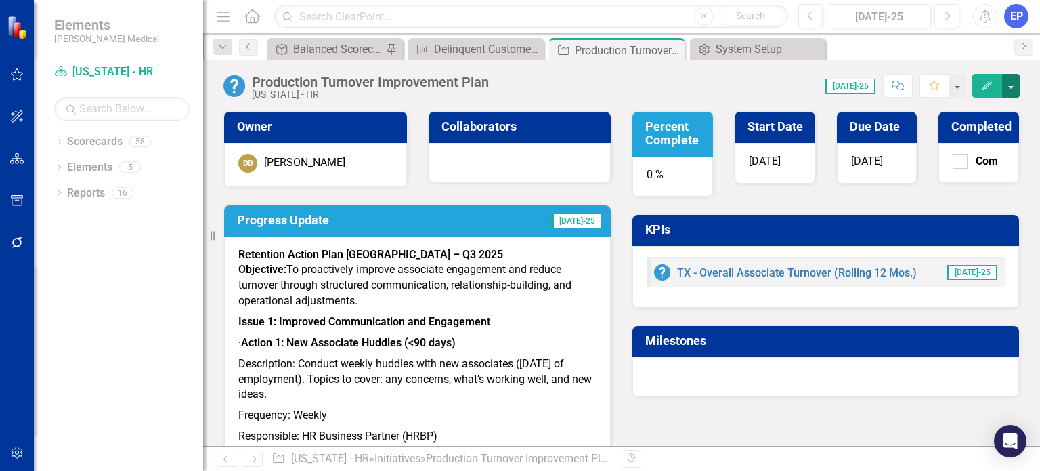
click at [1012, 86] on button "button" at bounding box center [1011, 86] width 18 height 24
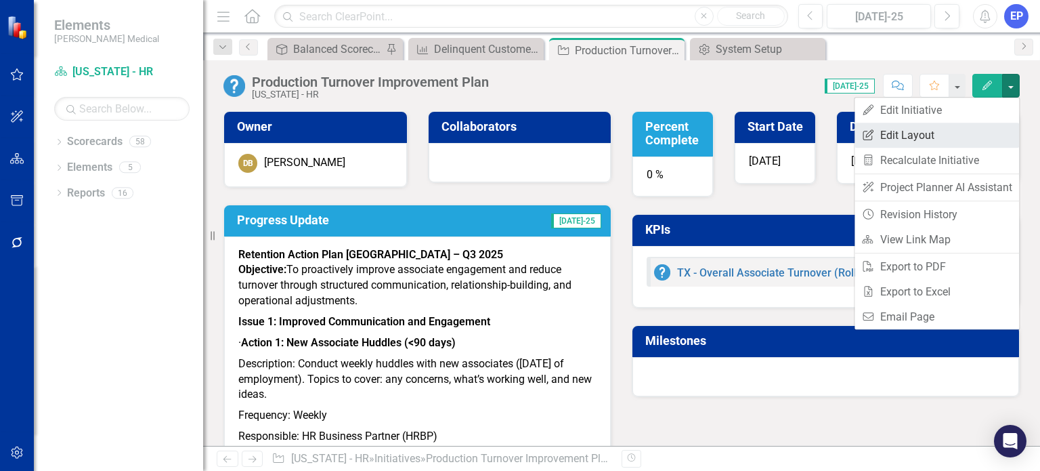
click at [932, 135] on link "Edit Report Edit Layout" at bounding box center [937, 135] width 165 height 25
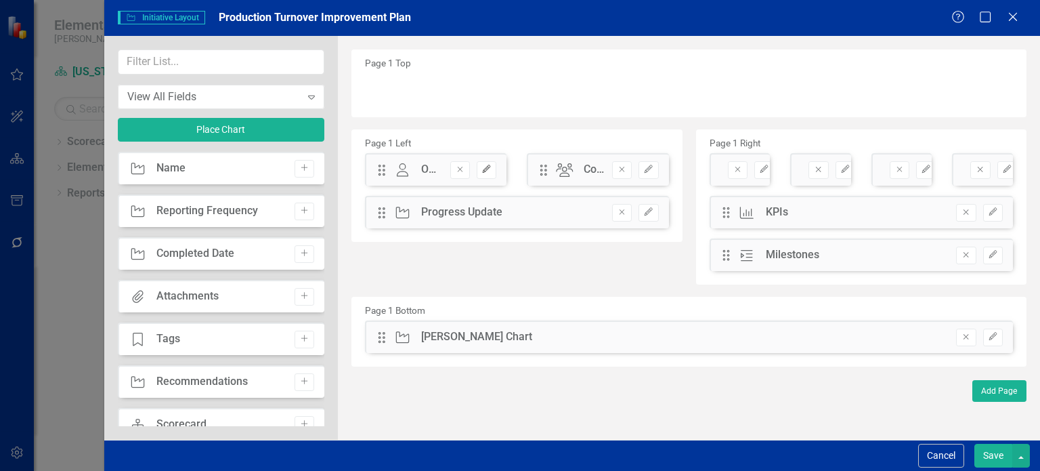
click at [492, 171] on button "Edit" at bounding box center [487, 170] width 20 height 18
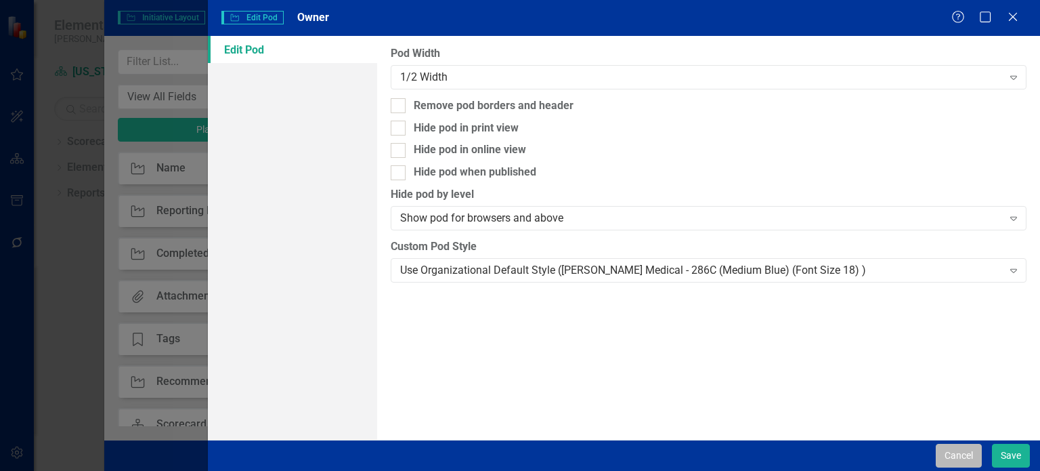
click at [966, 462] on button "Cancel" at bounding box center [959, 456] width 46 height 24
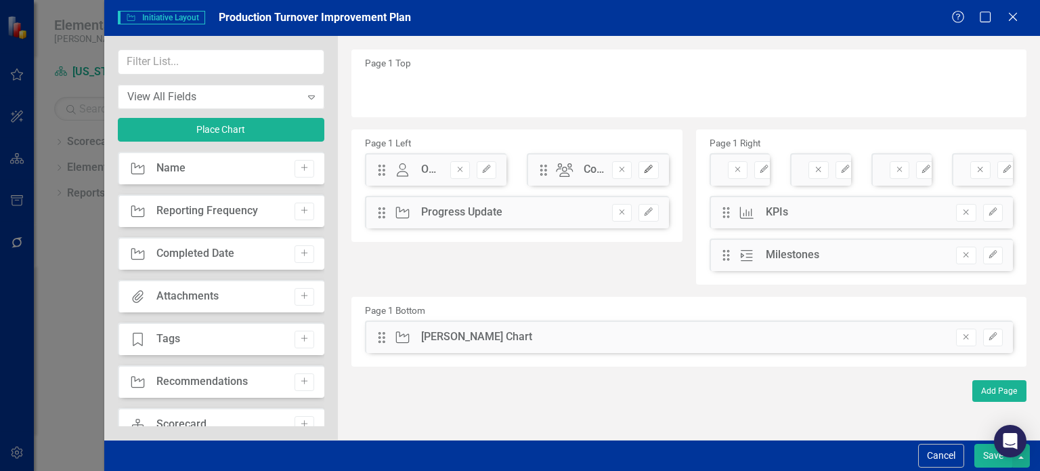
click at [654, 171] on button "Edit" at bounding box center [649, 170] width 20 height 18
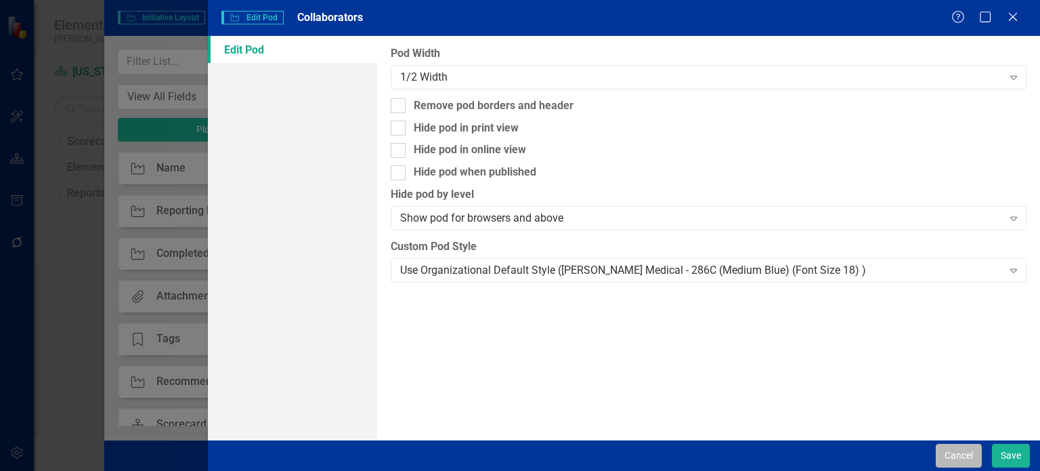
click at [948, 454] on button "Cancel" at bounding box center [959, 456] width 46 height 24
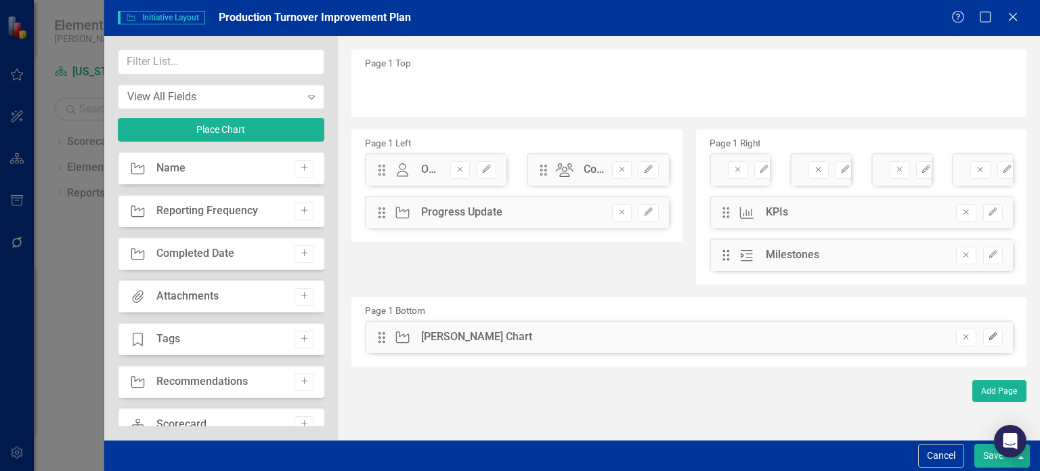
click at [991, 332] on icon "Edit" at bounding box center [993, 336] width 10 height 8
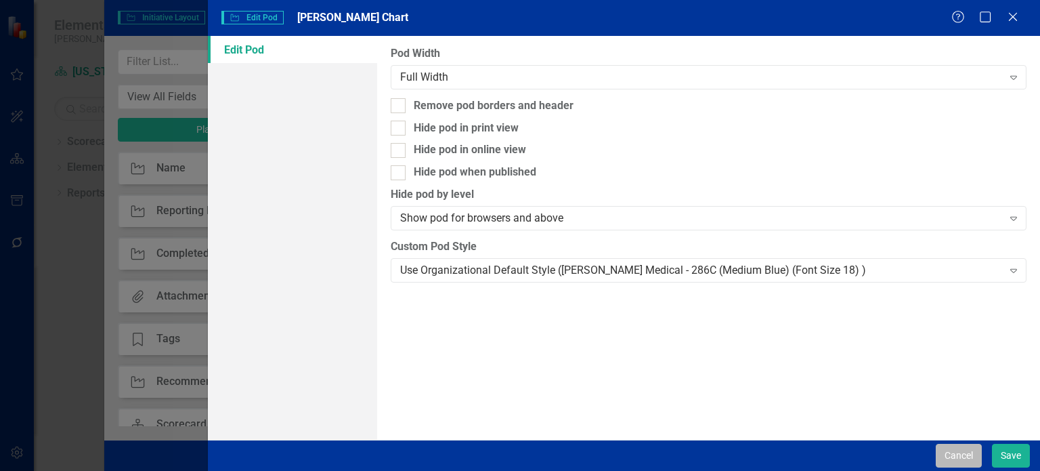
click at [956, 459] on button "Cancel" at bounding box center [959, 456] width 46 height 24
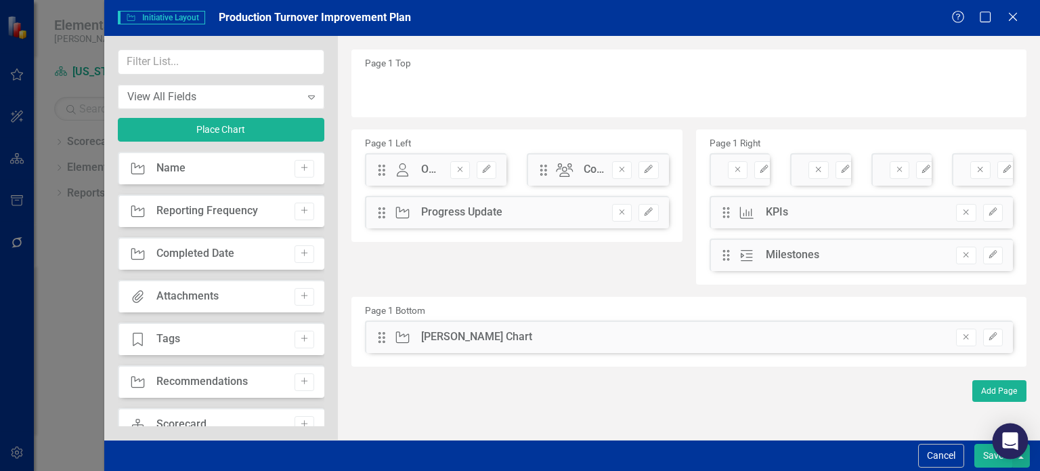
click at [1023, 456] on body "Elements Nixon Medical Scorecard Texas - HR Search Dropdown Scorecards 58 Dropd…" at bounding box center [520, 235] width 1040 height 471
click at [1024, 462] on button "button" at bounding box center [1021, 456] width 18 height 24
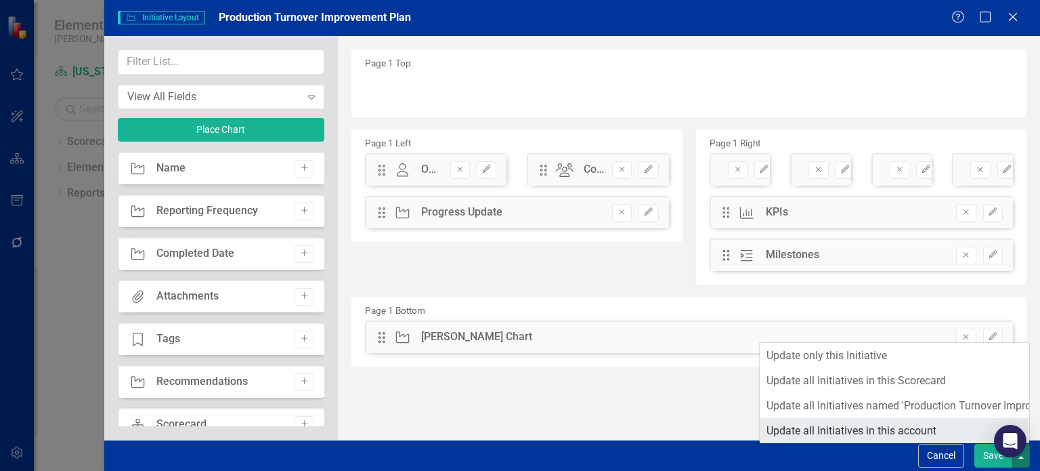
click at [844, 429] on link "Update all Initiatives in this account" at bounding box center [894, 430] width 269 height 25
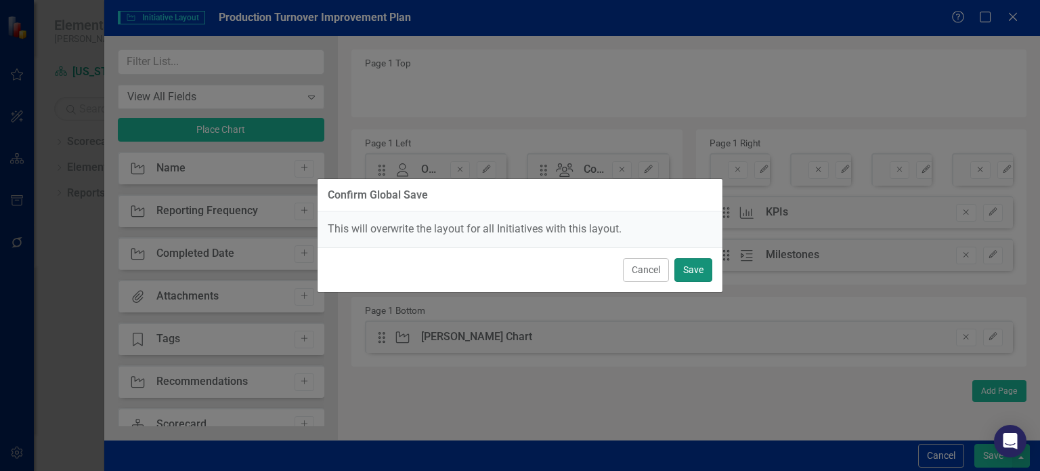
click at [693, 263] on button "Save" at bounding box center [693, 270] width 38 height 24
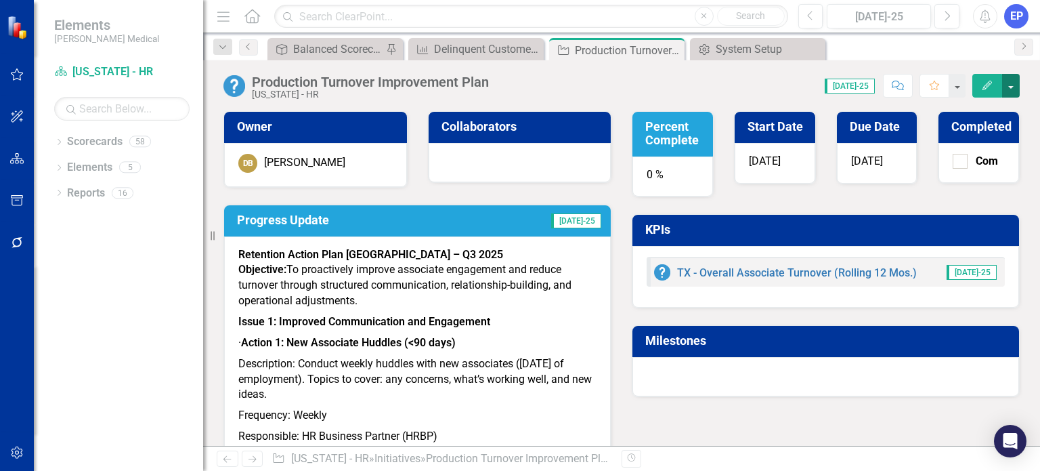
click at [1013, 87] on button "button" at bounding box center [1011, 86] width 18 height 24
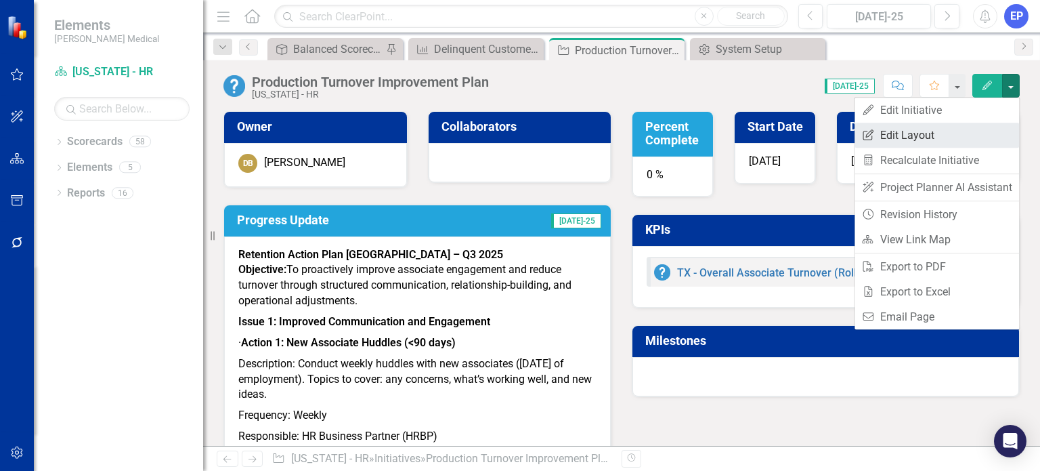
click at [883, 136] on link "Edit Report Edit Layout" at bounding box center [937, 135] width 165 height 25
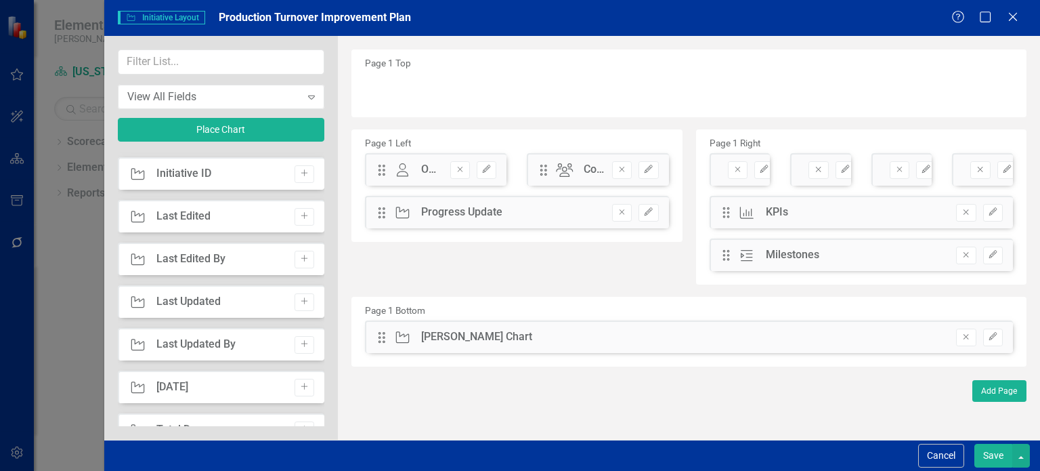
scroll to position [745, 0]
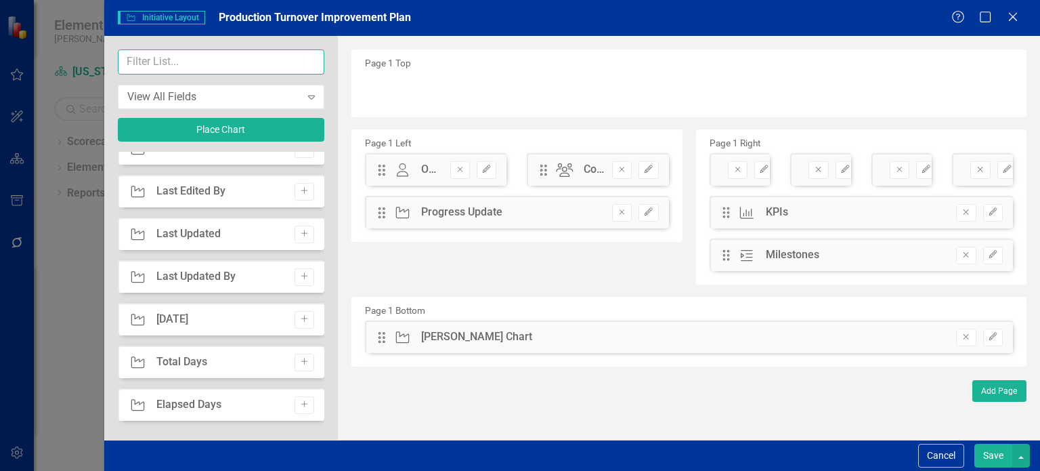
click at [206, 63] on input "text" at bounding box center [221, 61] width 207 height 25
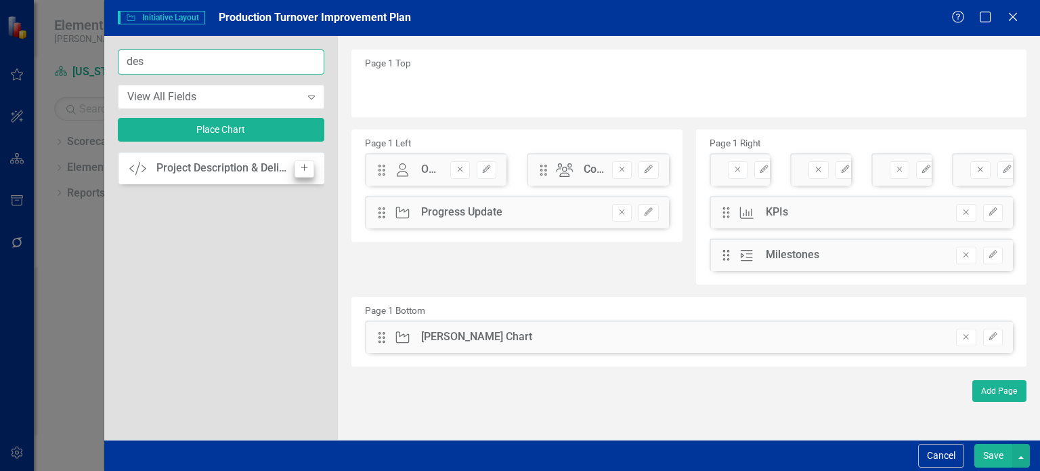
type input "des"
click at [301, 173] on button "Add" at bounding box center [305, 169] width 20 height 18
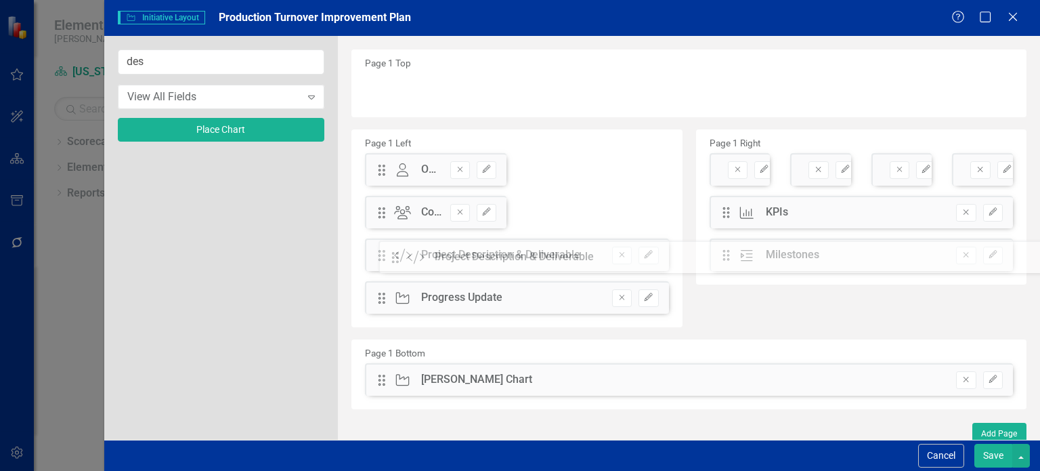
drag, startPoint x: 383, startPoint y: 91, endPoint x: 406, endPoint y: 259, distance: 168.9
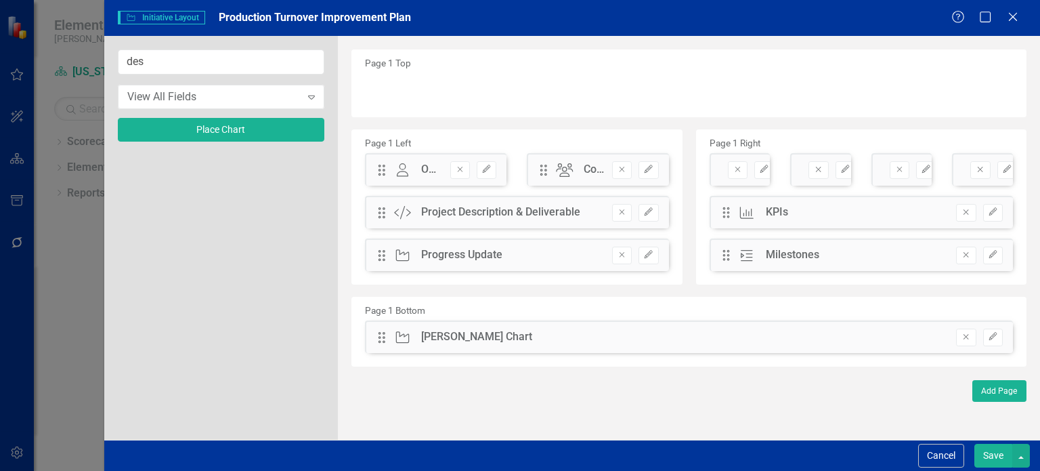
click at [983, 454] on button "Save" at bounding box center [993, 456] width 38 height 24
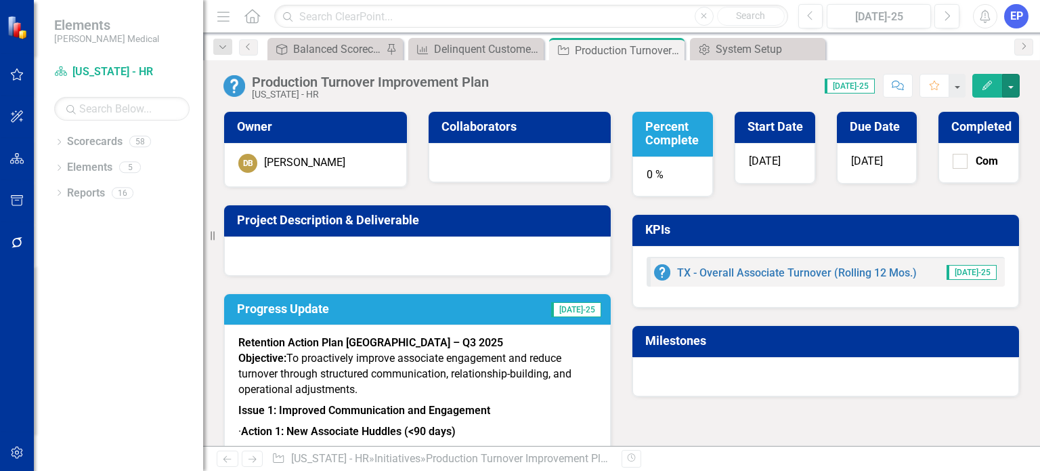
scroll to position [68, 0]
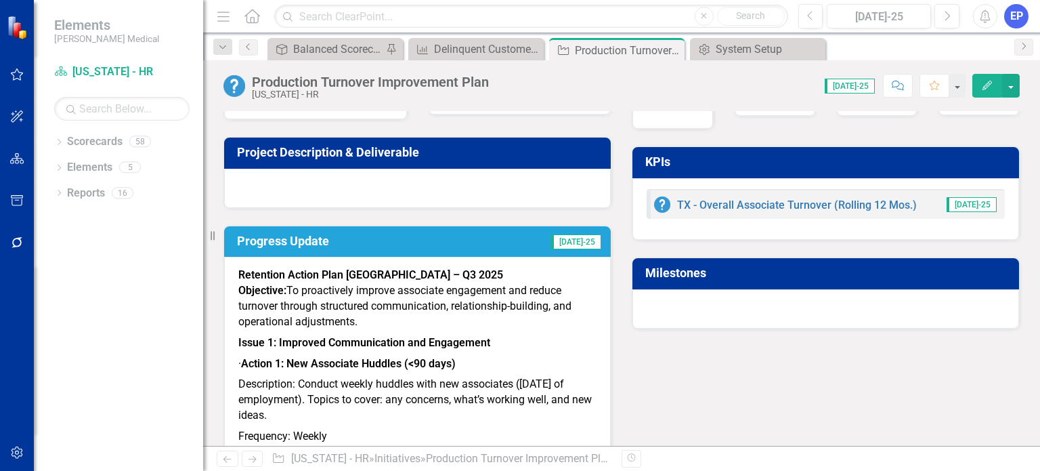
click at [357, 308] on p "Objective: To proactively improve associate engagement and reduce turnover thro…" at bounding box center [417, 307] width 358 height 49
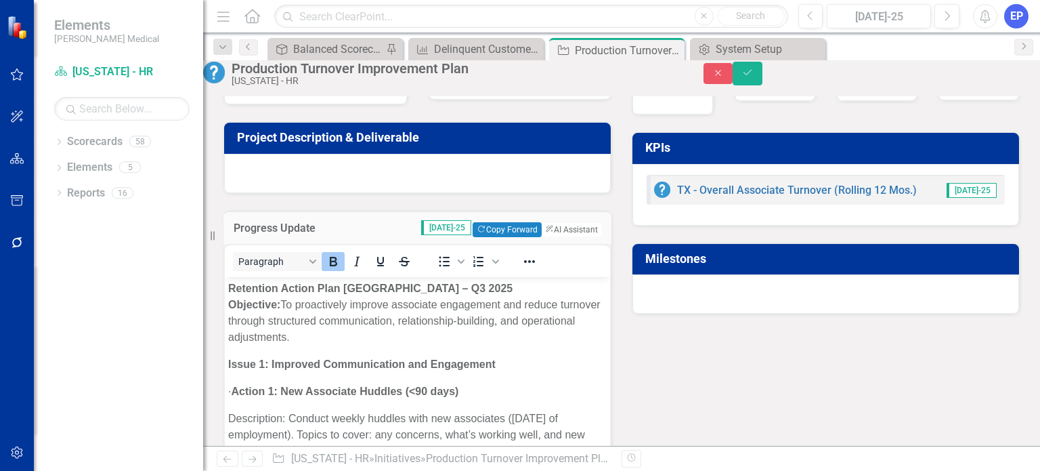
scroll to position [0, 0]
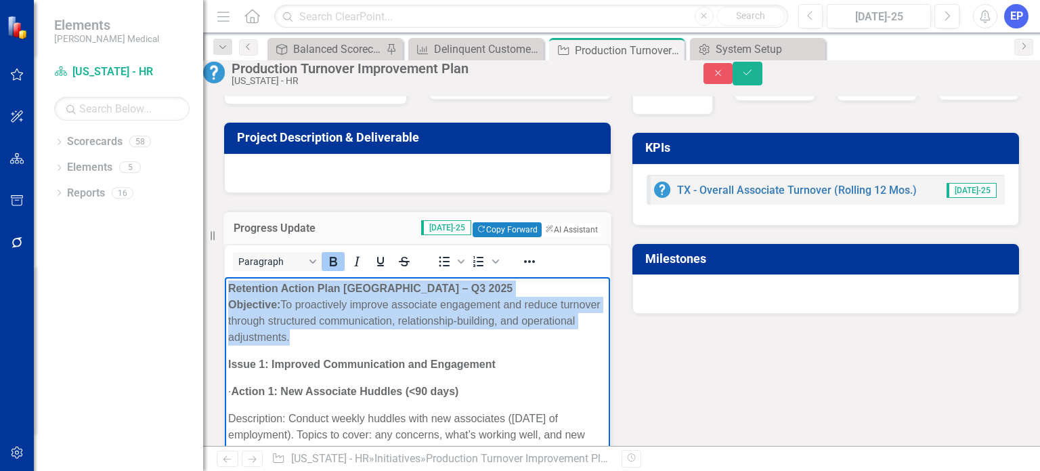
drag, startPoint x: 351, startPoint y: 337, endPoint x: 228, endPoint y: 284, distance: 134.3
copy body "Retention Action Plan TX – Q3 2025 Objective: To proactively improve associate …"
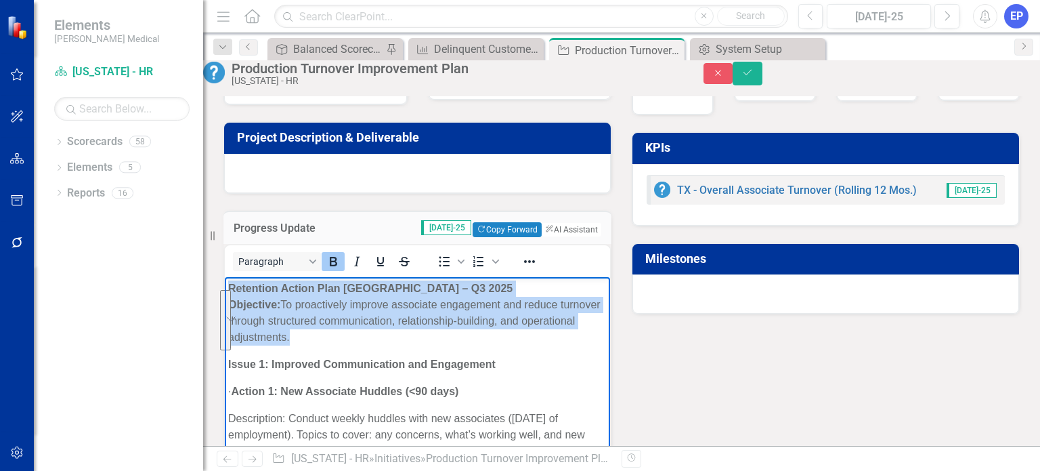
drag, startPoint x: 351, startPoint y: 337, endPoint x: 224, endPoint y: 284, distance: 136.9
copy body "Retention Action Plan TX – Q3 2025 Objective: To proactively improve associate …"
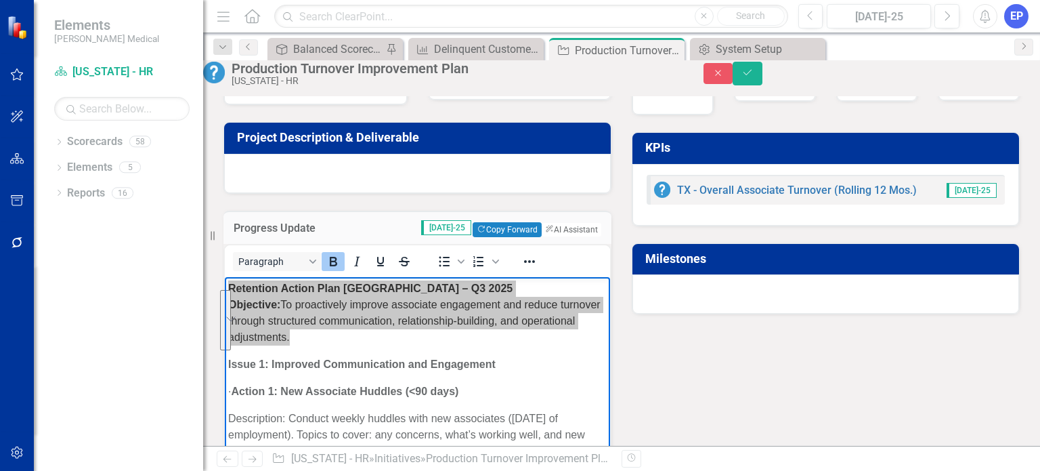
click at [316, 193] on div at bounding box center [417, 173] width 387 height 39
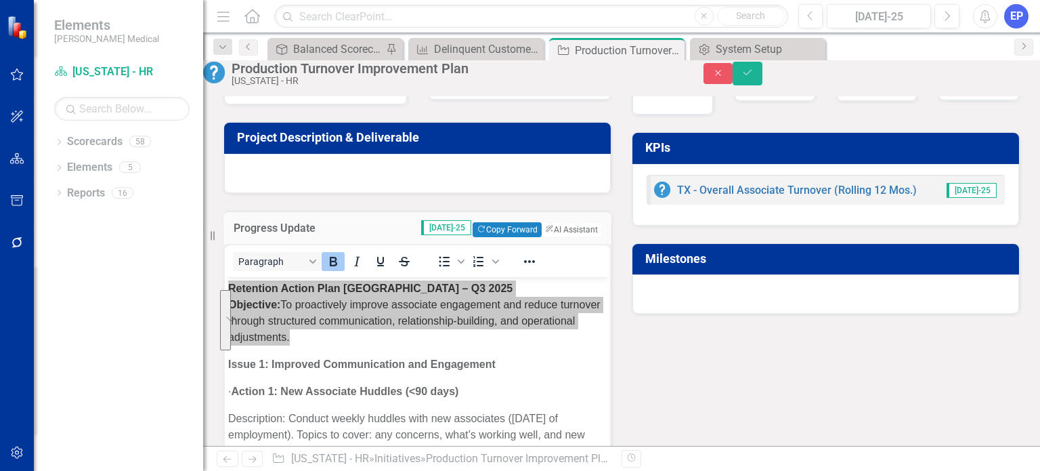
click at [316, 193] on div at bounding box center [417, 173] width 387 height 39
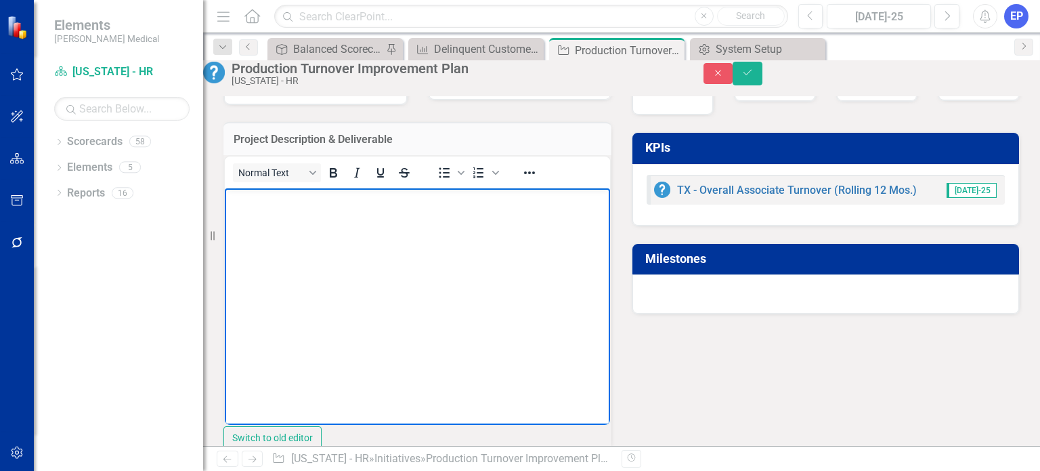
click at [309, 217] on body "Rich Text Area. Press ALT-0 for help." at bounding box center [417, 289] width 385 height 203
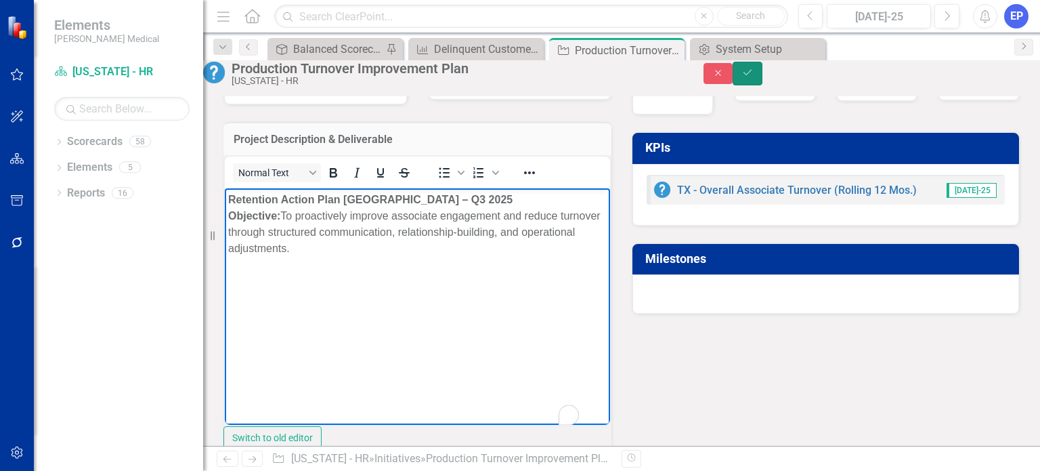
click at [762, 81] on button "Save" at bounding box center [748, 74] width 30 height 24
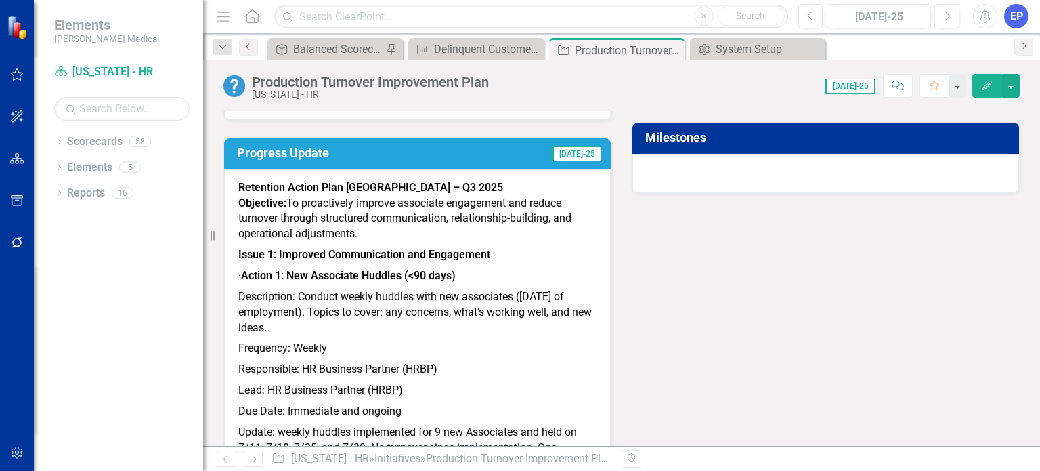
scroll to position [271, 0]
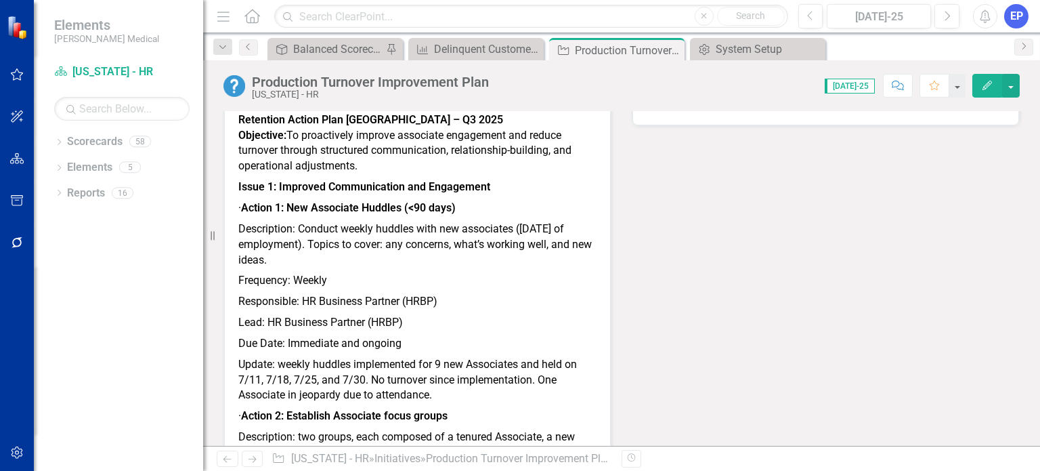
click at [288, 240] on p "Description: Conduct weekly huddles with new associates ([DATE] of employment).…" at bounding box center [417, 245] width 358 height 52
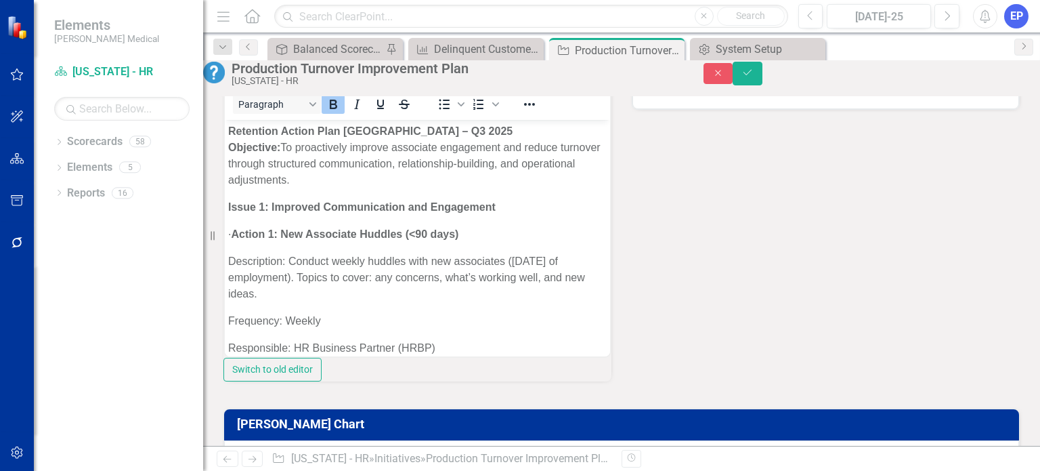
scroll to position [0, 0]
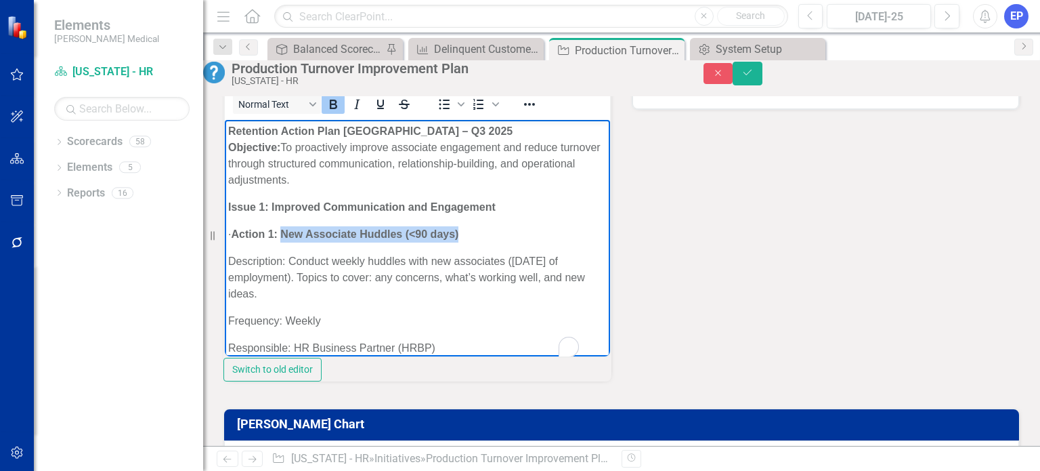
drag, startPoint x: 306, startPoint y: 233, endPoint x: 490, endPoint y: 234, distance: 183.5
click at [490, 234] on p "· Action 1: New Associate Huddles (<90 days)" at bounding box center [417, 233] width 378 height 16
copy strong "New Associate Huddles (<90 days)"
click at [733, 78] on button "Close" at bounding box center [719, 73] width 30 height 21
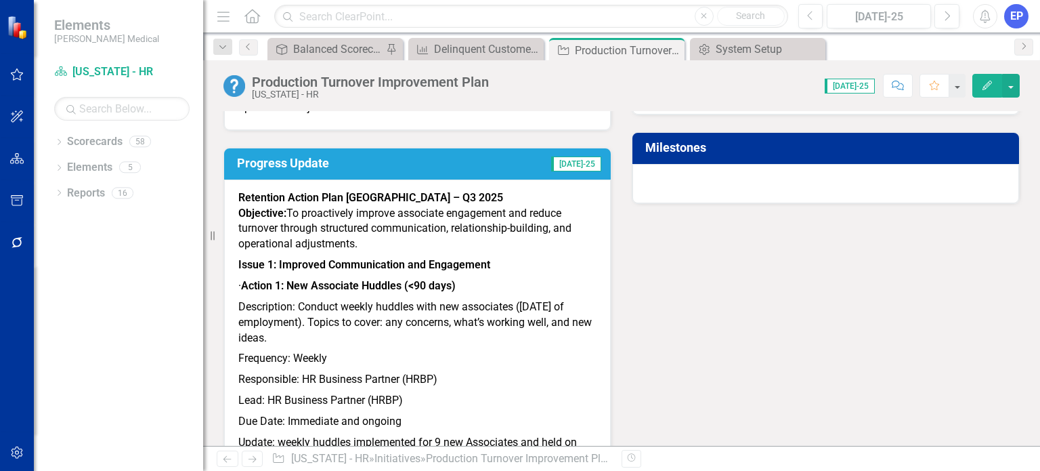
scroll to position [135, 0]
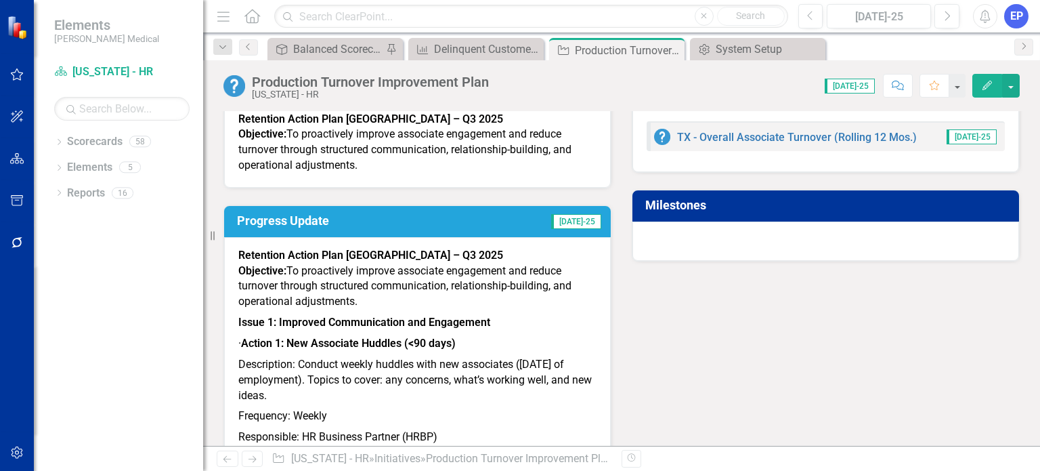
click at [715, 239] on div at bounding box center [825, 240] width 387 height 39
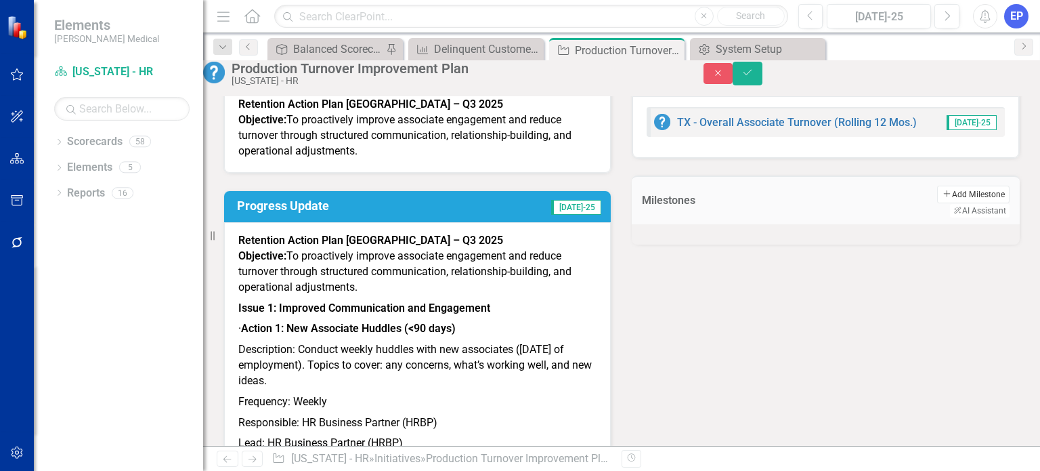
click at [937, 203] on button "Add Add Milestone" at bounding box center [973, 195] width 72 height 18
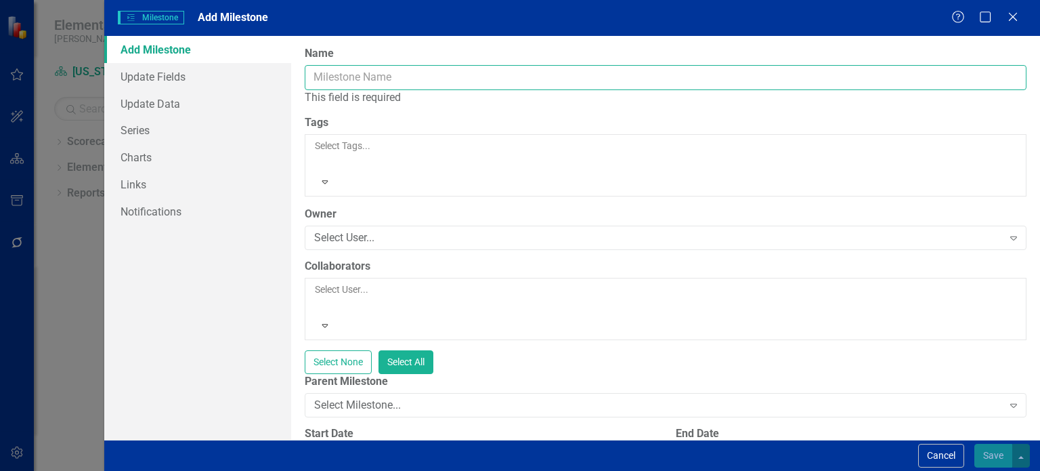
click at [400, 79] on input "Name" at bounding box center [666, 77] width 722 height 25
paste input "New Associate Huddles (<90 days)"
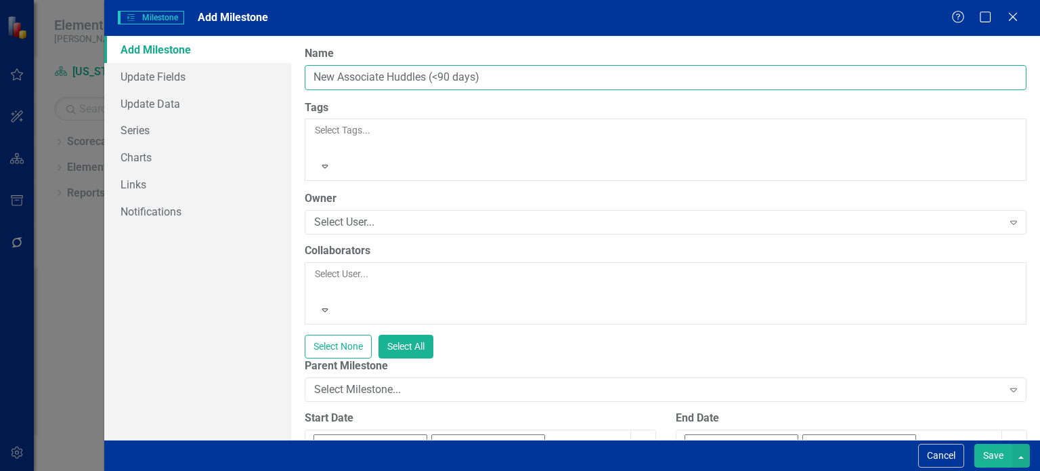
click at [313, 78] on input "New Associate Huddles (<90 days)" at bounding box center [666, 77] width 722 height 25
type input "New Associate Huddles (<90 days)"
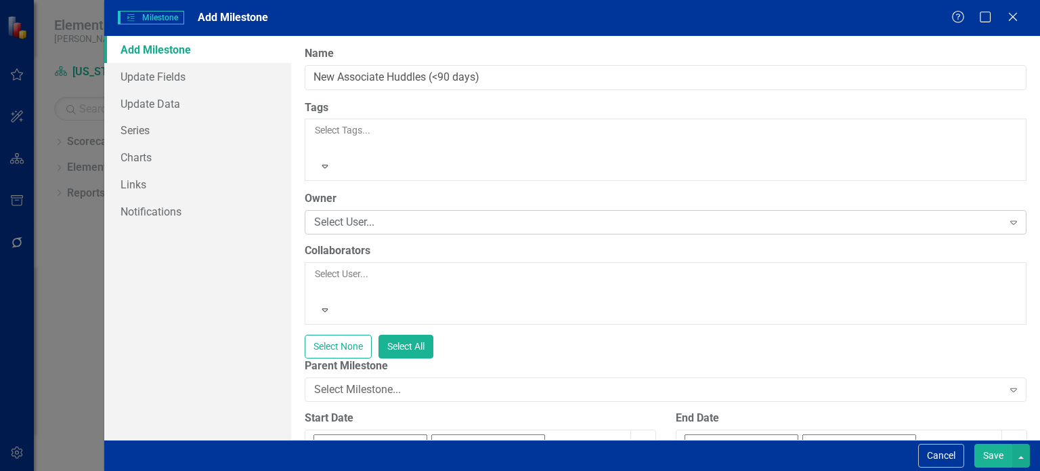
click at [368, 215] on div "Select User..." at bounding box center [658, 223] width 688 height 16
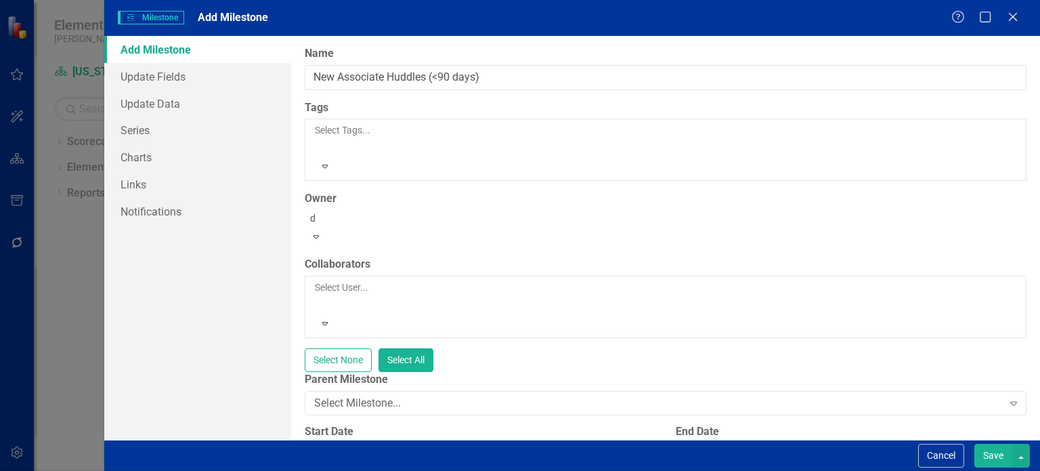
type input "de"
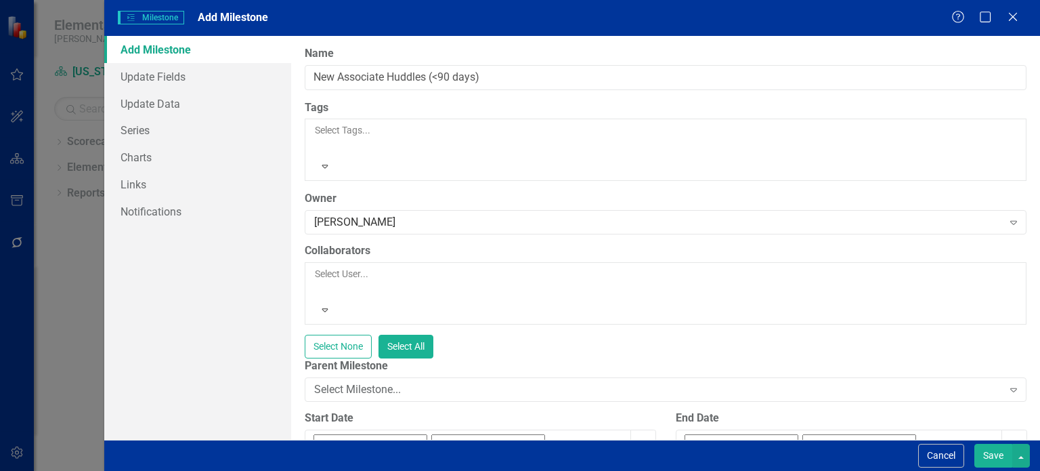
click at [990, 456] on button "Save" at bounding box center [993, 456] width 38 height 24
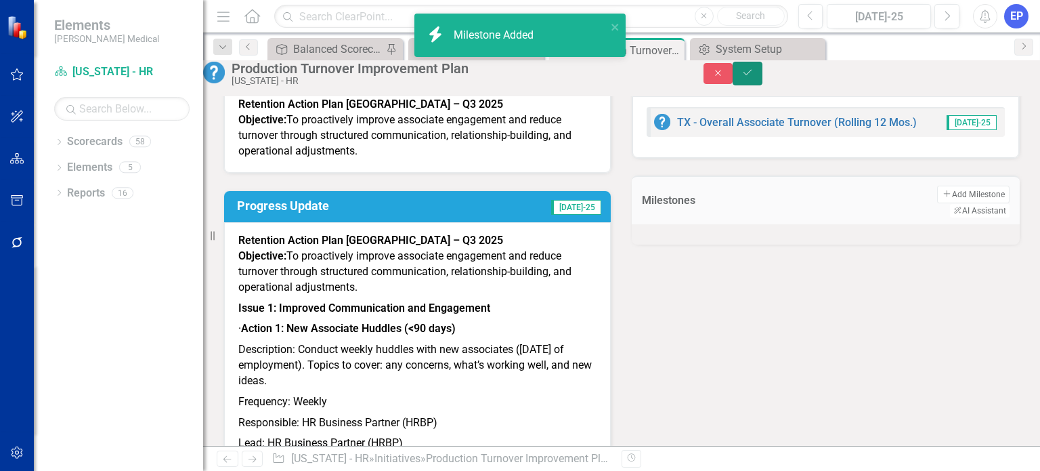
click at [754, 77] on icon "Save" at bounding box center [747, 72] width 12 height 9
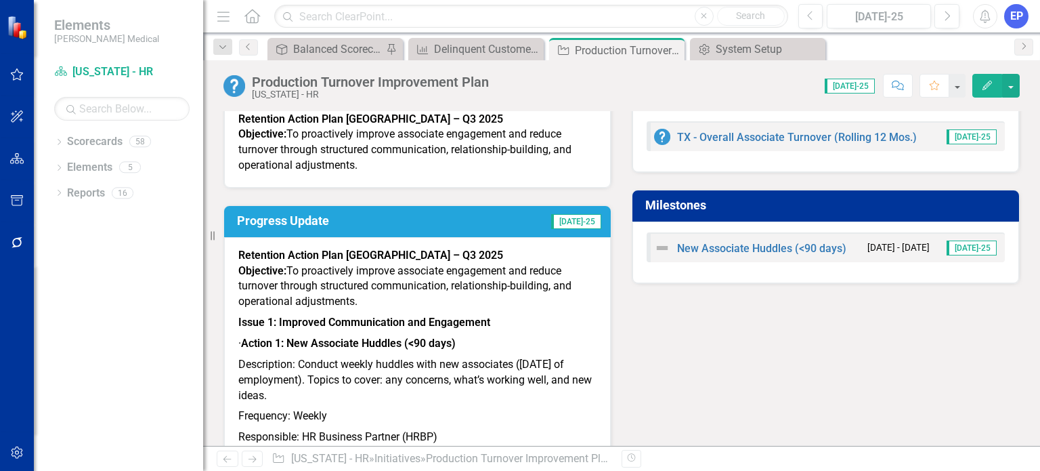
click at [293, 378] on p "Description: Conduct weekly huddles with new associates ([DATE] of employment).…" at bounding box center [417, 380] width 358 height 52
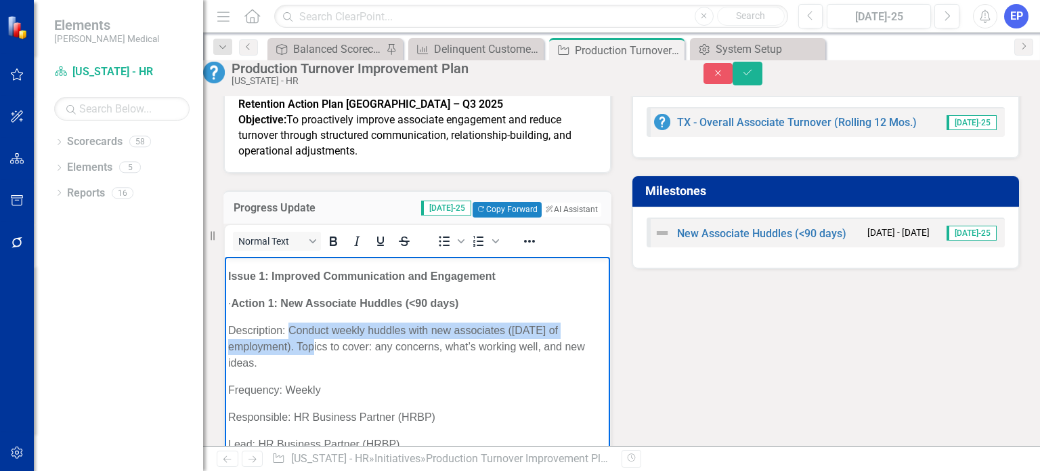
scroll to position [68, 0]
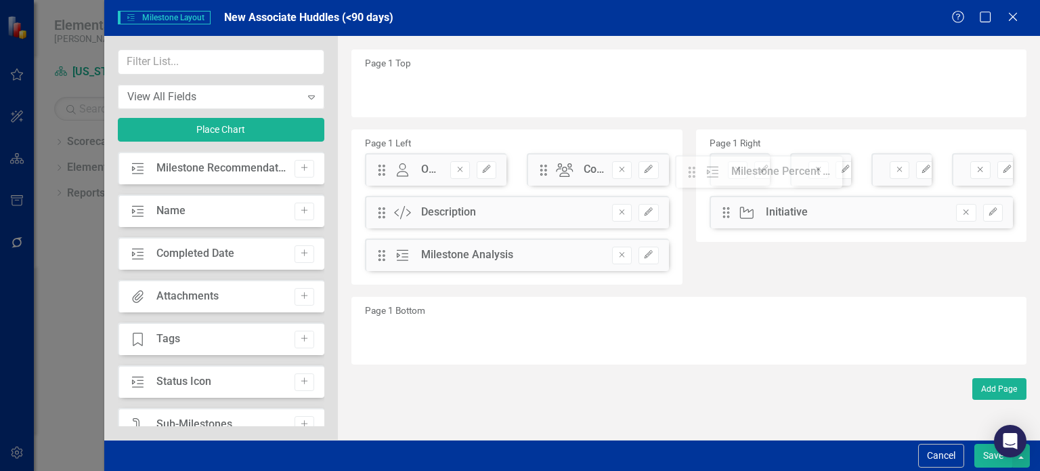
drag, startPoint x: 691, startPoint y: 164, endPoint x: 703, endPoint y: 170, distance: 13.6
click at [978, 458] on button "Save" at bounding box center [993, 456] width 38 height 24
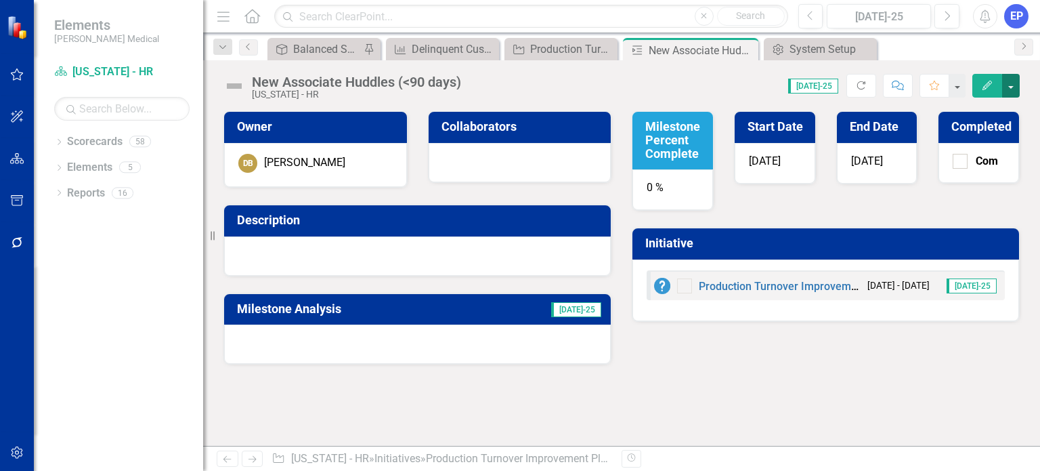
click at [1011, 89] on button "button" at bounding box center [1011, 86] width 18 height 24
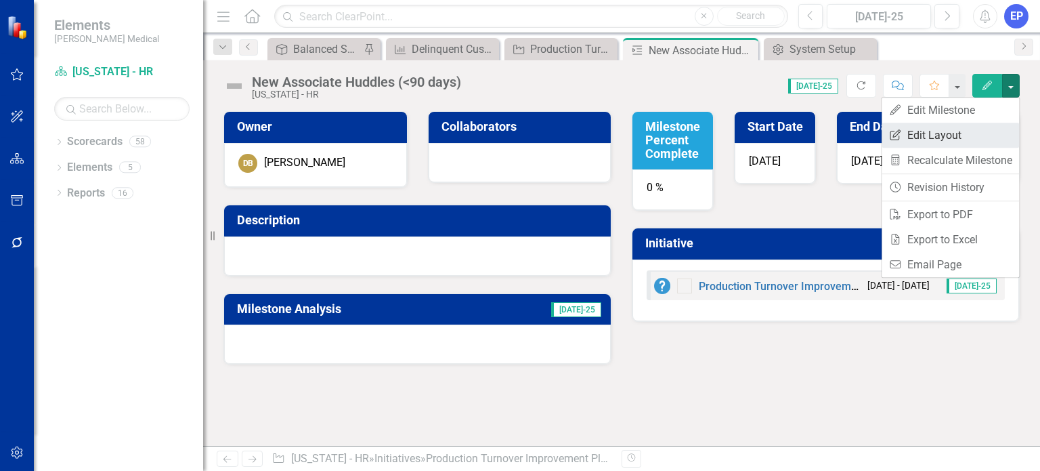
click at [965, 133] on link "Edit Report Edit Layout" at bounding box center [950, 135] width 137 height 25
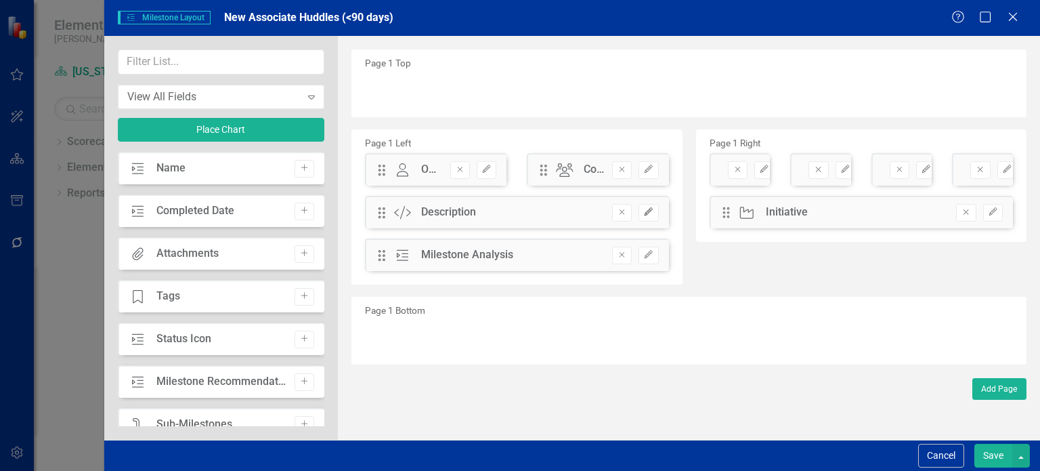
click at [645, 213] on icon "button" at bounding box center [649, 212] width 8 height 8
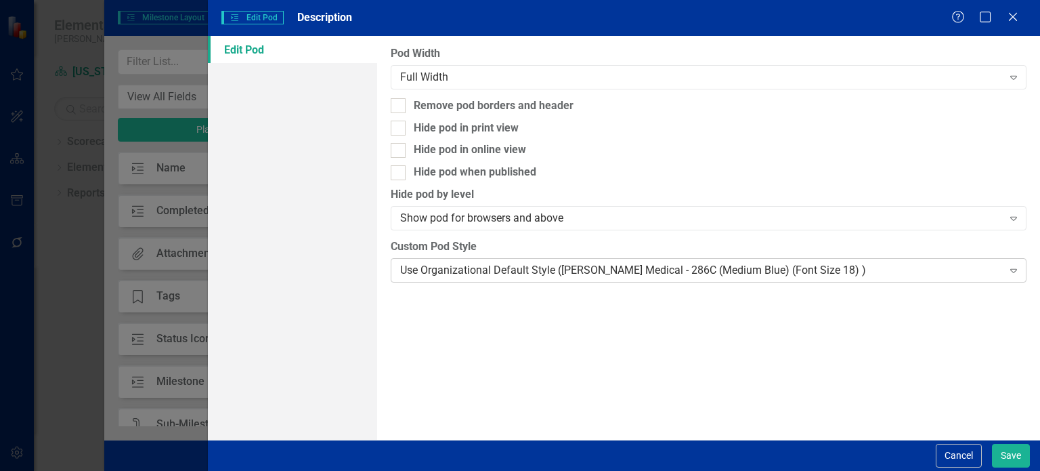
click at [558, 271] on div "Use Organizational Default Style ([PERSON_NAME] Medical - 286C (Medium Blue) (F…" at bounding box center [701, 270] width 602 height 16
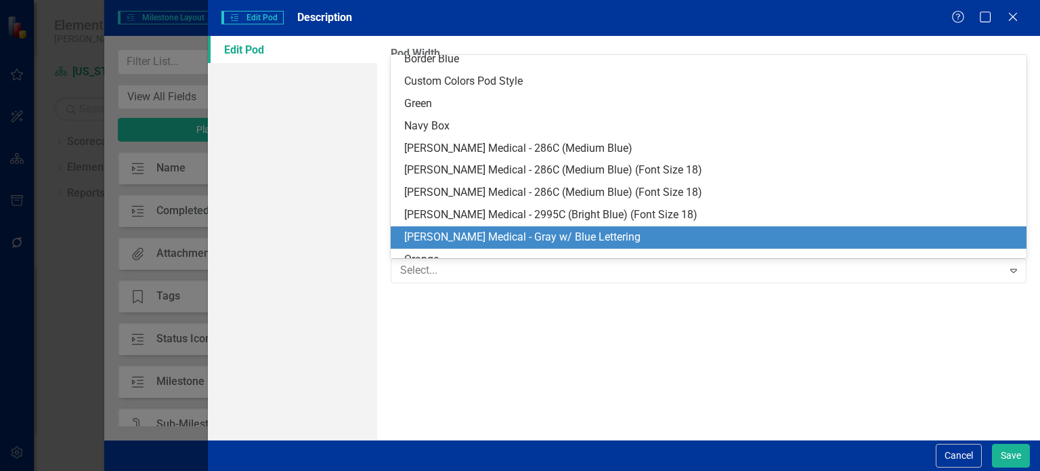
scroll to position [135, 0]
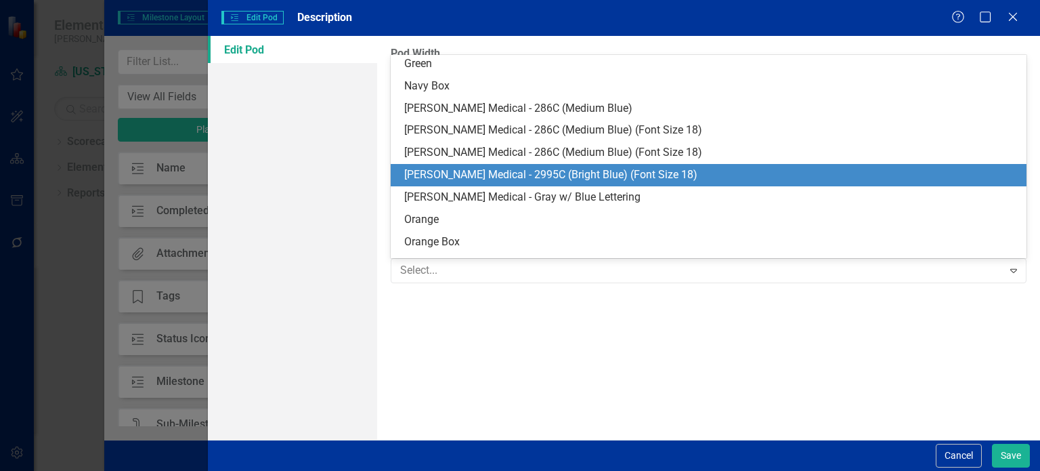
click at [561, 178] on div "[PERSON_NAME] Medical - 2995C (Bright Blue) (Font Size 18)" at bounding box center [711, 175] width 614 height 16
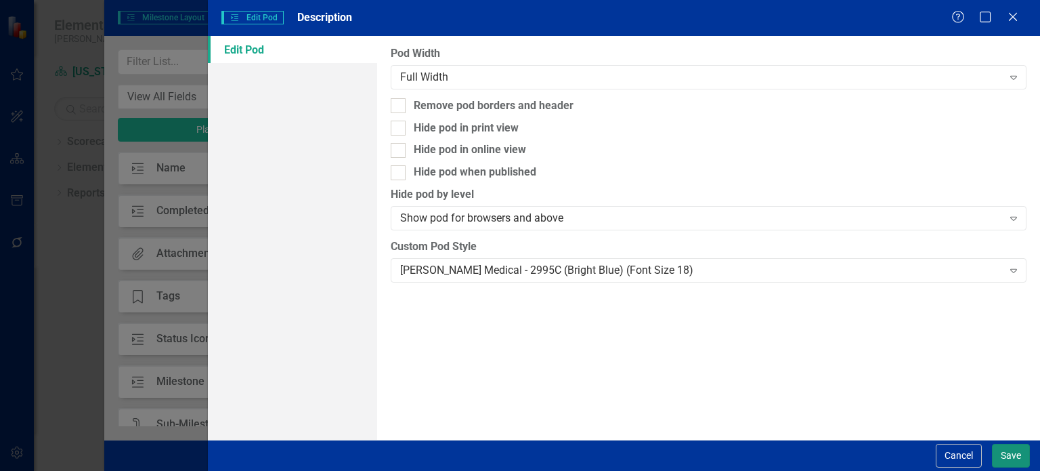
click at [997, 455] on button "Save" at bounding box center [1011, 456] width 38 height 24
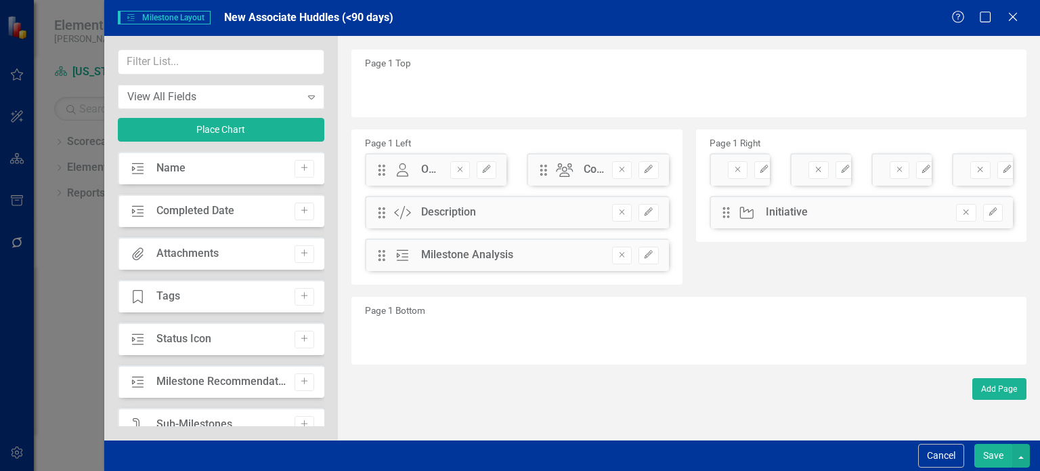
click at [997, 454] on button "Save" at bounding box center [993, 456] width 38 height 24
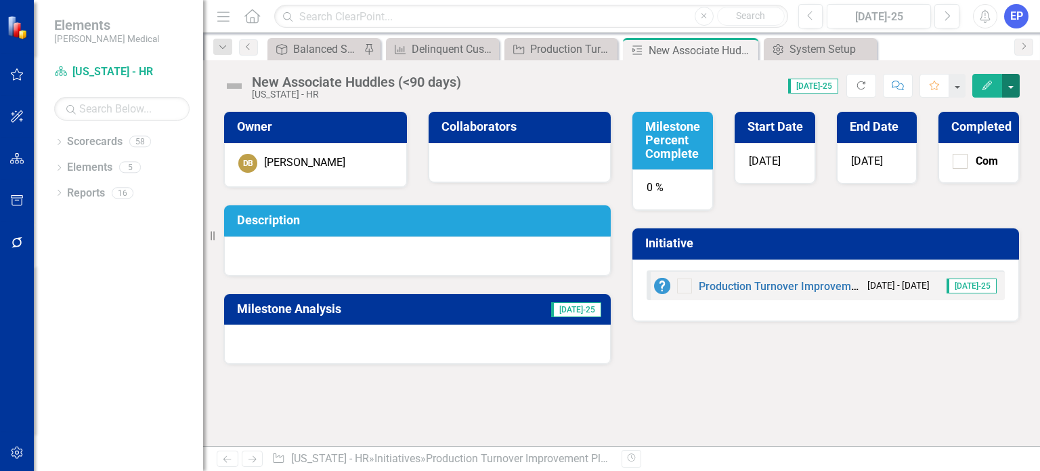
click at [1017, 81] on button "button" at bounding box center [1011, 86] width 18 height 24
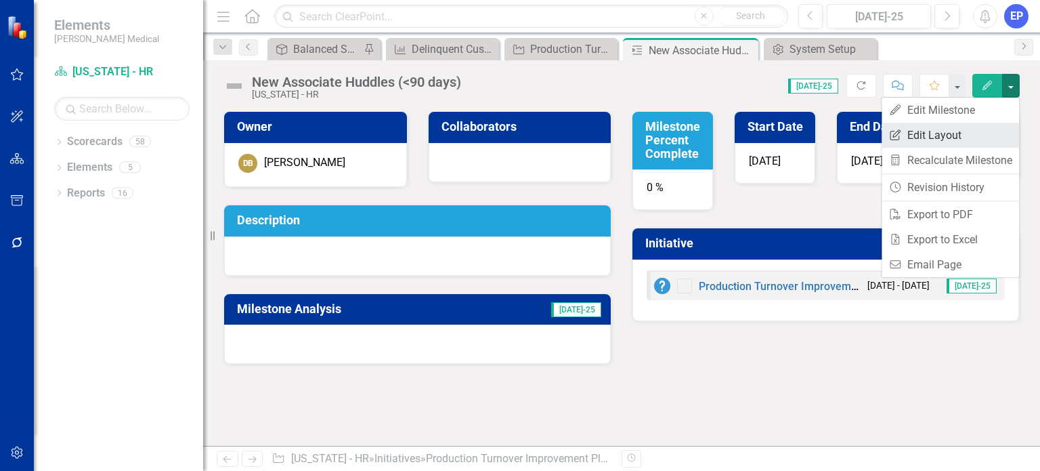
click at [991, 131] on link "Edit Report Edit Layout" at bounding box center [950, 135] width 137 height 25
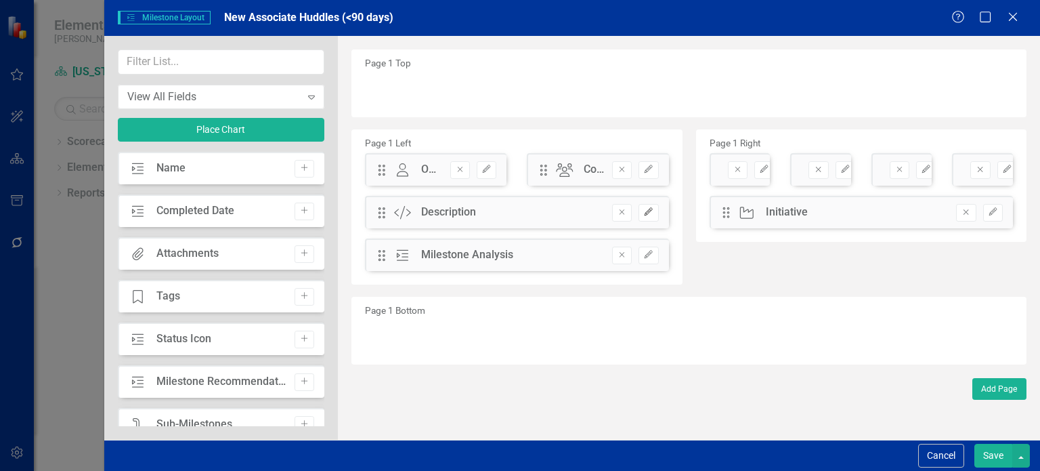
click at [655, 218] on button "Edit" at bounding box center [649, 213] width 20 height 18
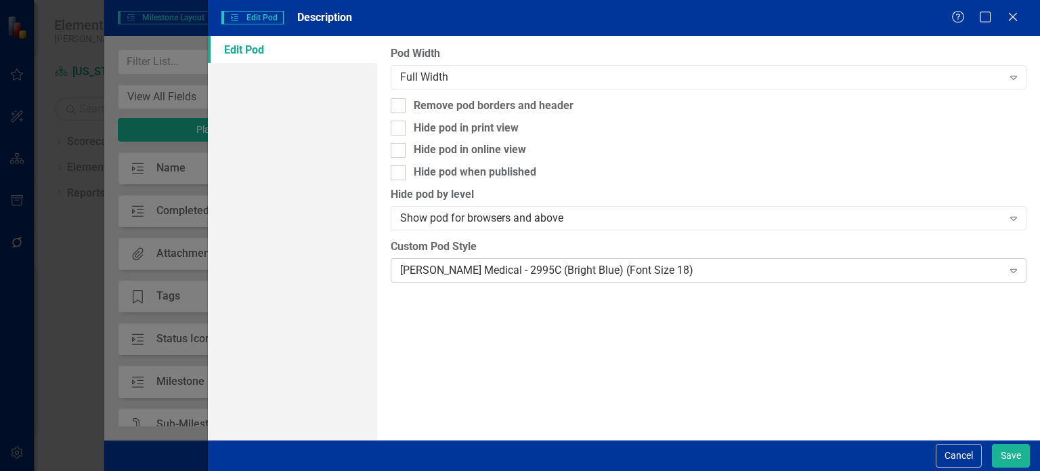
click at [535, 273] on div "Nixon Medical - 2995C (Bright Blue) (Font Size 18)" at bounding box center [701, 270] width 602 height 16
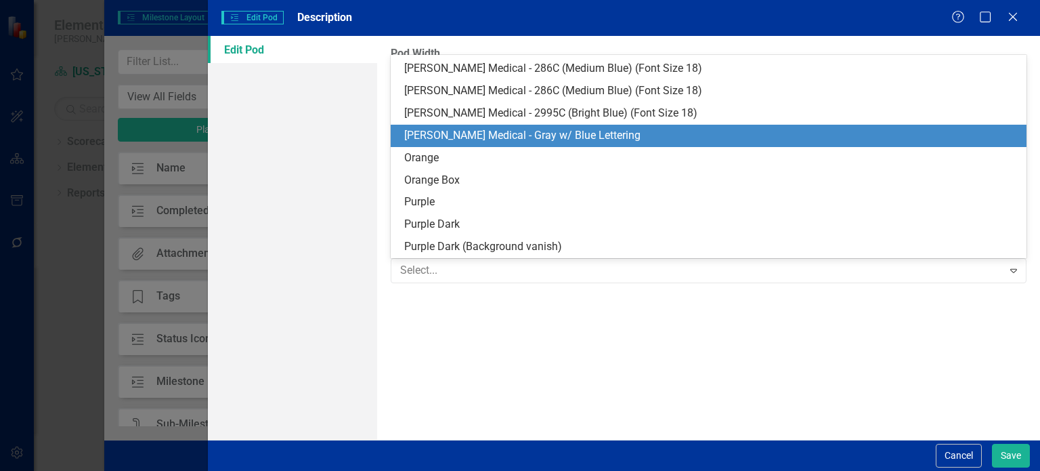
scroll to position [0, 0]
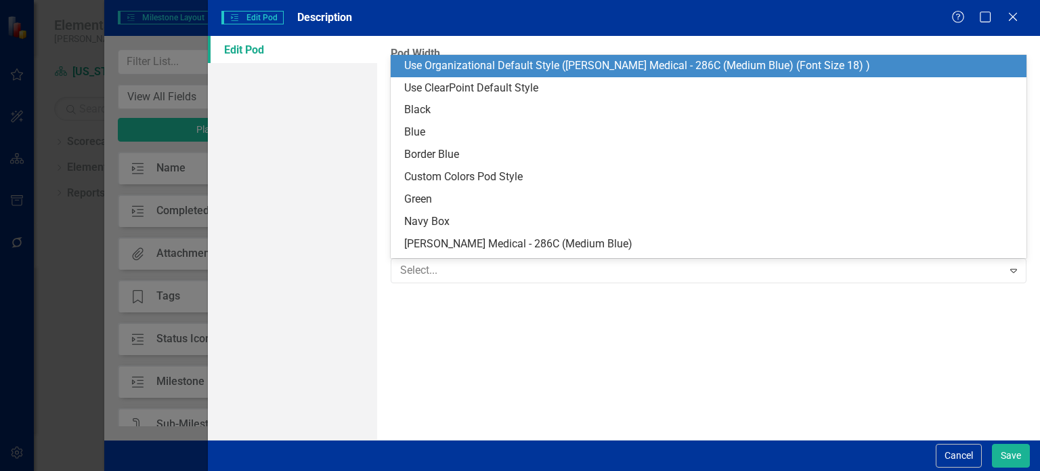
click at [607, 65] on div "Use Organizational Default Style (Nixon Medical - 286C (Medium Blue) (Font Size…" at bounding box center [711, 66] width 614 height 16
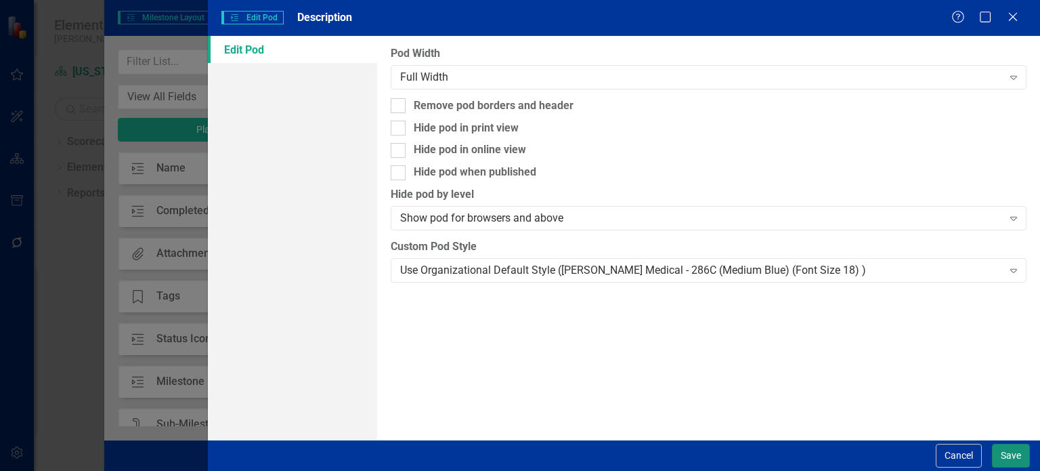
click at [1010, 450] on button "Save" at bounding box center [1011, 456] width 38 height 24
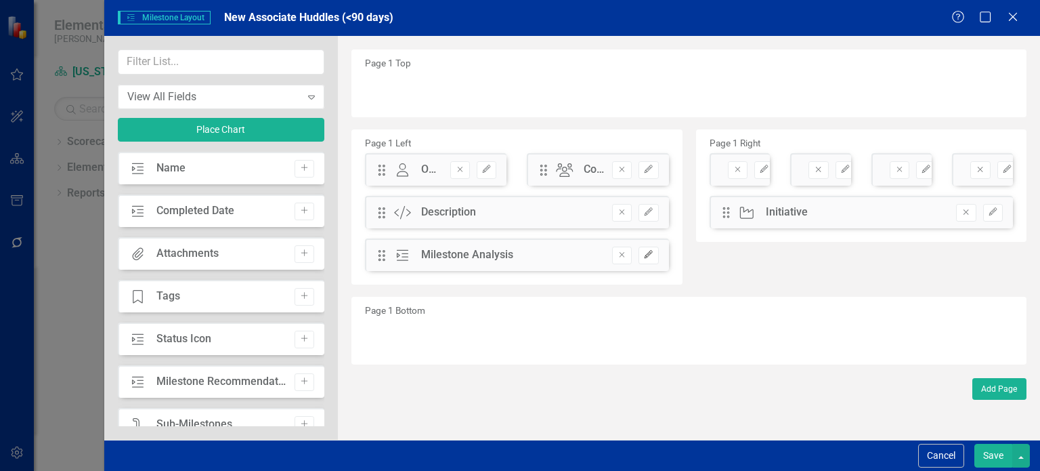
click at [643, 253] on icon "Edit" at bounding box center [648, 255] width 10 height 8
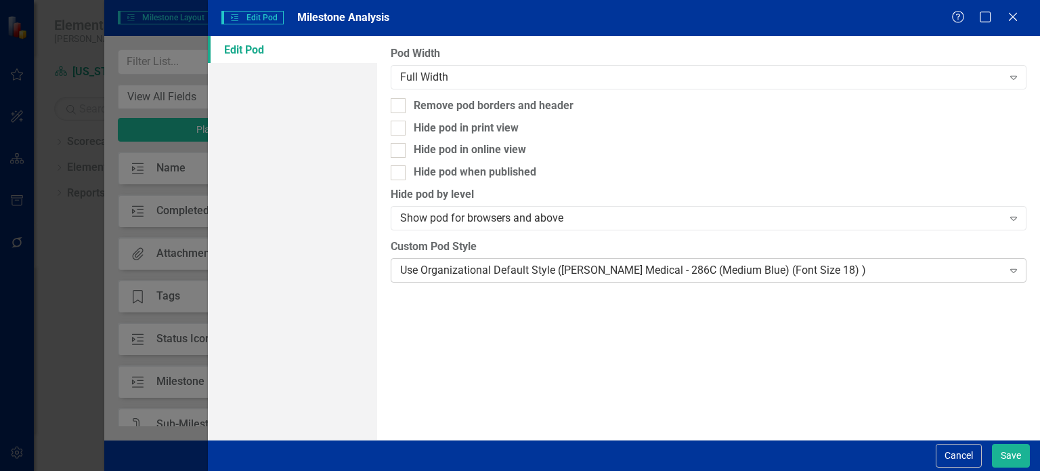
click at [587, 266] on div "Use Organizational Default Style (Nixon Medical - 286C (Medium Blue) (Font Size…" at bounding box center [701, 270] width 602 height 16
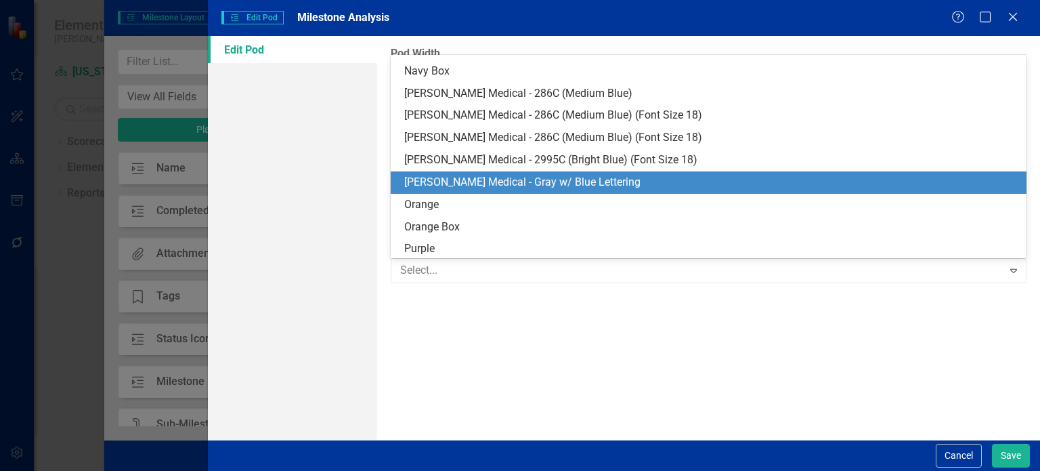
scroll to position [197, 0]
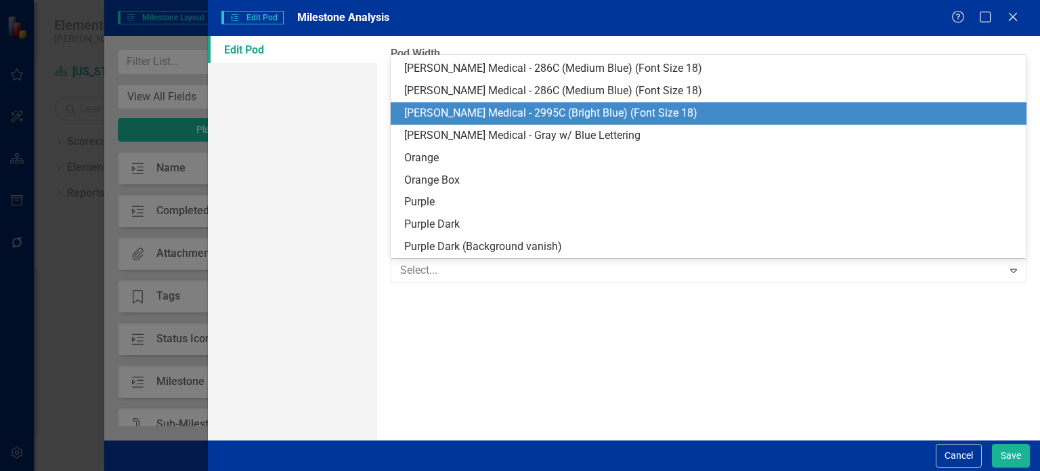
click at [563, 108] on div "Nixon Medical - 2995C (Bright Blue) (Font Size 18)" at bounding box center [711, 114] width 614 height 16
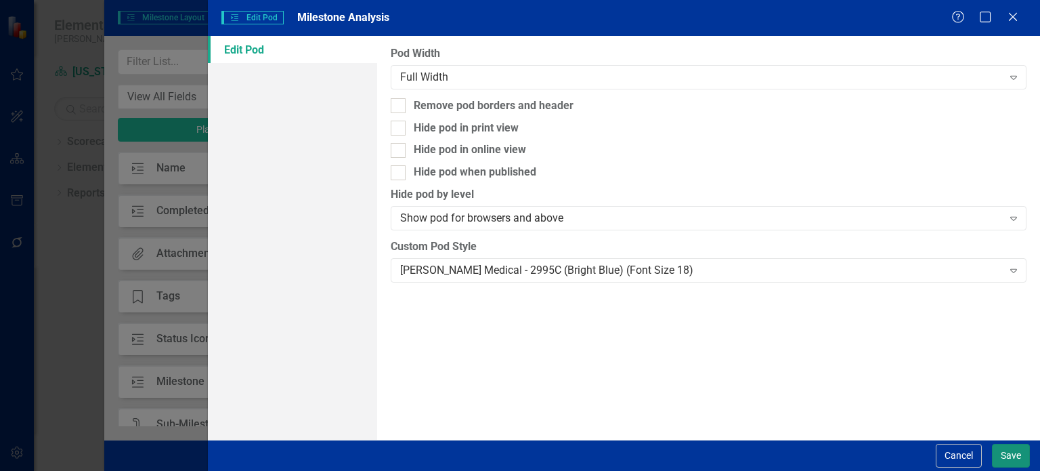
click at [1006, 446] on button "Save" at bounding box center [1011, 456] width 38 height 24
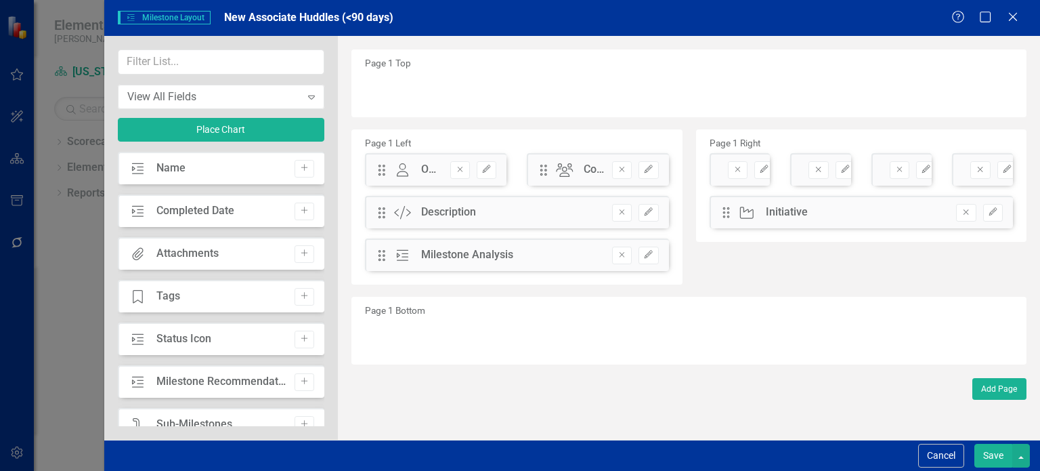
click at [997, 454] on button "Save" at bounding box center [993, 456] width 38 height 24
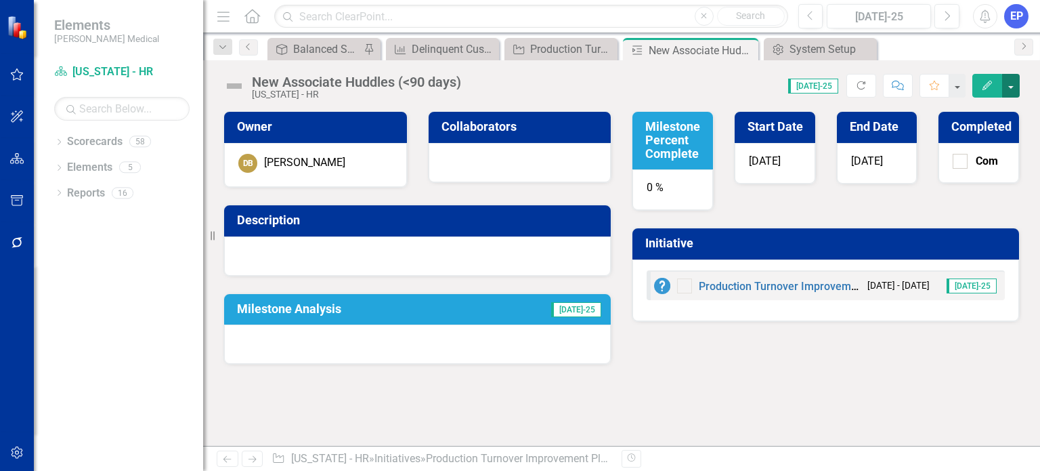
click at [1014, 77] on button "button" at bounding box center [1011, 86] width 18 height 24
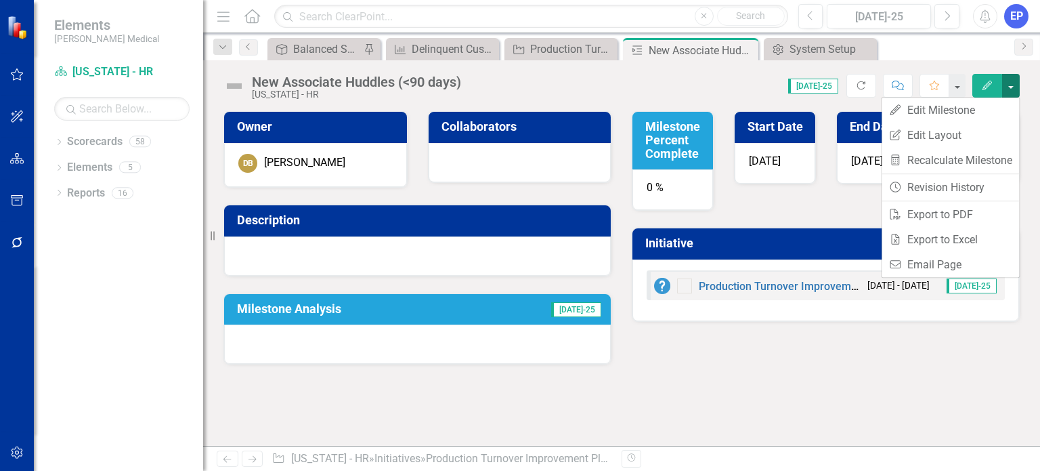
click at [1014, 77] on button "button" at bounding box center [1011, 86] width 18 height 24
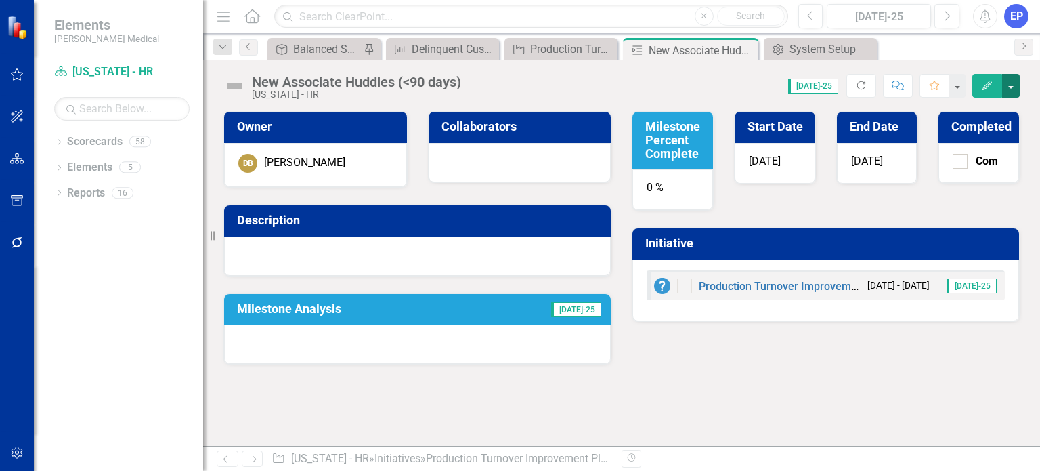
click at [1014, 77] on button "button" at bounding box center [1011, 86] width 18 height 24
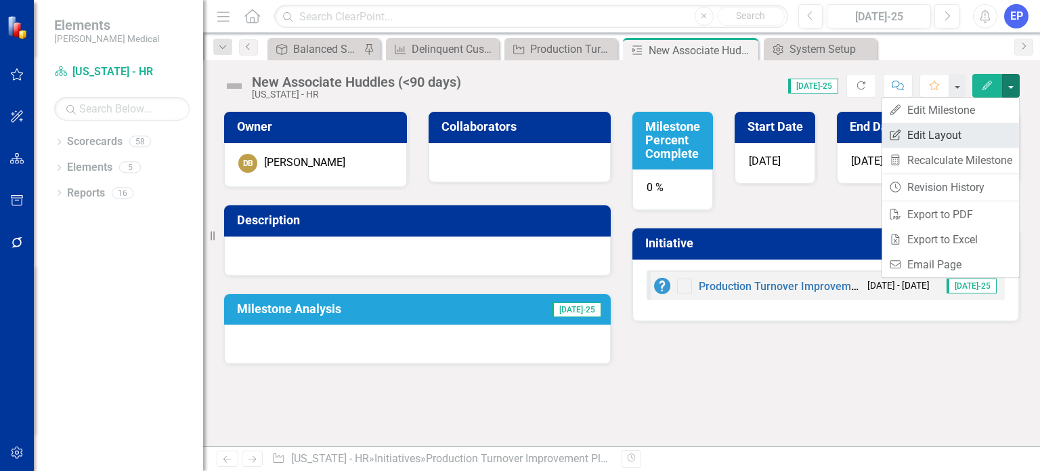
click at [967, 132] on link "Edit Report Edit Layout" at bounding box center [950, 135] width 137 height 25
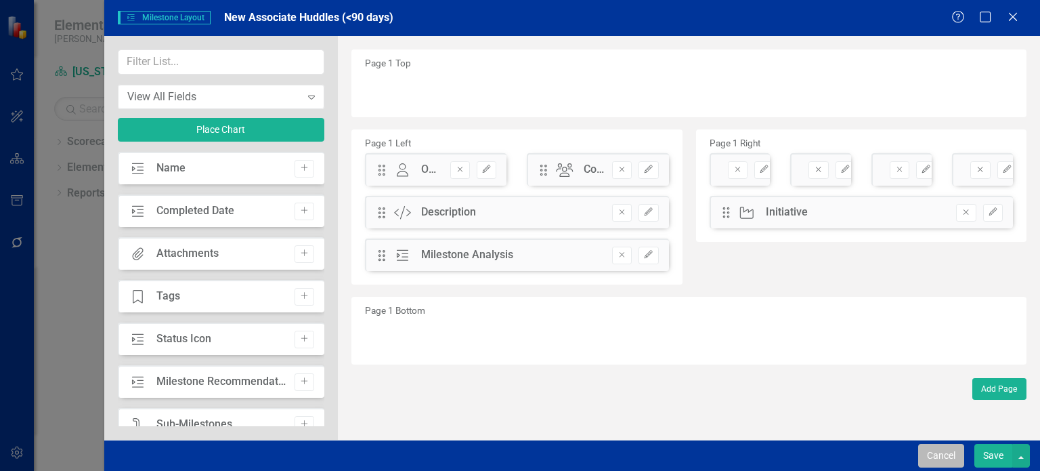
click at [934, 453] on button "Cancel" at bounding box center [941, 456] width 46 height 24
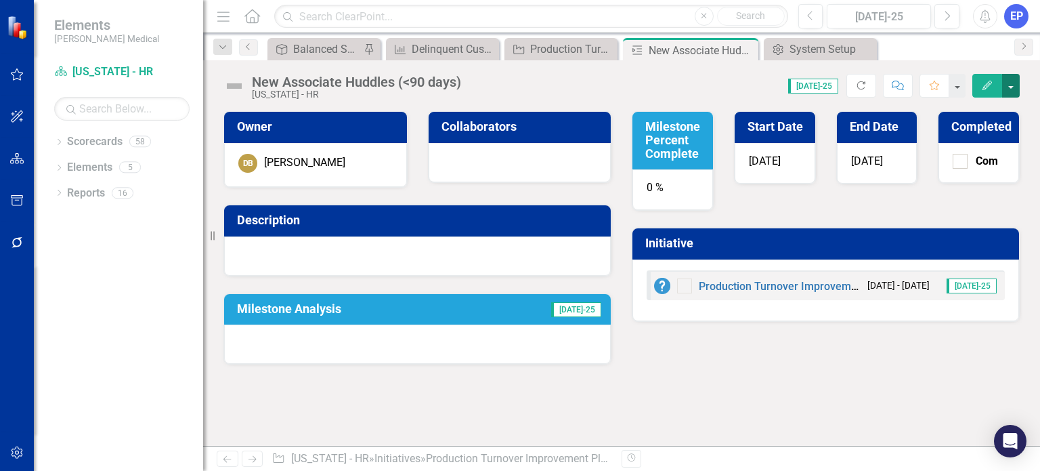
click at [1014, 82] on button "button" at bounding box center [1011, 86] width 18 height 24
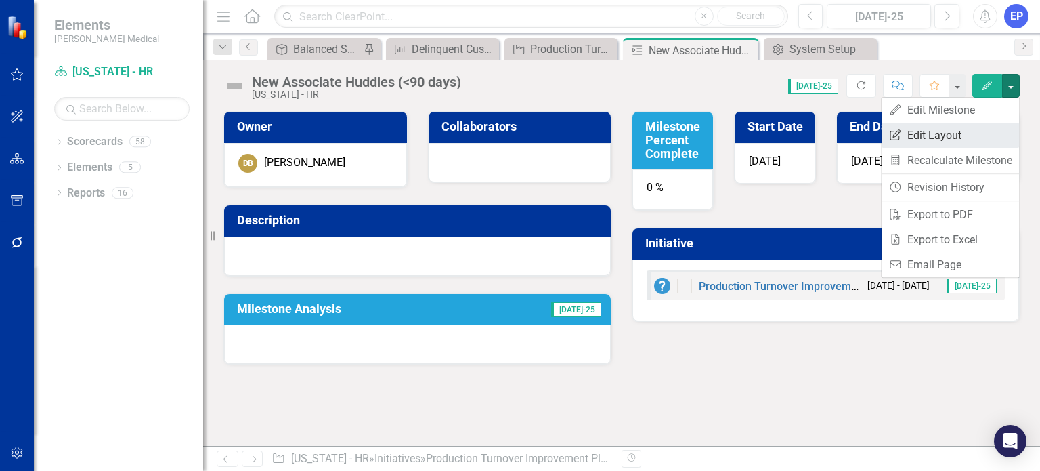
click at [986, 132] on link "Edit Report Edit Layout" at bounding box center [950, 135] width 137 height 25
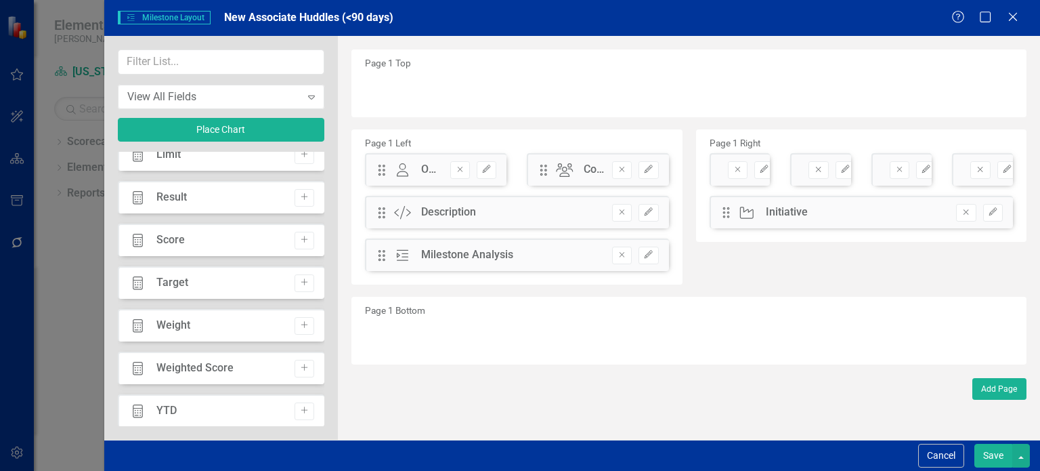
scroll to position [1217, 0]
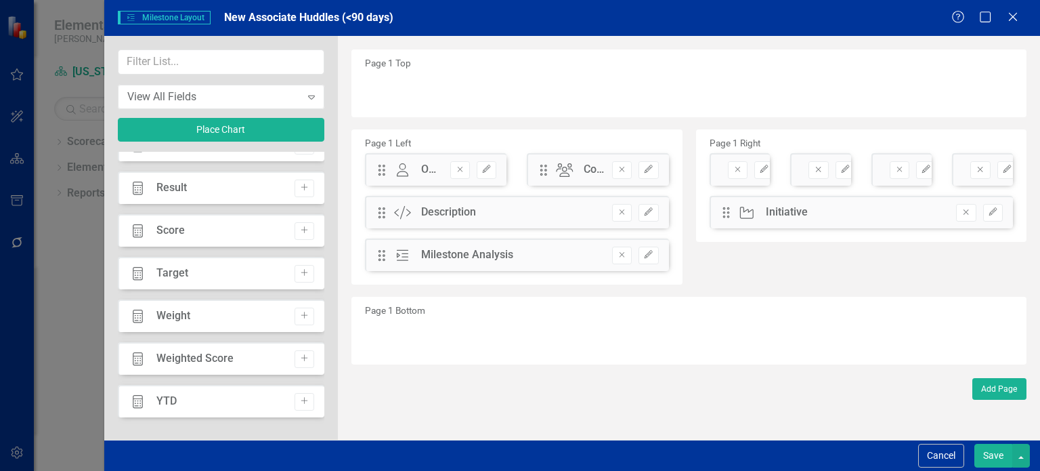
click at [991, 446] on button "Save" at bounding box center [993, 456] width 38 height 24
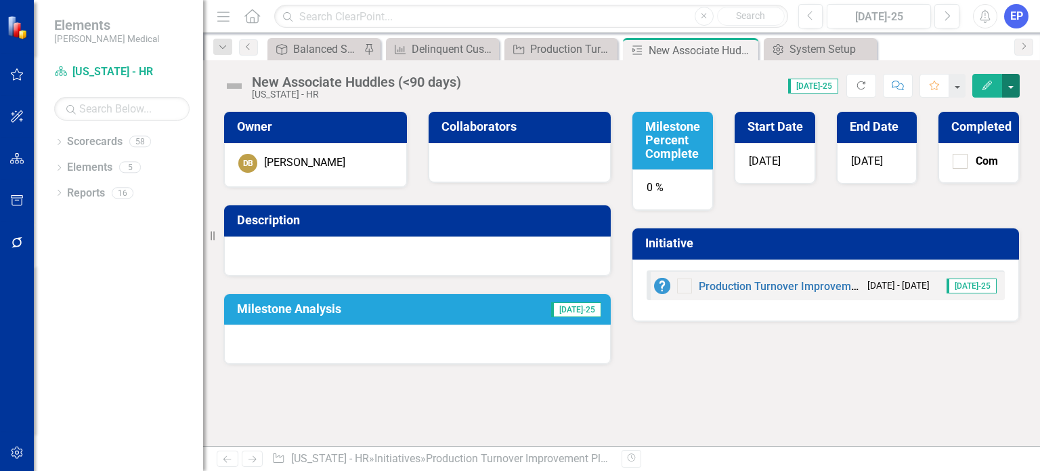
click at [1013, 86] on button "button" at bounding box center [1011, 86] width 18 height 24
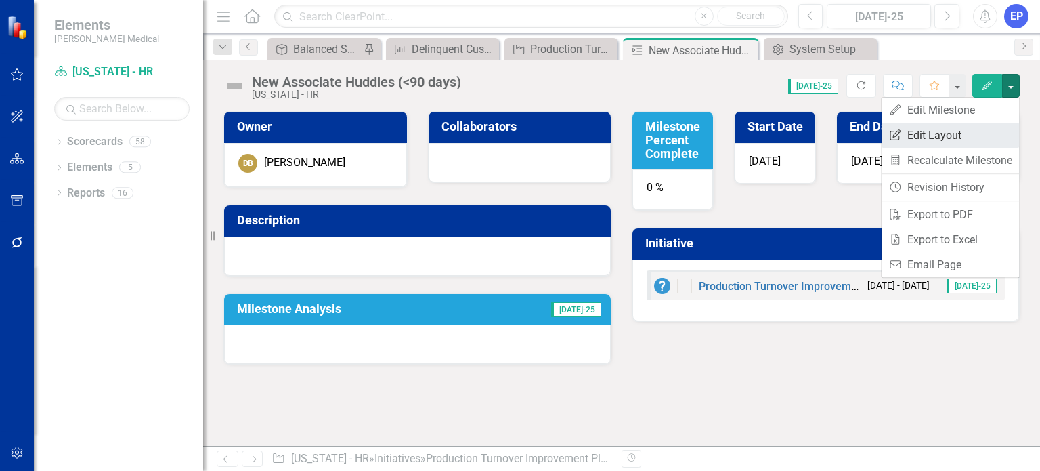
click at [966, 133] on link "Edit Report Edit Layout" at bounding box center [950, 135] width 137 height 25
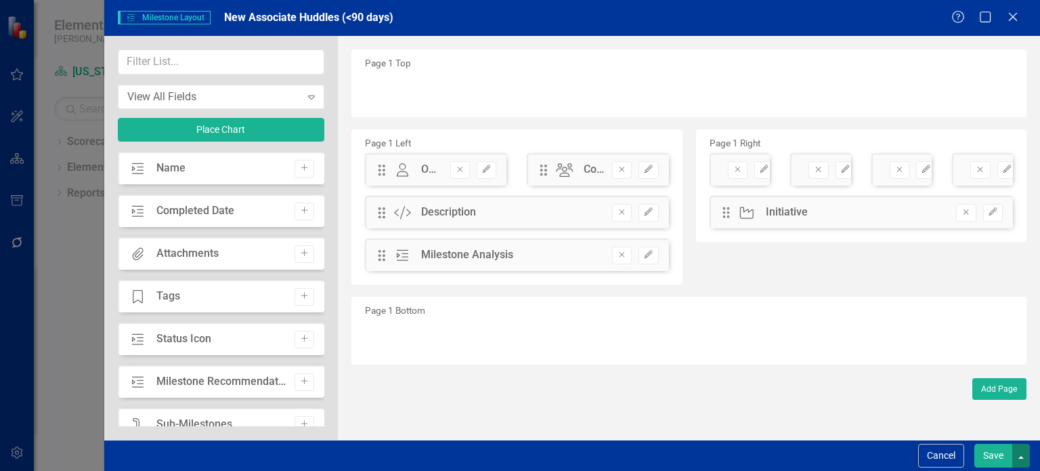
click at [1022, 460] on button "button" at bounding box center [1021, 456] width 18 height 24
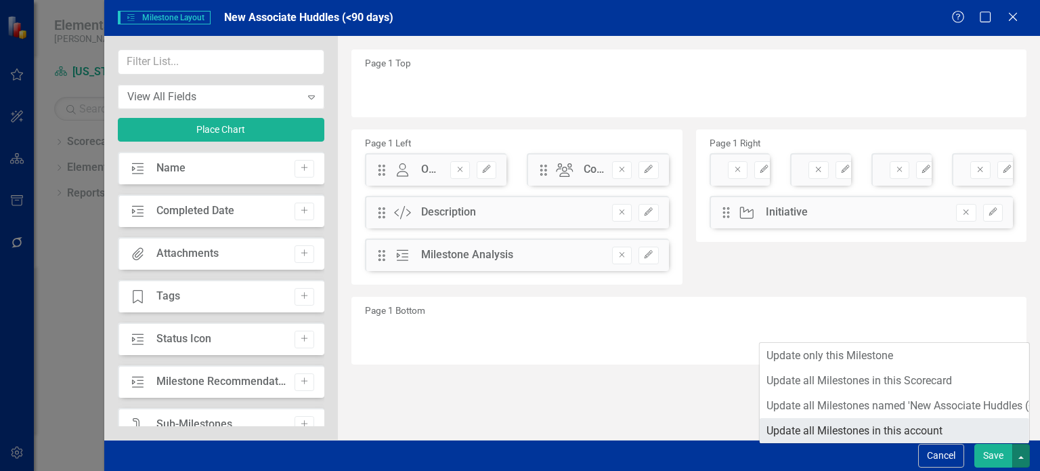
click at [831, 428] on link "Update all Milestones in this account" at bounding box center [894, 430] width 269 height 25
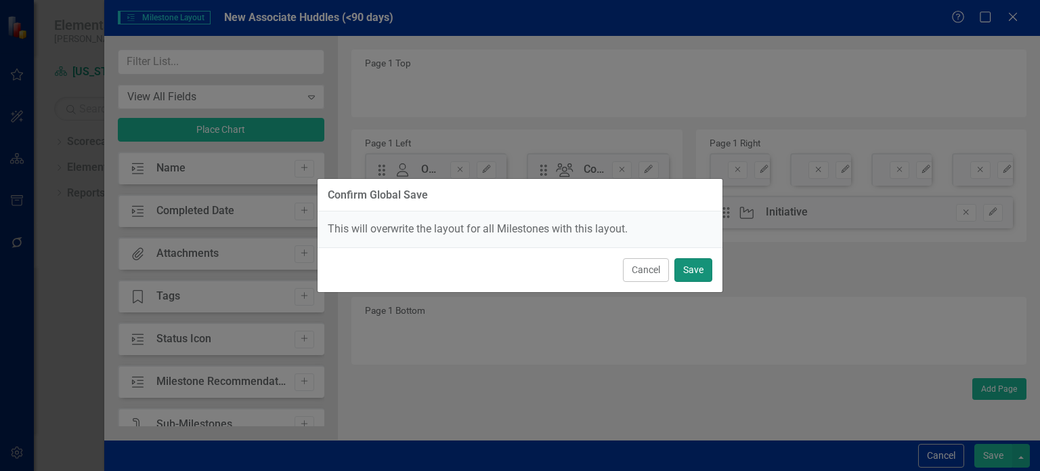
click at [701, 266] on button "Save" at bounding box center [693, 270] width 38 height 24
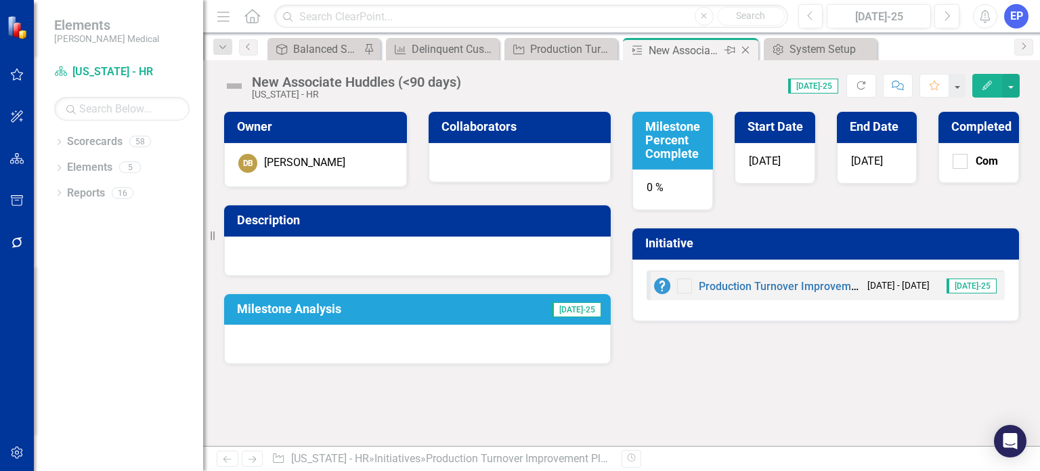
click at [748, 47] on icon at bounding box center [745, 50] width 7 height 7
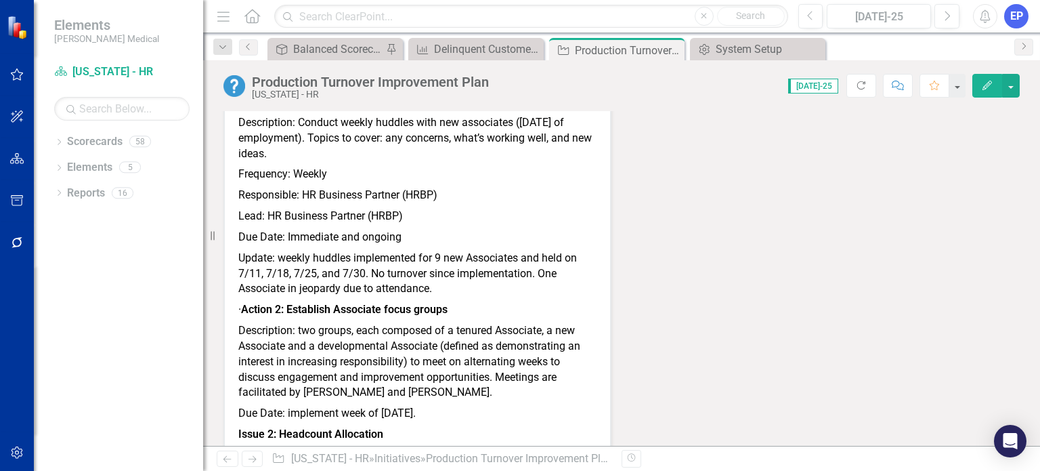
scroll to position [406, 0]
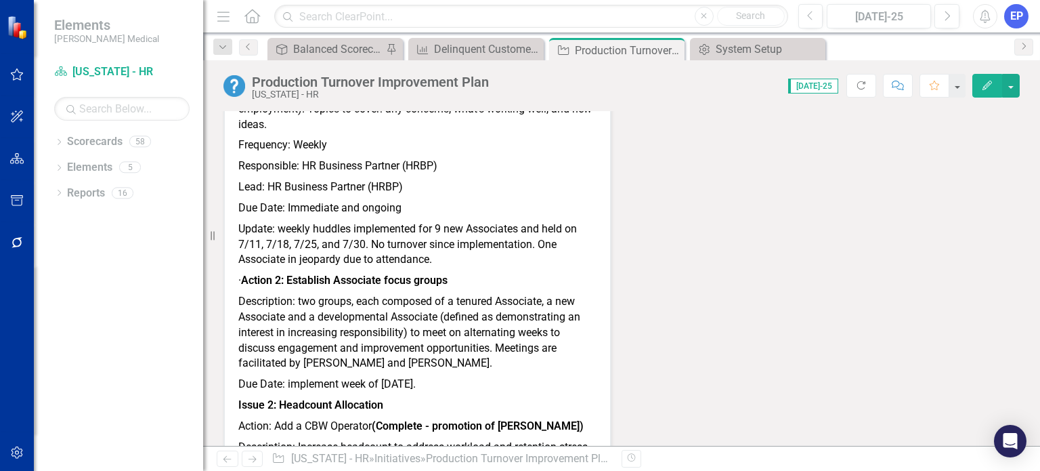
click at [318, 275] on strong "Action 2: Establish Associate focus groups" at bounding box center [344, 280] width 207 height 13
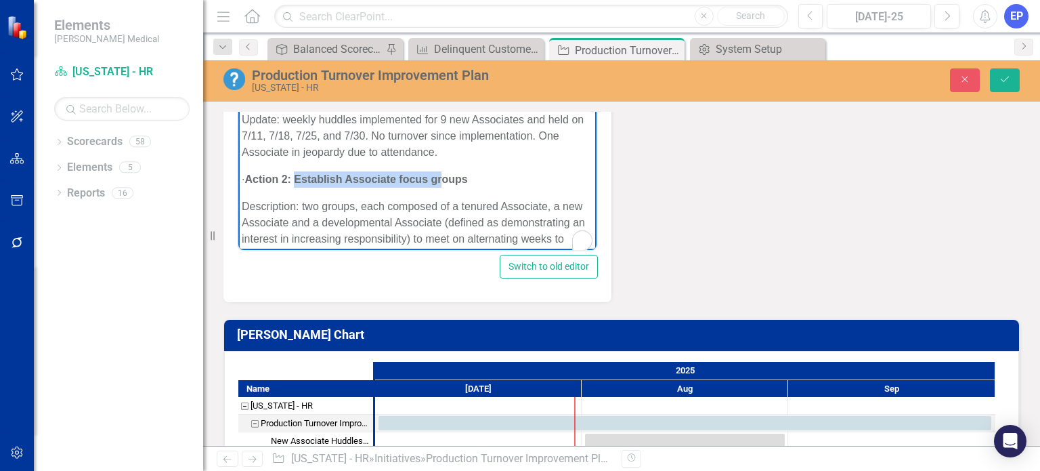
scroll to position [203, 0]
drag, startPoint x: 322, startPoint y: 177, endPoint x: 505, endPoint y: 177, distance: 183.5
click at [505, 177] on p "· Action 2: Establish Associate focus groups" at bounding box center [417, 179] width 351 height 16
copy strong "Establish Associate focus groups"
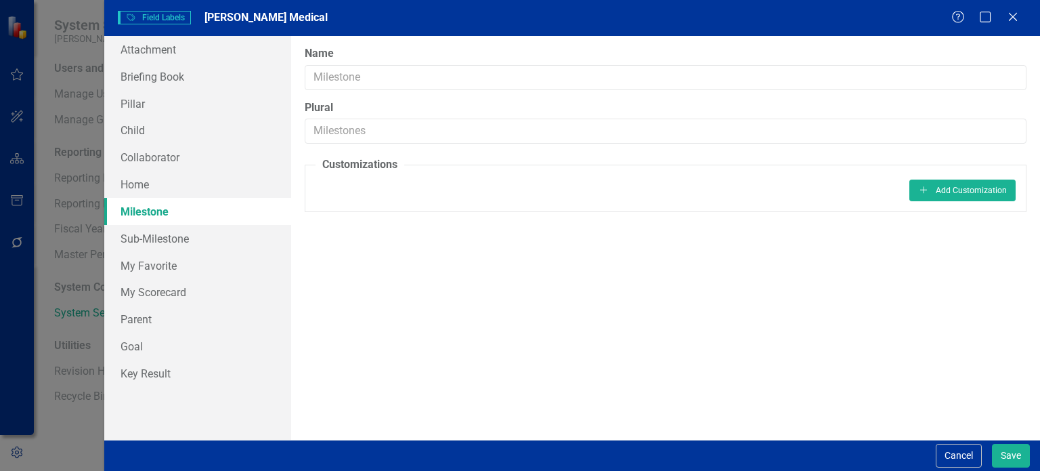
scroll to position [271, 0]
click at [161, 232] on link "Sub-Milestone" at bounding box center [197, 238] width 187 height 27
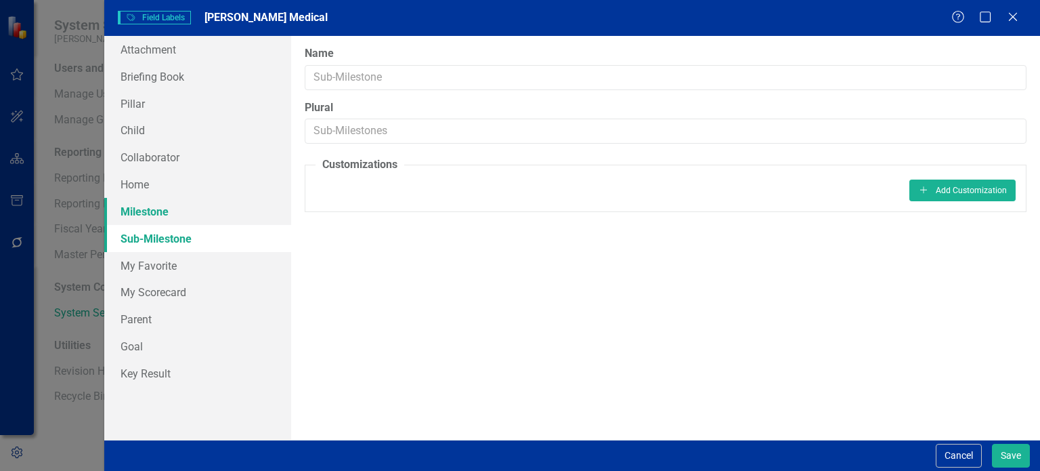
click at [157, 220] on link "Milestone" at bounding box center [197, 211] width 187 height 27
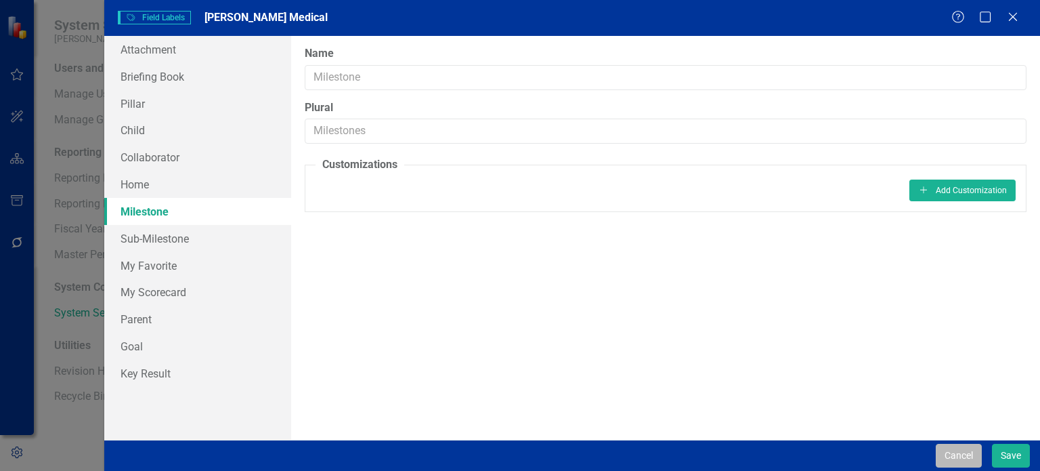
click at [956, 452] on button "Cancel" at bounding box center [959, 456] width 46 height 24
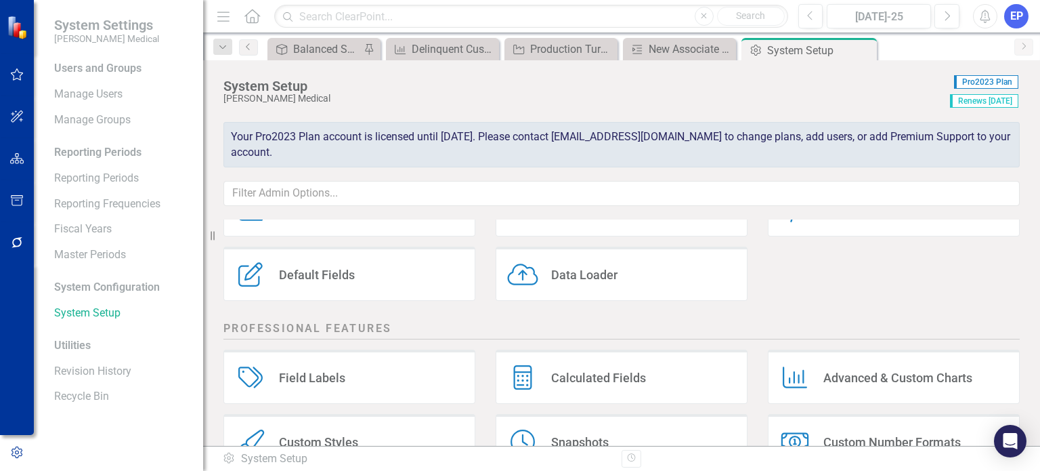
scroll to position [68, 0]
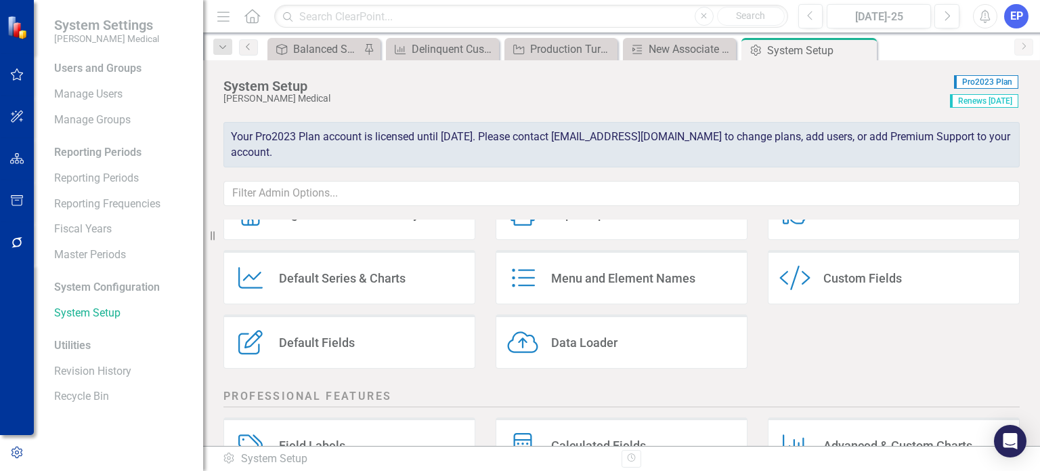
click at [351, 334] on div "Default Fields" at bounding box center [317, 342] width 76 height 16
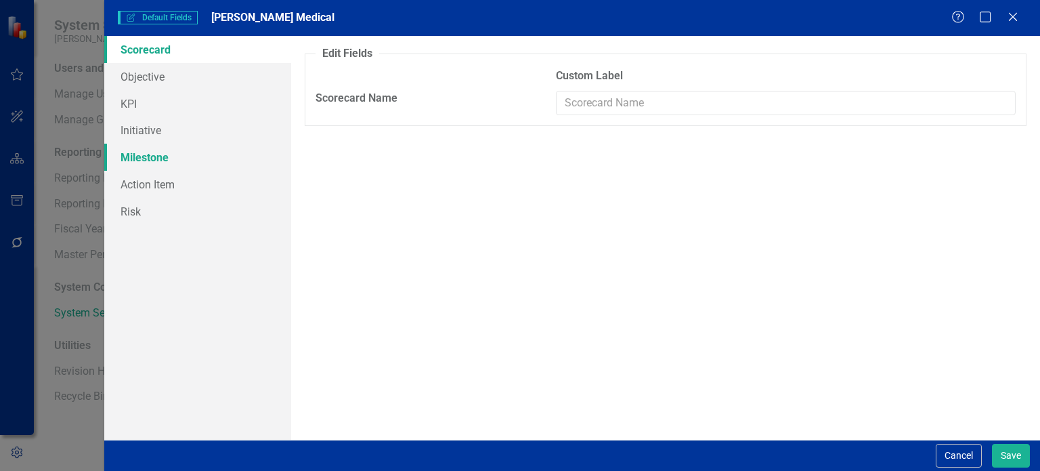
click at [156, 156] on link "Milestone" at bounding box center [197, 157] width 187 height 27
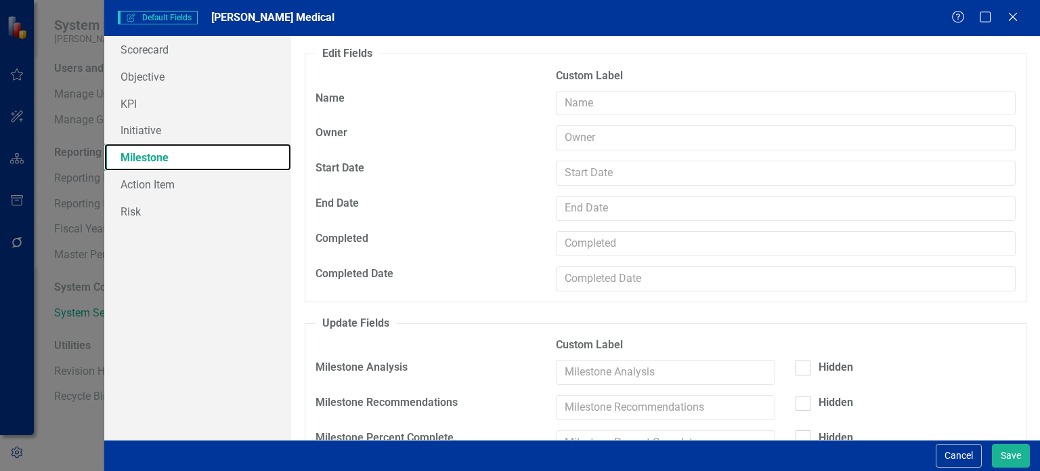
scroll to position [33, 0]
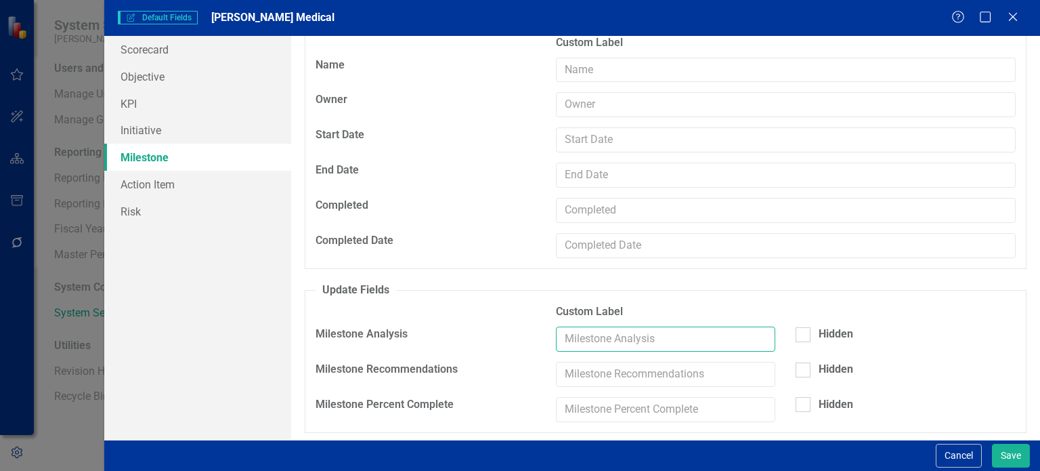
click at [568, 332] on input "text" at bounding box center [666, 338] width 220 height 25
click at [634, 336] on input "Milestone Progess Update" at bounding box center [666, 338] width 220 height 25
click at [726, 337] on input "Milestone Progress Update" at bounding box center [666, 338] width 220 height 25
type input "Milestone Progress Update"
click at [1008, 451] on button "Save" at bounding box center [1011, 456] width 38 height 24
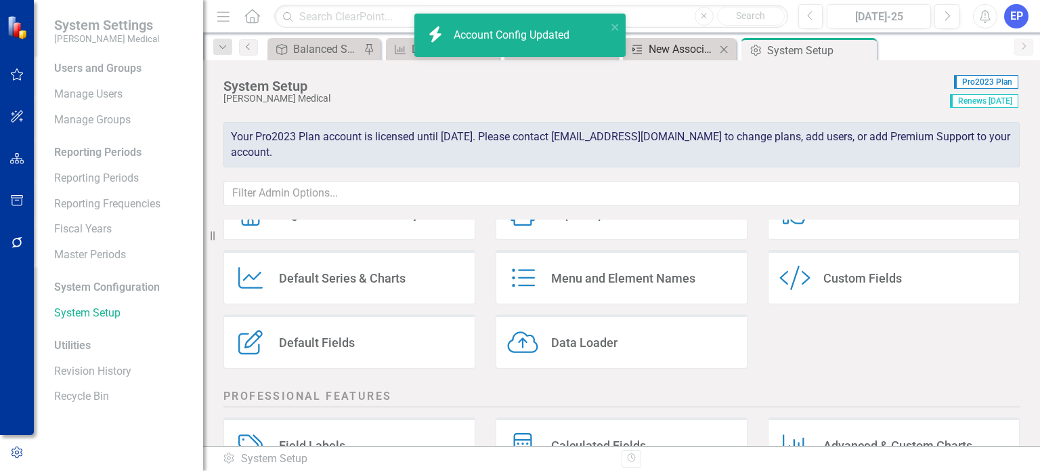
click at [687, 45] on div "New Associate Huddles (<90 days)" at bounding box center [682, 49] width 67 height 17
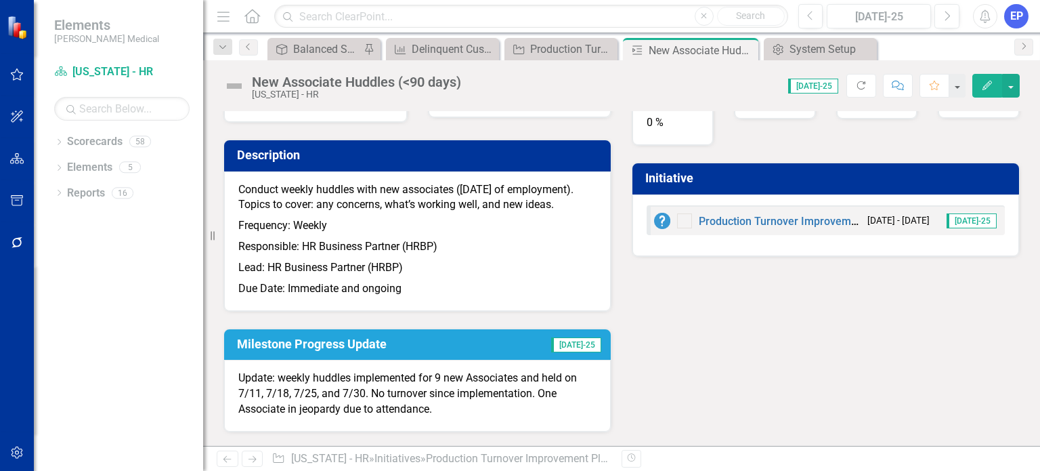
scroll to position [76, 0]
click at [316, 386] on p "Update: weekly huddles implemented for 9 new Associates and held on 7/11, 7/18,…" at bounding box center [417, 393] width 358 height 47
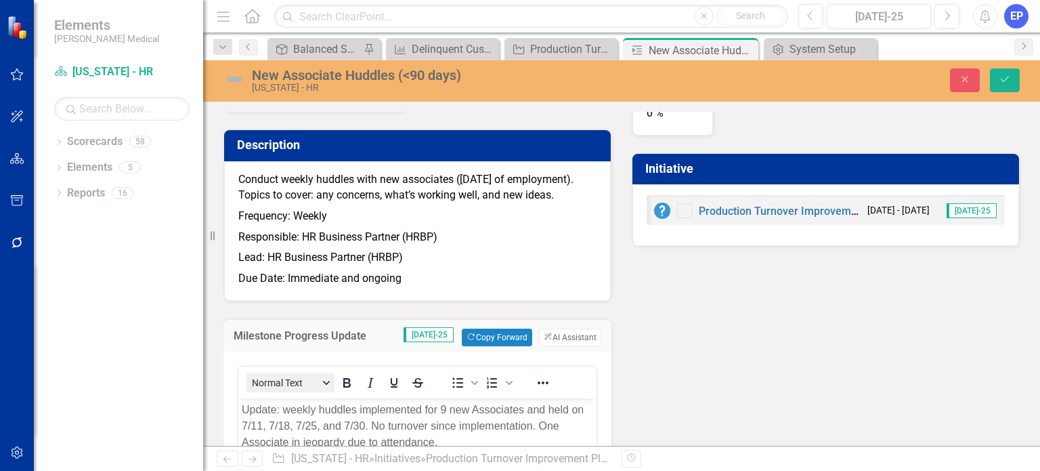
scroll to position [0, 0]
drag, startPoint x: 284, startPoint y: 408, endPoint x: 238, endPoint y: 409, distance: 45.4
